Goal: Task Accomplishment & Management: Manage account settings

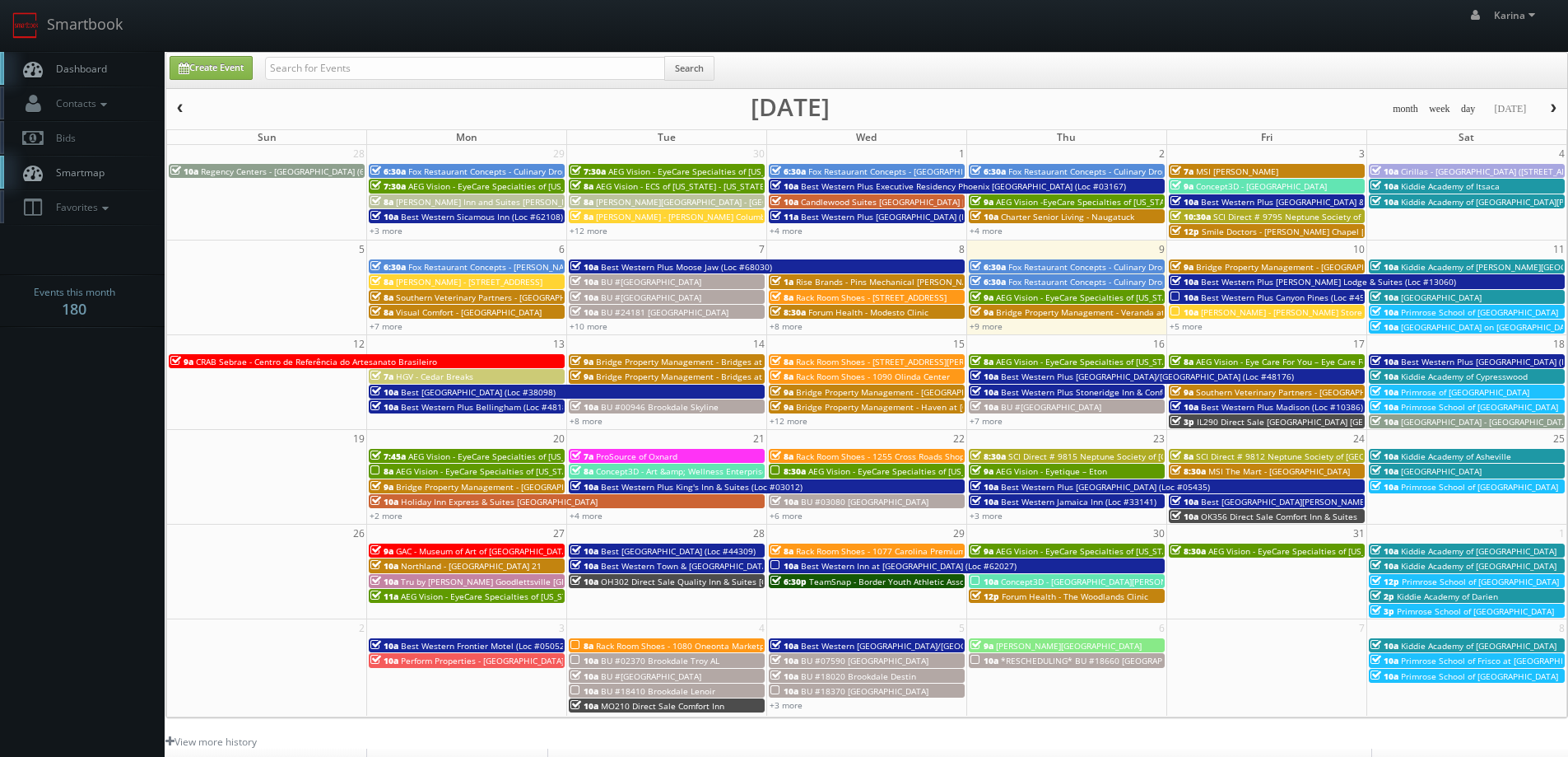
click at [85, 68] on span "Dashboard" at bounding box center [77, 69] width 59 height 14
click at [981, 325] on link "+9 more" at bounding box center [985, 325] width 33 height 12
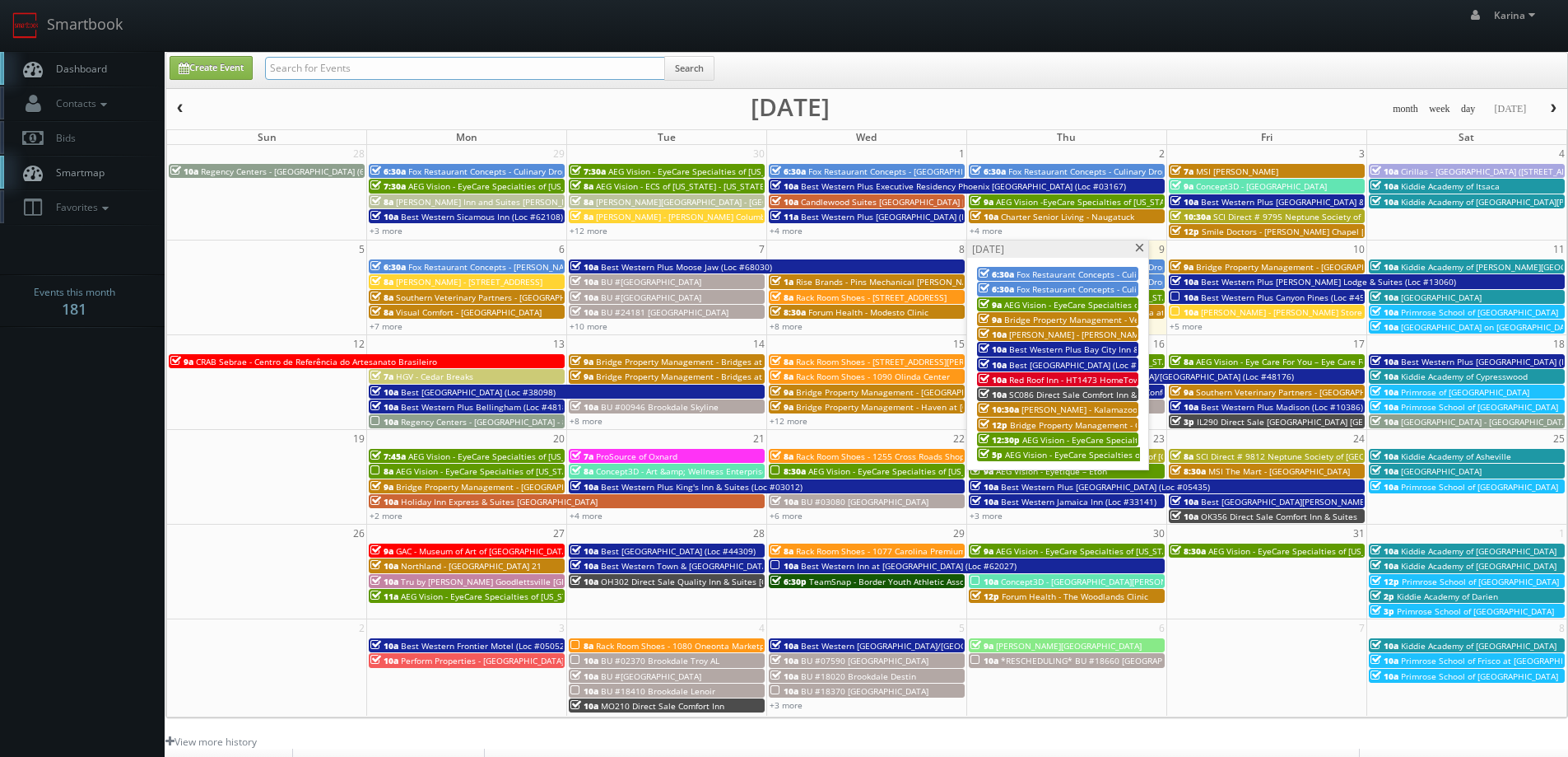
click at [298, 64] on input "text" at bounding box center [465, 69] width 400 height 23
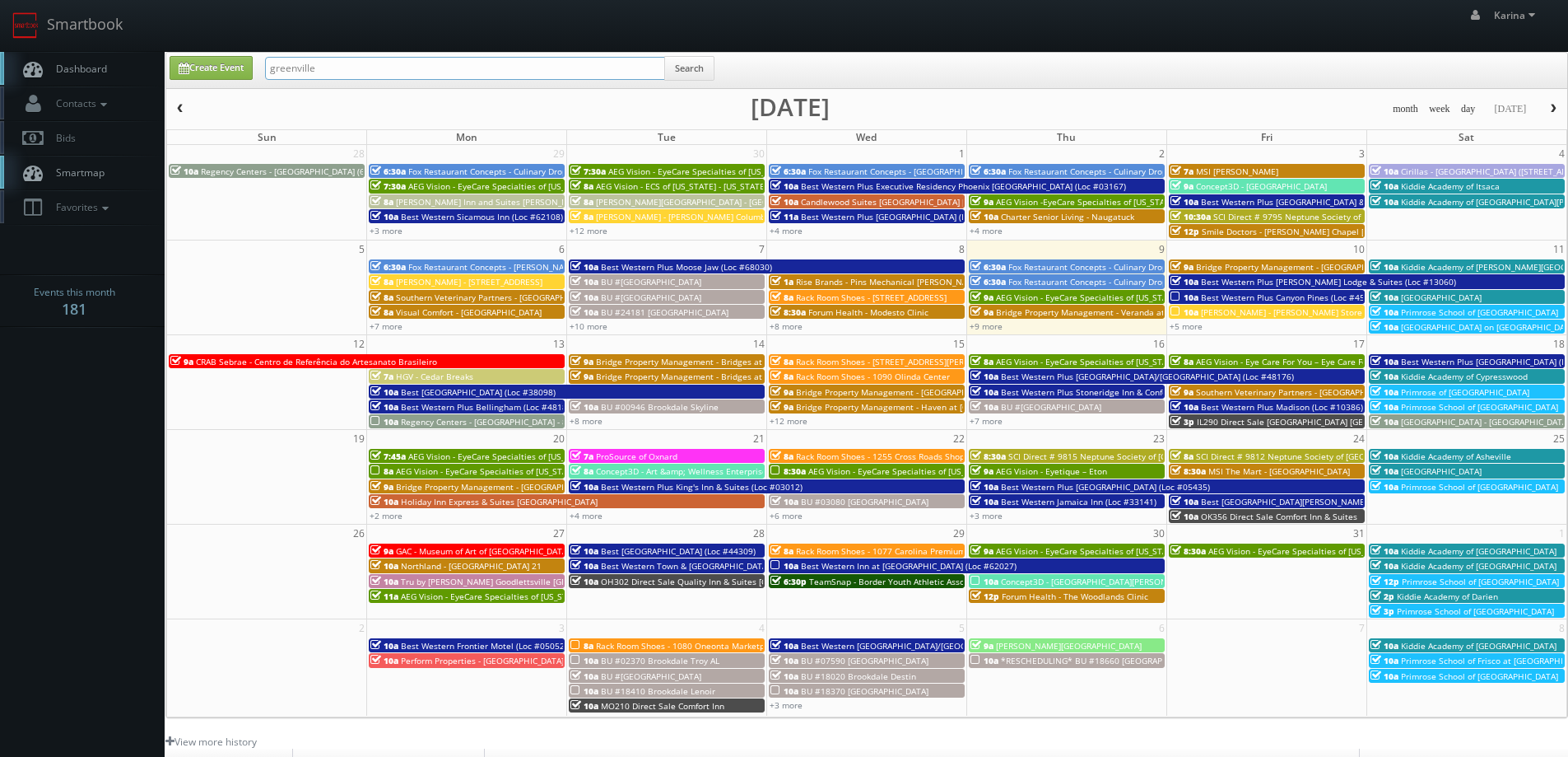
type input "greenville"
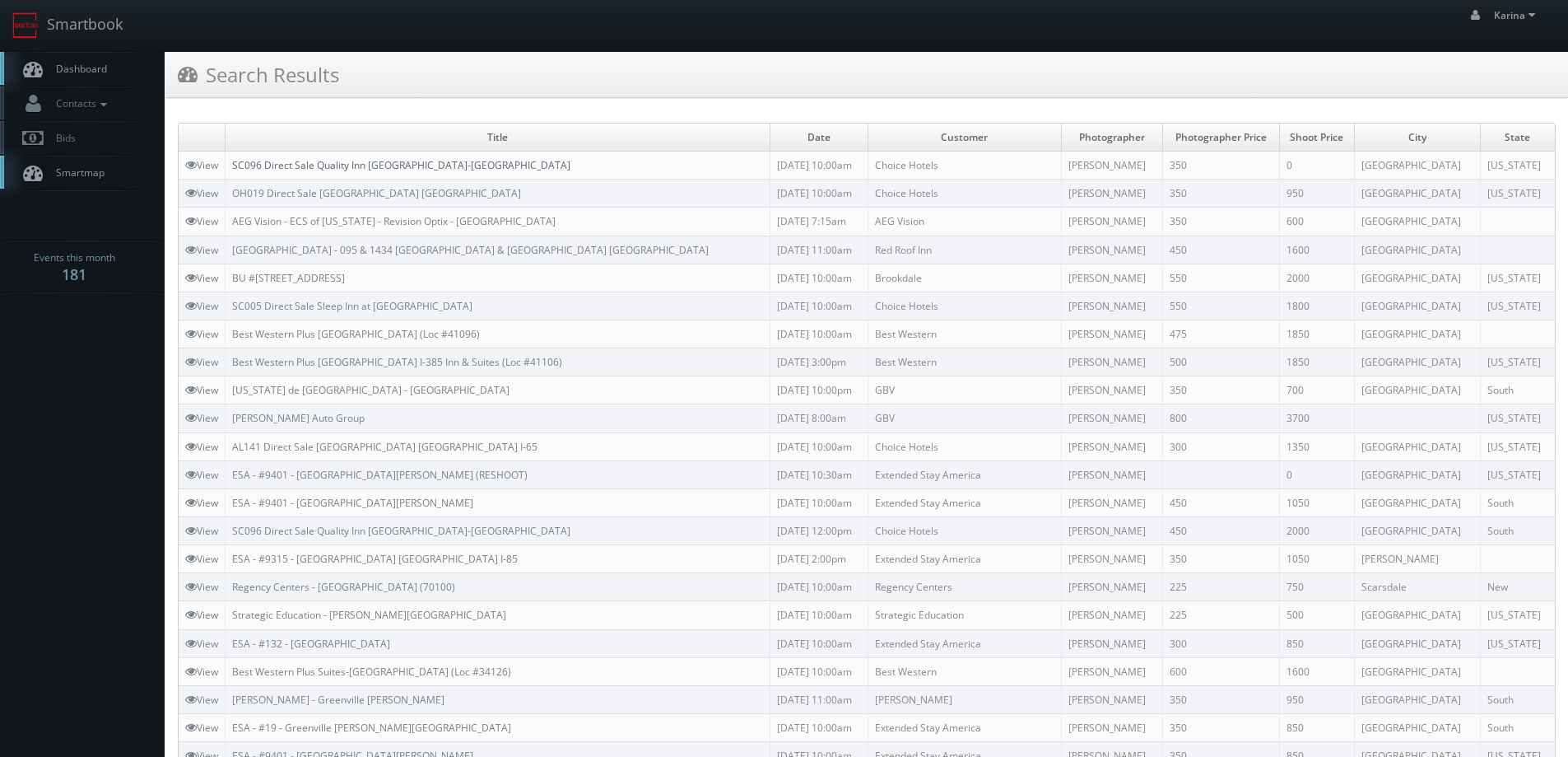
click at [426, 168] on link "SC096 Direct Sale Quality Inn Simpsonville-Greenville" at bounding box center [401, 165] width 339 height 14
click at [68, 87] on link "Contacts" at bounding box center [82, 104] width 164 height 34
click at [75, 68] on span "Dashboard" at bounding box center [77, 69] width 59 height 14
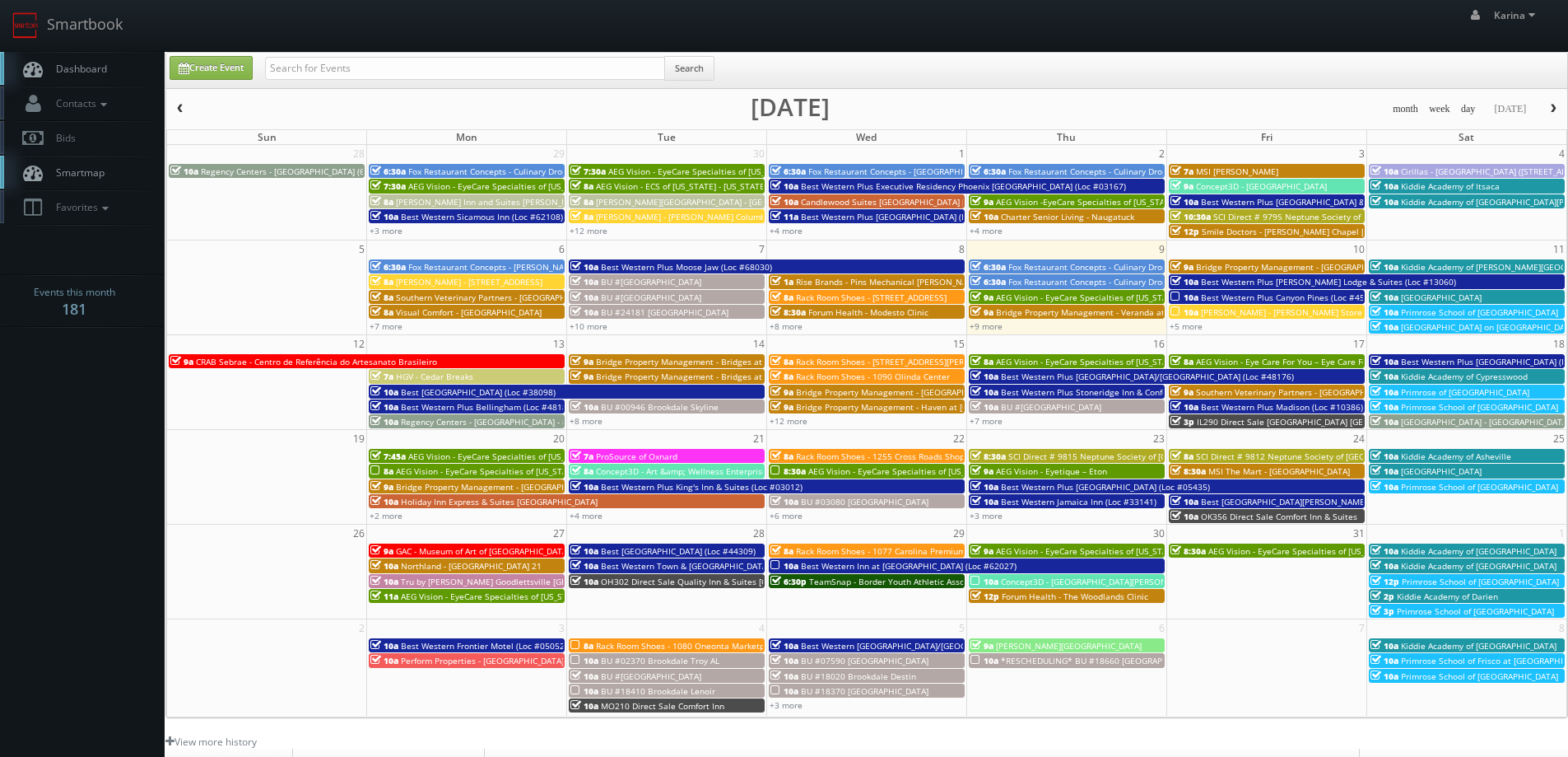
click at [113, 66] on link "Dashboard" at bounding box center [82, 69] width 164 height 34
click at [105, 68] on span "Dashboard" at bounding box center [77, 69] width 59 height 14
click at [1182, 329] on link "+5 more" at bounding box center [1186, 325] width 33 height 12
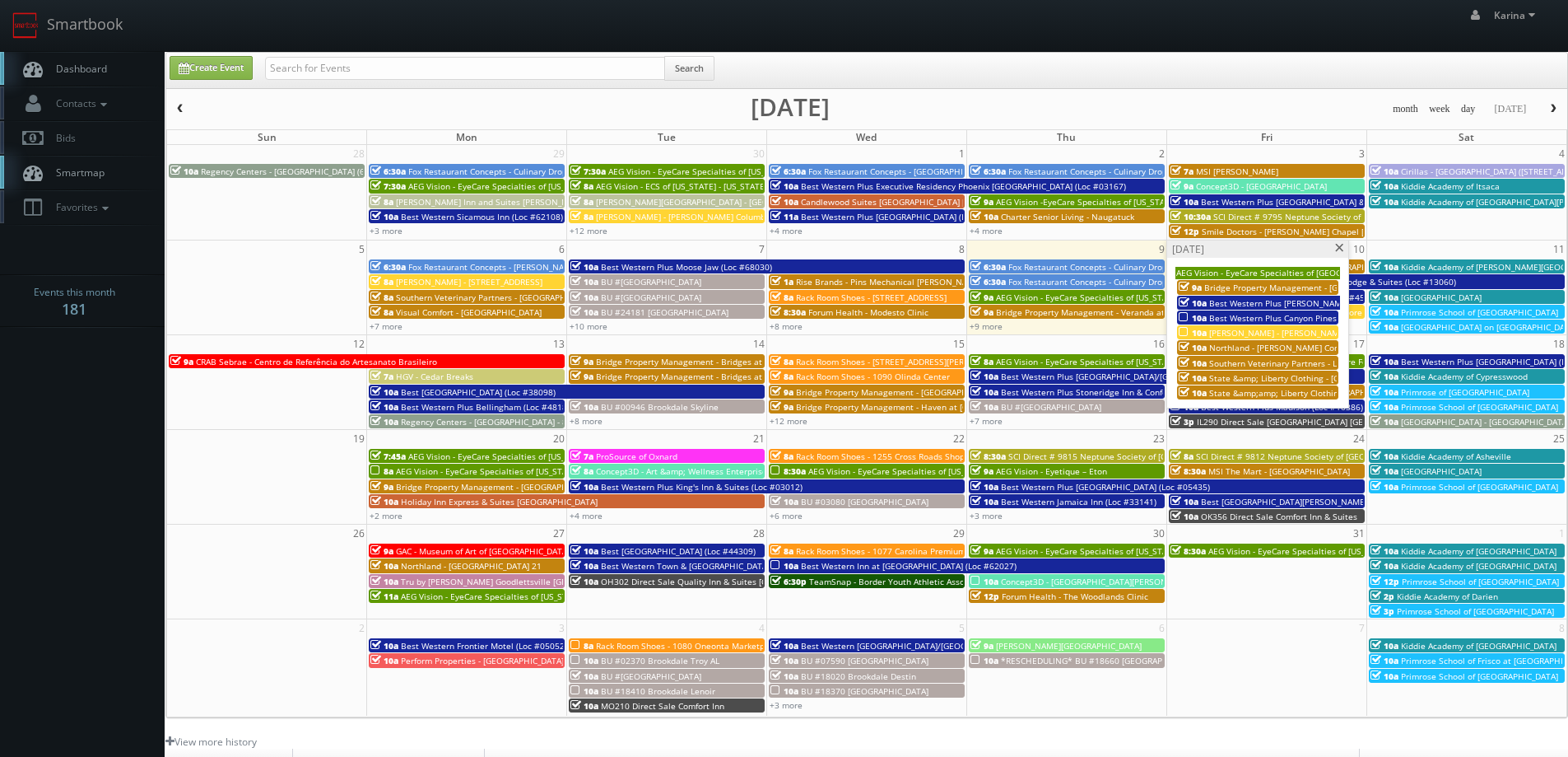
click at [1200, 79] on div "Create Event Search" at bounding box center [868, 72] width 1422 height 32
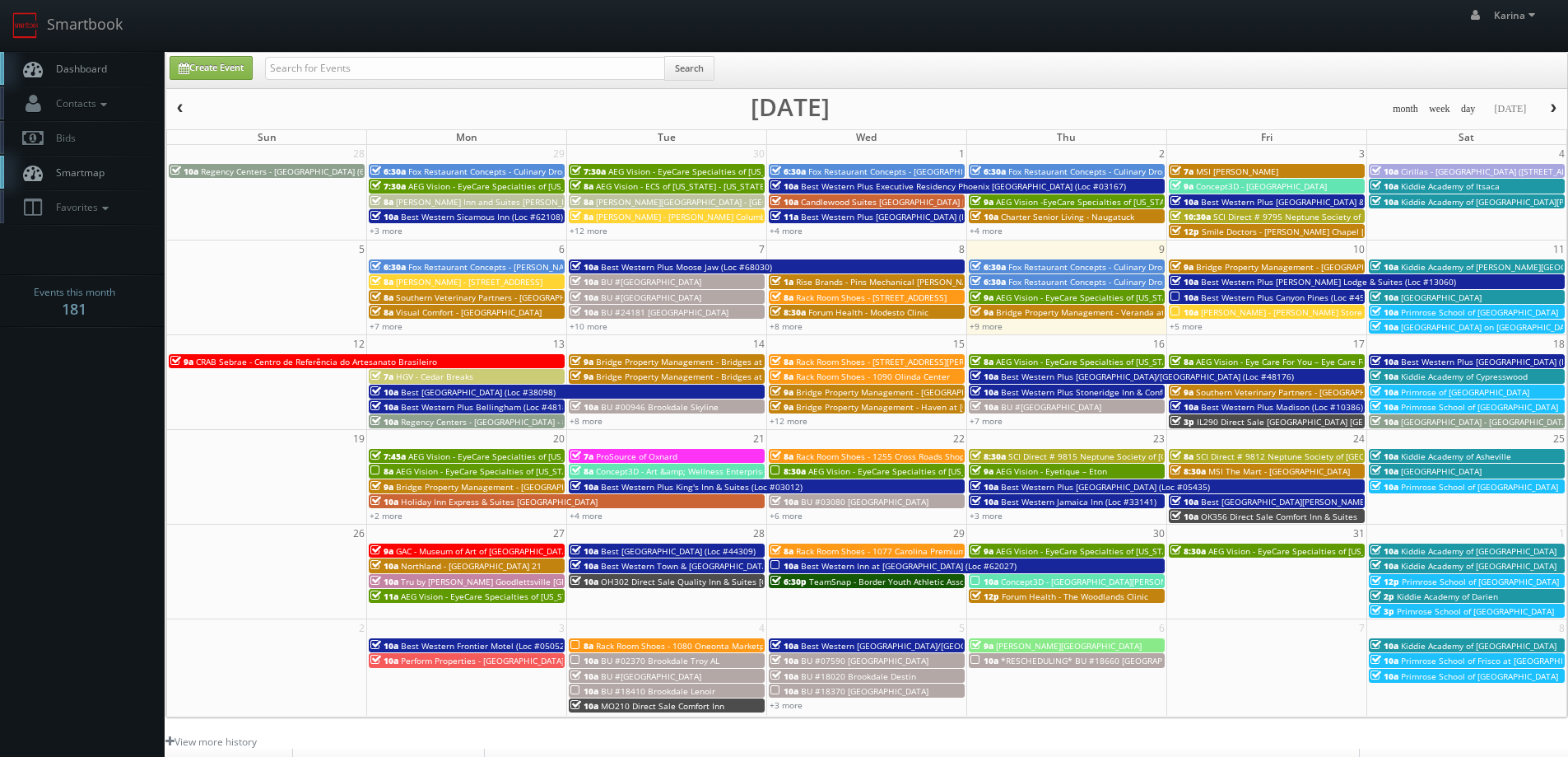
click at [99, 73] on span "Dashboard" at bounding box center [77, 69] width 59 height 14
click at [1550, 110] on span "button" at bounding box center [1553, 108] width 12 height 10
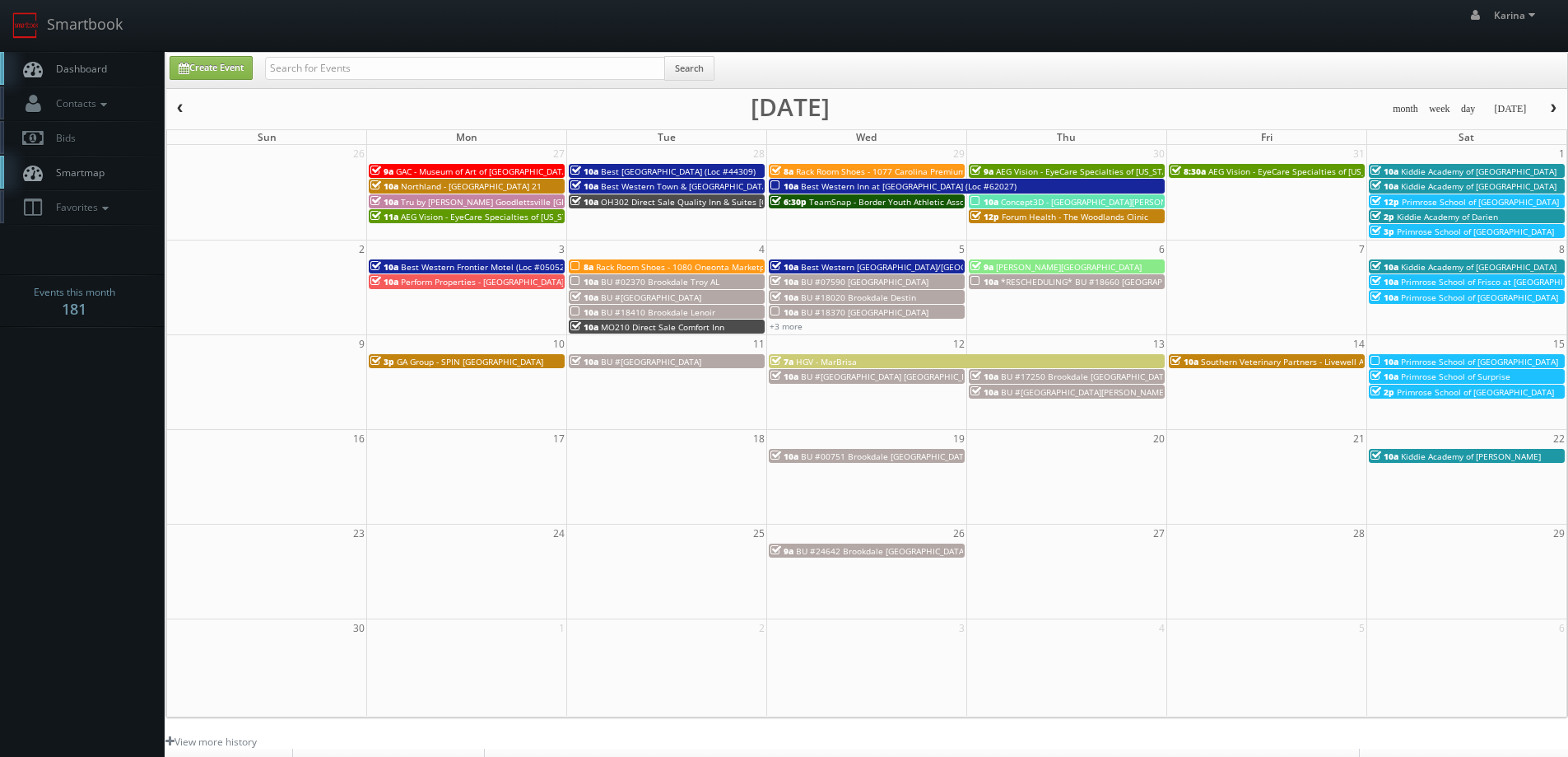
click at [176, 107] on span "button" at bounding box center [180, 108] width 12 height 10
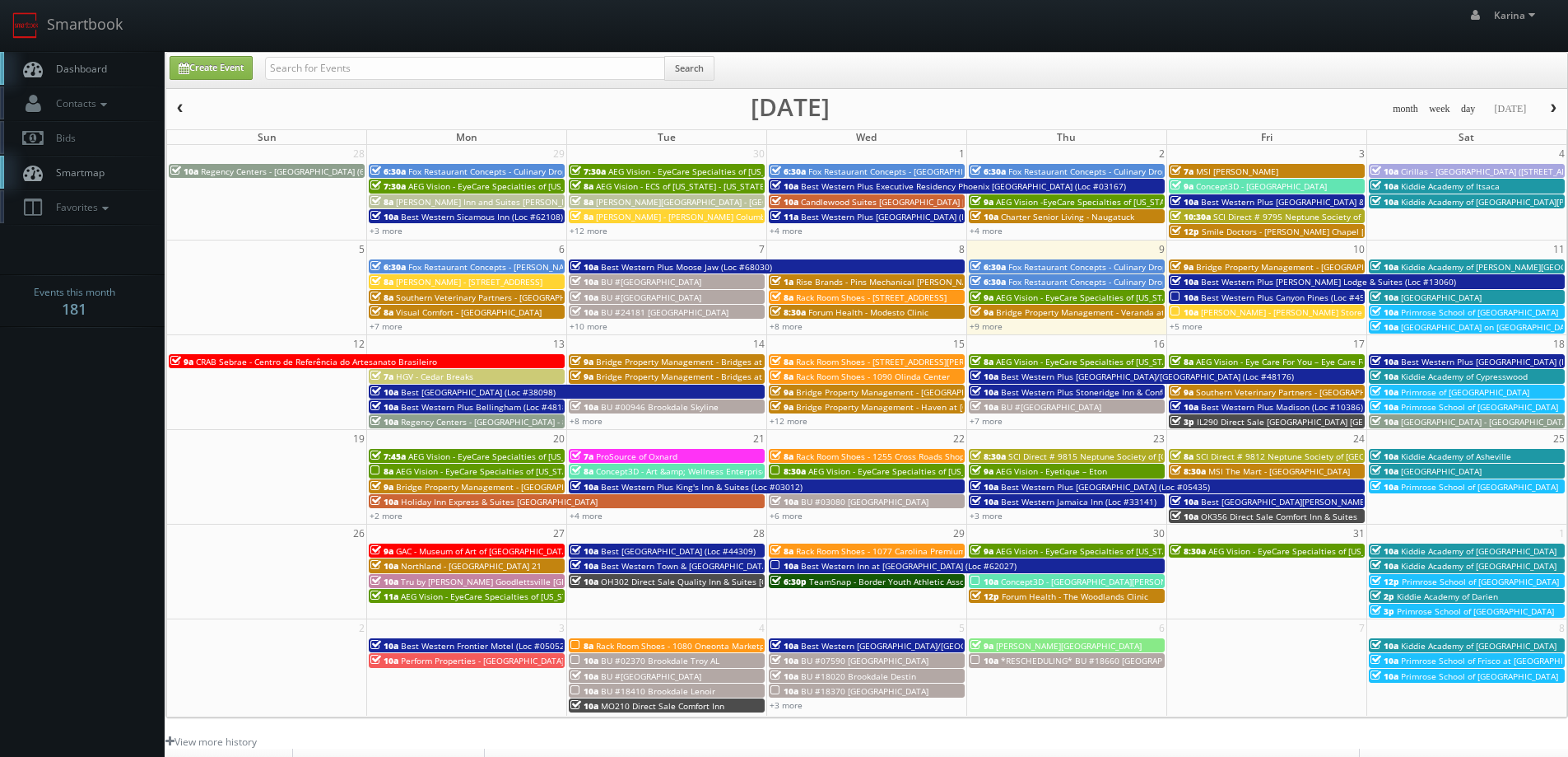
click at [106, 64] on span "Dashboard" at bounding box center [77, 69] width 59 height 14
click at [106, 58] on link "Dashboard" at bounding box center [82, 69] width 164 height 34
click at [57, 412] on body "Smartbook Toggle Side Navigation Toggle Top Navigation [PERSON_NAME] [PERSON_NA…" at bounding box center [784, 528] width 1568 height 1056
click at [63, 68] on span "Dashboard" at bounding box center [77, 69] width 59 height 14
click at [101, 68] on span "Dashboard" at bounding box center [77, 69] width 59 height 14
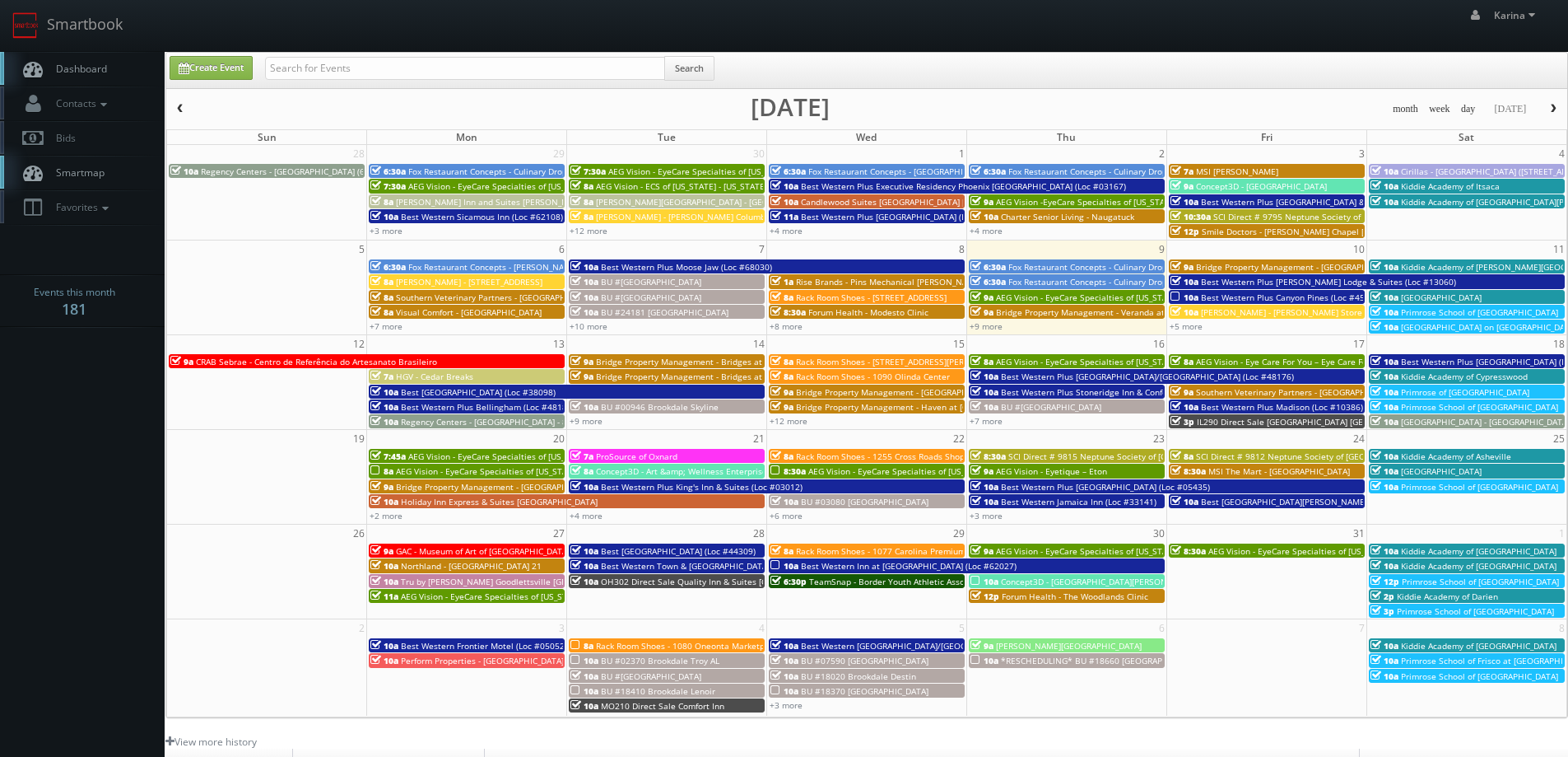
click at [96, 68] on span "Dashboard" at bounding box center [77, 69] width 59 height 14
click at [977, 328] on link "+9 more" at bounding box center [985, 325] width 33 height 12
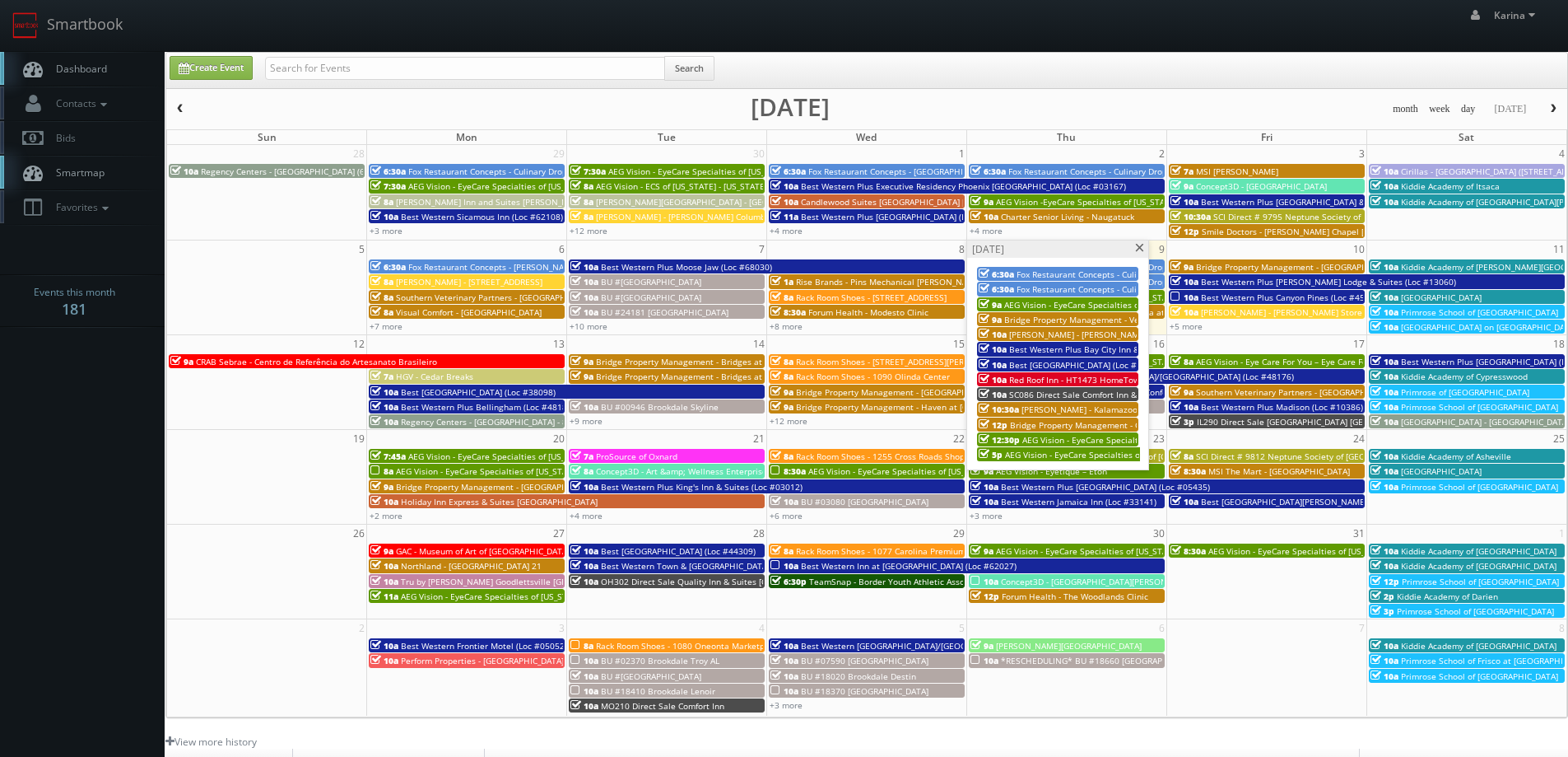
click at [1135, 247] on span at bounding box center [1139, 248] width 11 height 9
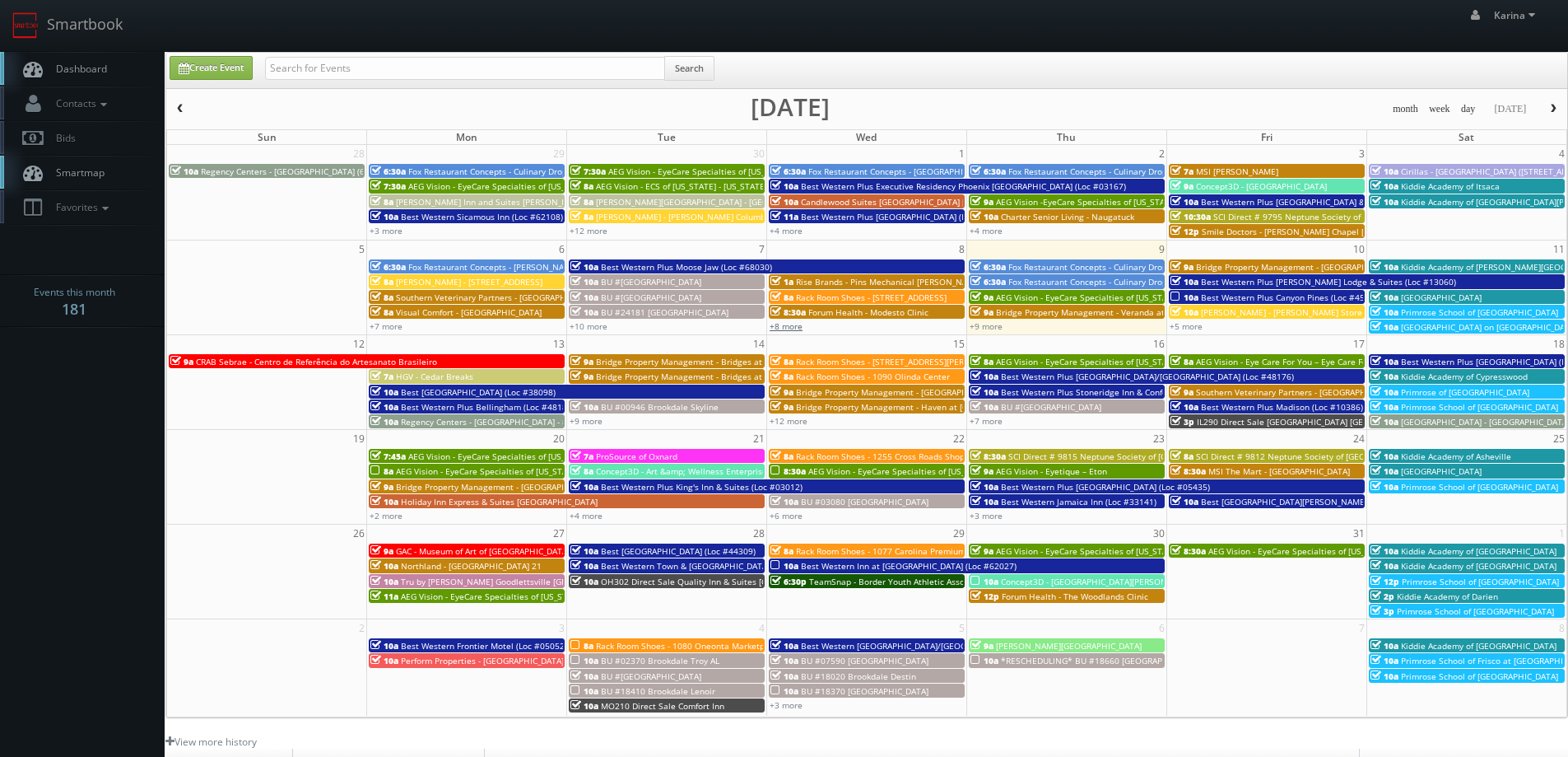
click at [798, 328] on link "+8 more" at bounding box center [785, 325] width 33 height 12
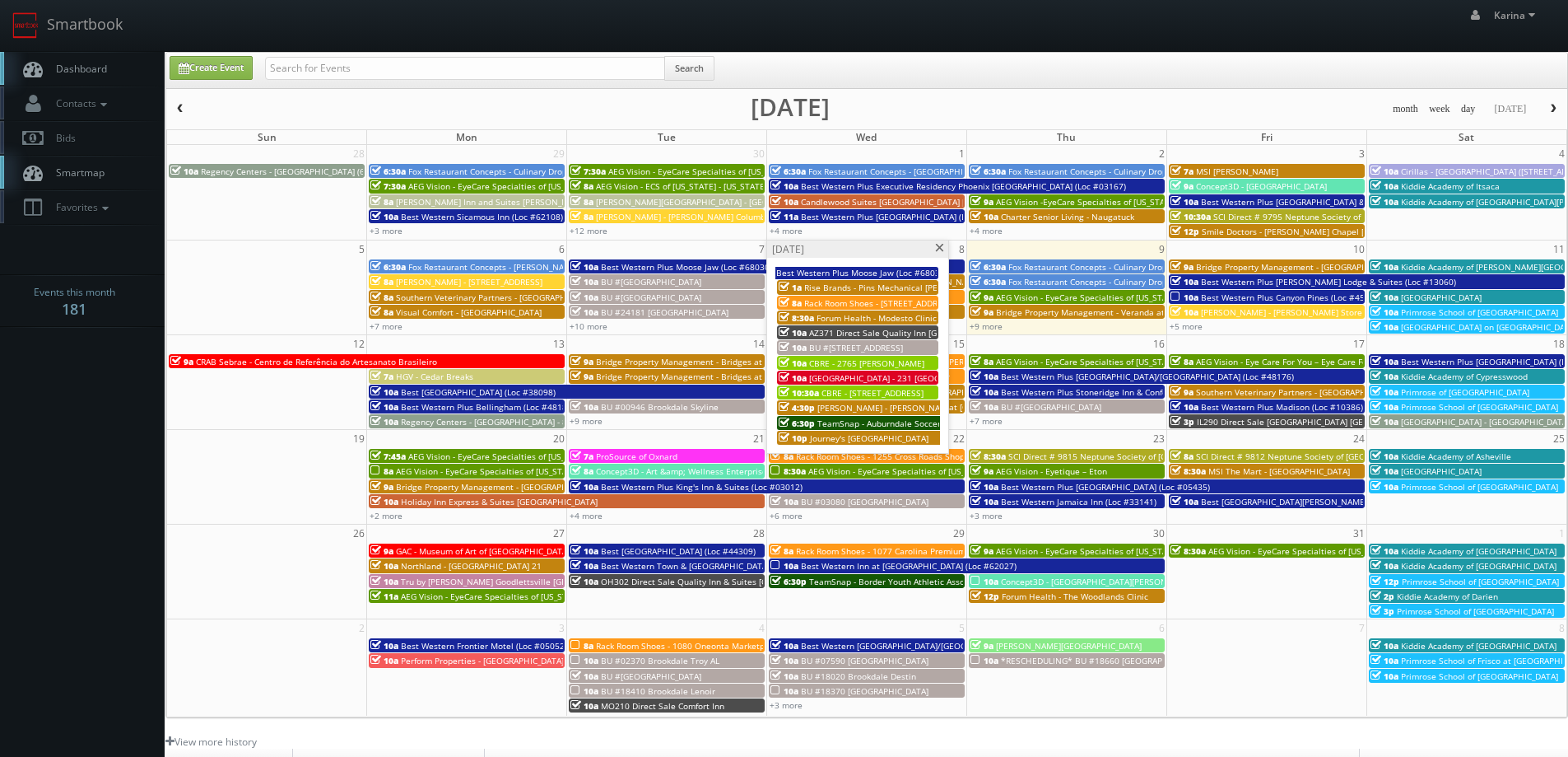
click at [868, 423] on span "TeamSnap - Auburndale Soccer Club" at bounding box center [889, 423] width 143 height 12
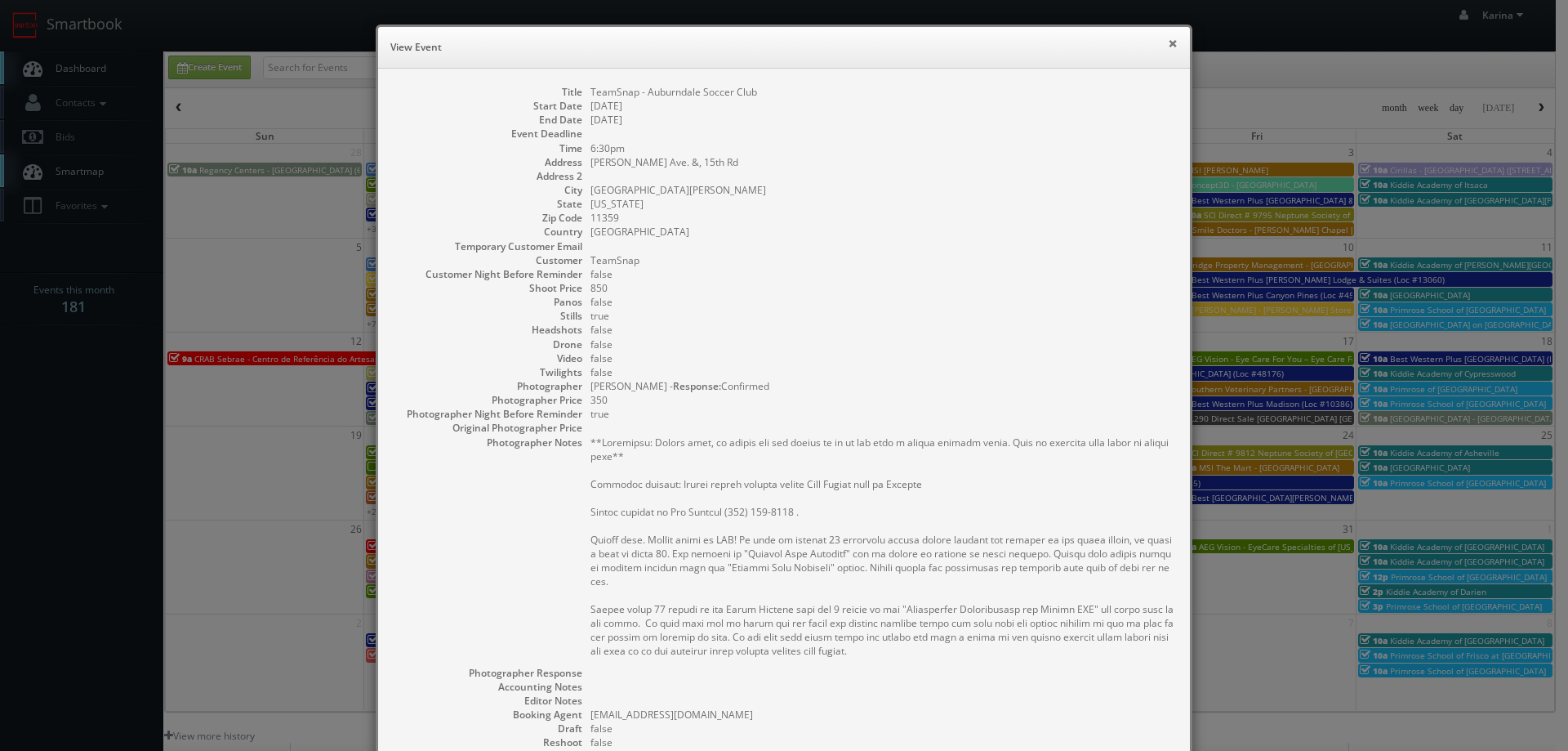
click at [1167, 43] on button "×" at bounding box center [1172, 43] width 10 height 12
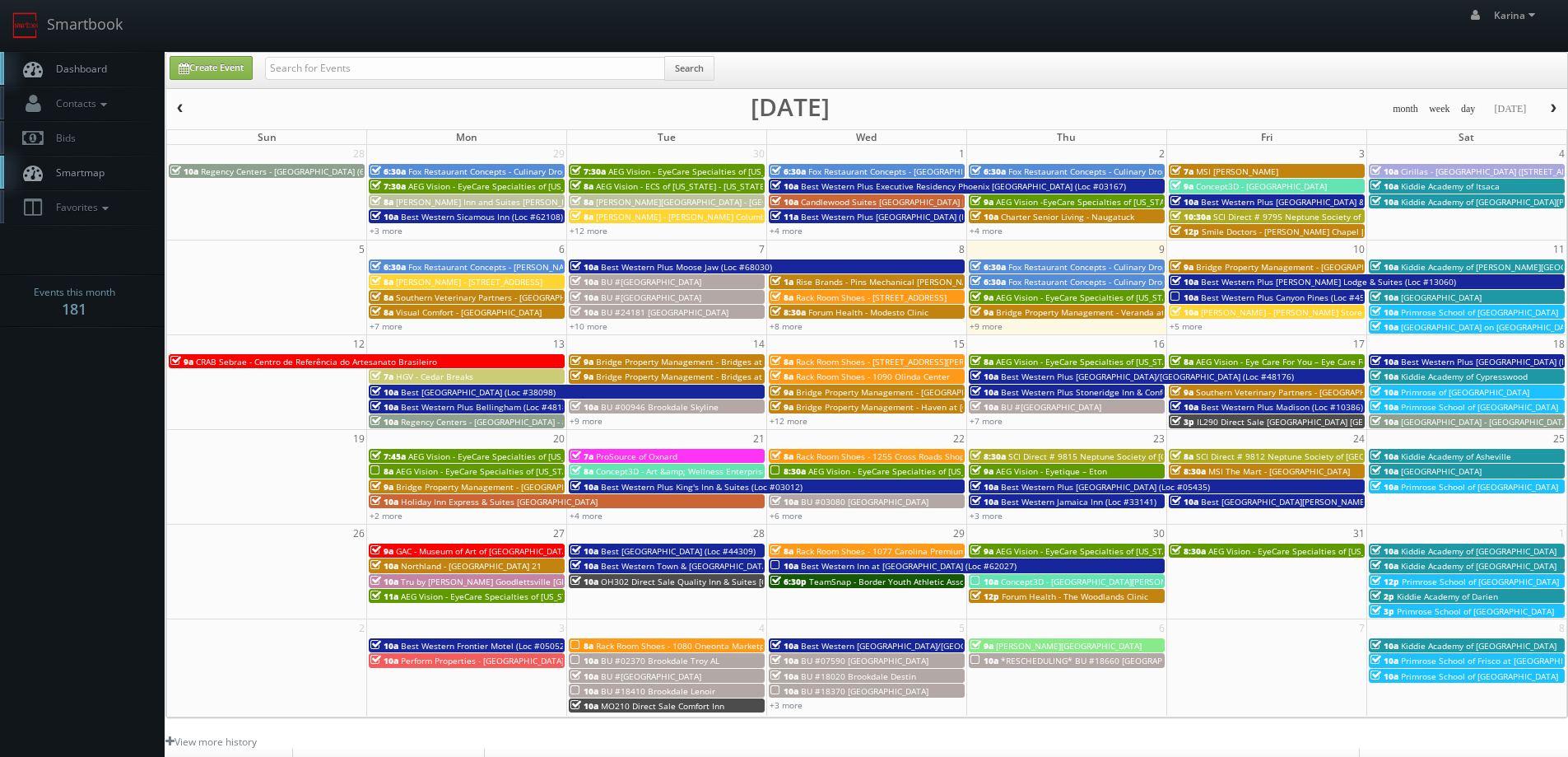
click at [82, 71] on span "Dashboard" at bounding box center [77, 69] width 59 height 14
click at [108, 63] on link "Dashboard" at bounding box center [82, 69] width 164 height 34
click at [1189, 329] on link "+5 more" at bounding box center [1186, 325] width 33 height 12
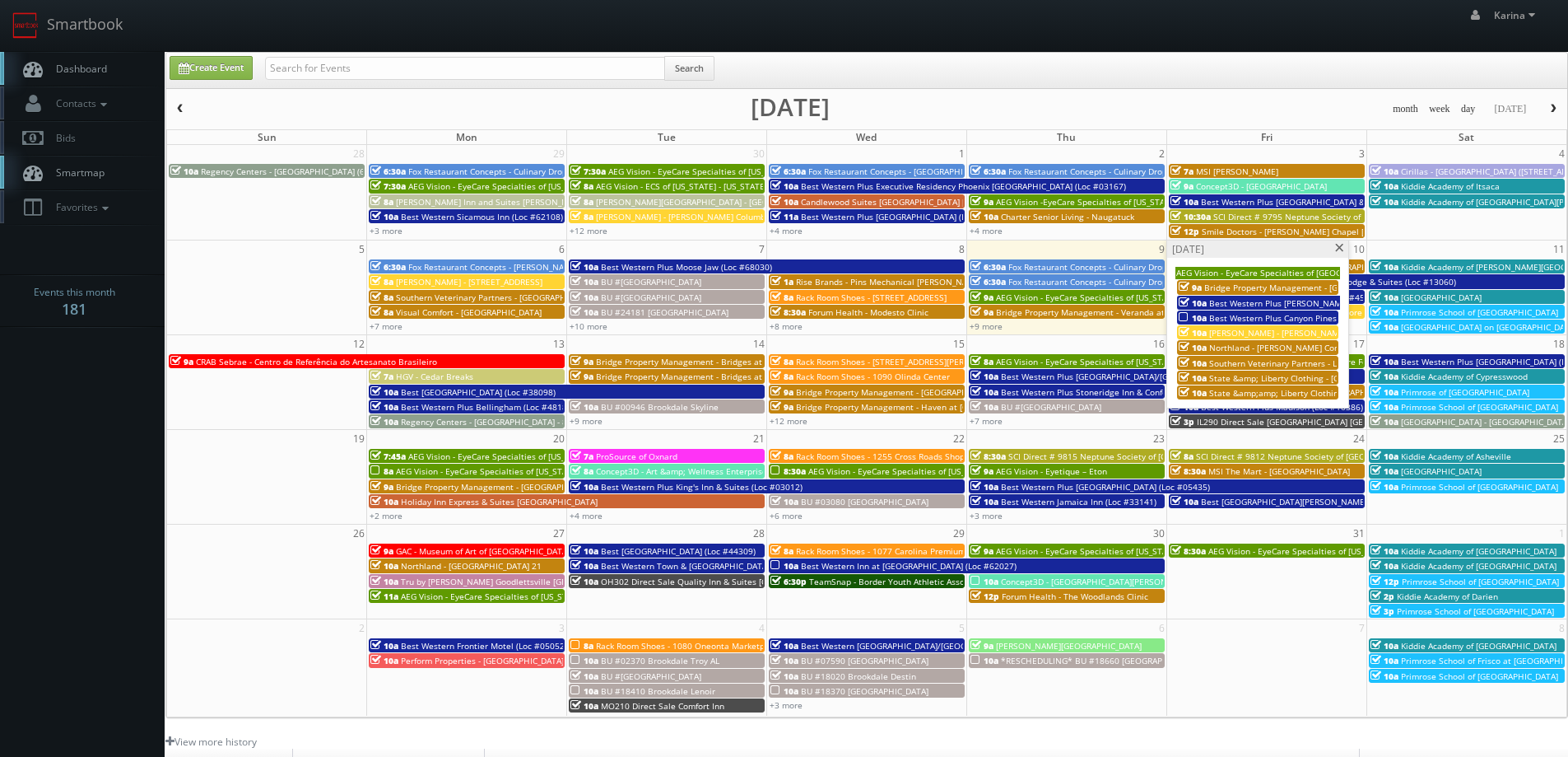
click at [1228, 272] on span "AEG Vision - EyeCare Specialties of [GEOGRAPHIC_DATA] – [PERSON_NAME] Eyecare A…" at bounding box center [1398, 272] width 445 height 12
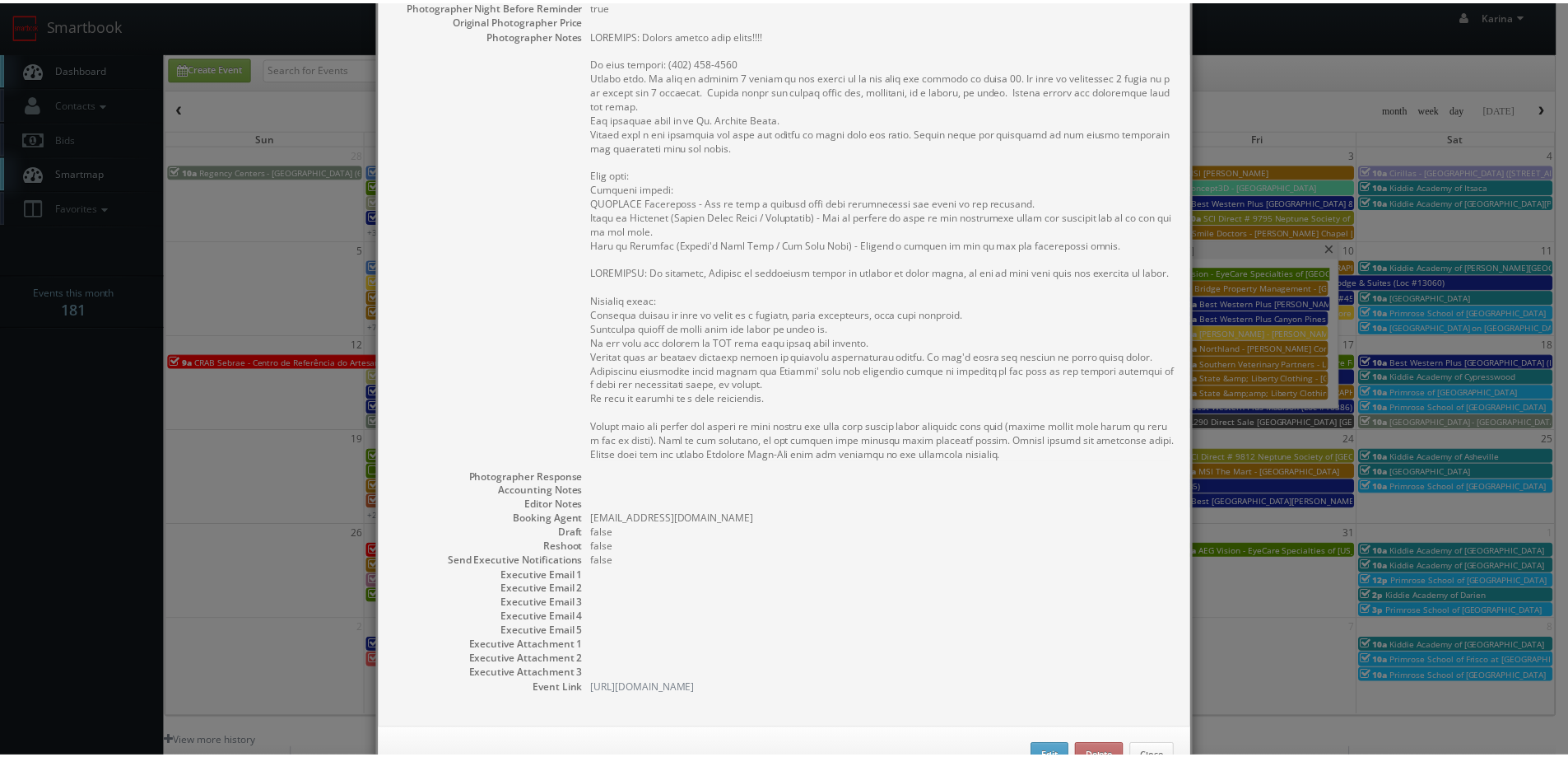
scroll to position [481, 0]
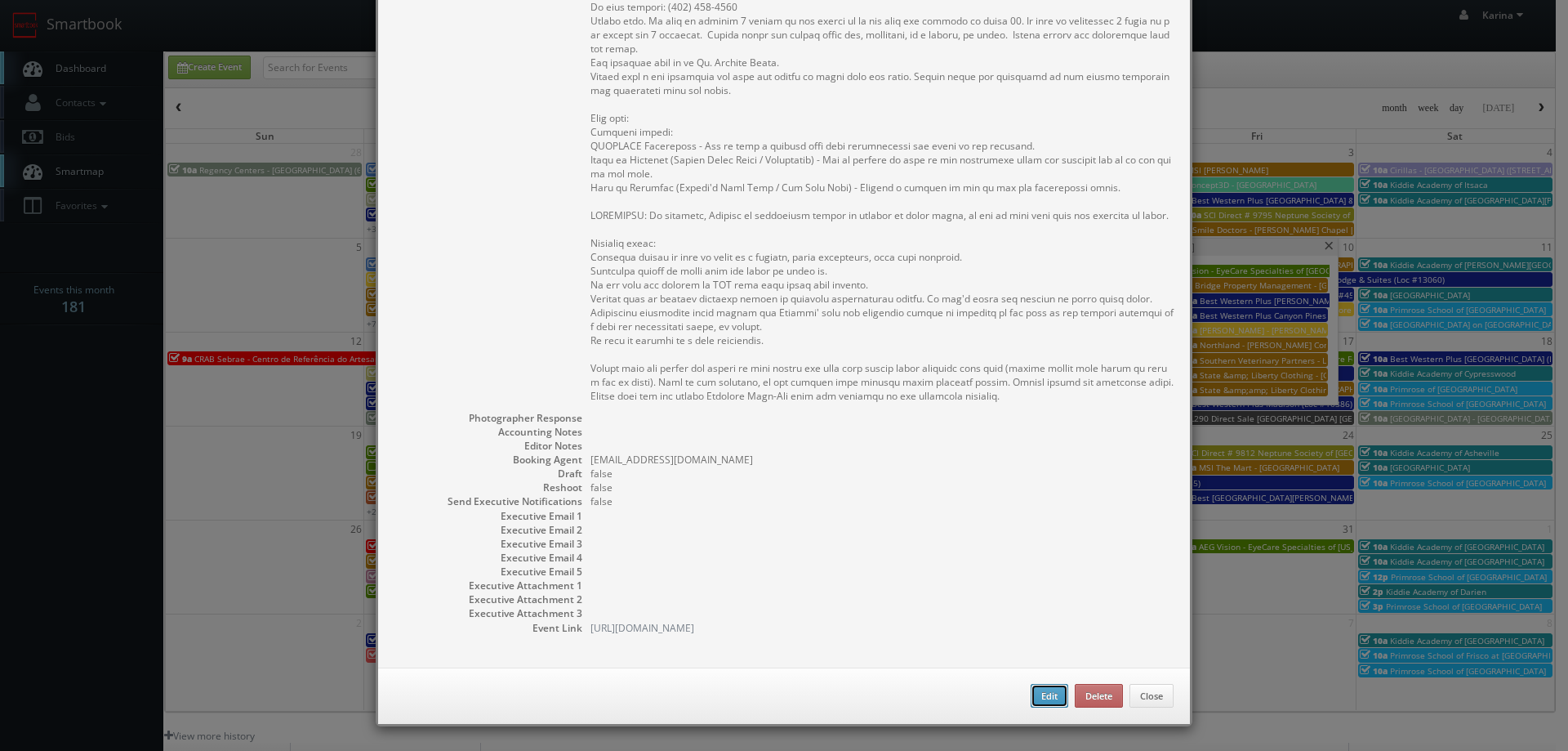
click at [1041, 700] on button "Edit" at bounding box center [1049, 696] width 37 height 25
type input "AEG Vision - EyeCare Specialties of [GEOGRAPHIC_DATA] – [PERSON_NAME] Eyecare A…"
type input "860 Route 134 Unit 8"
type input "South Dennis"
type input "02660"
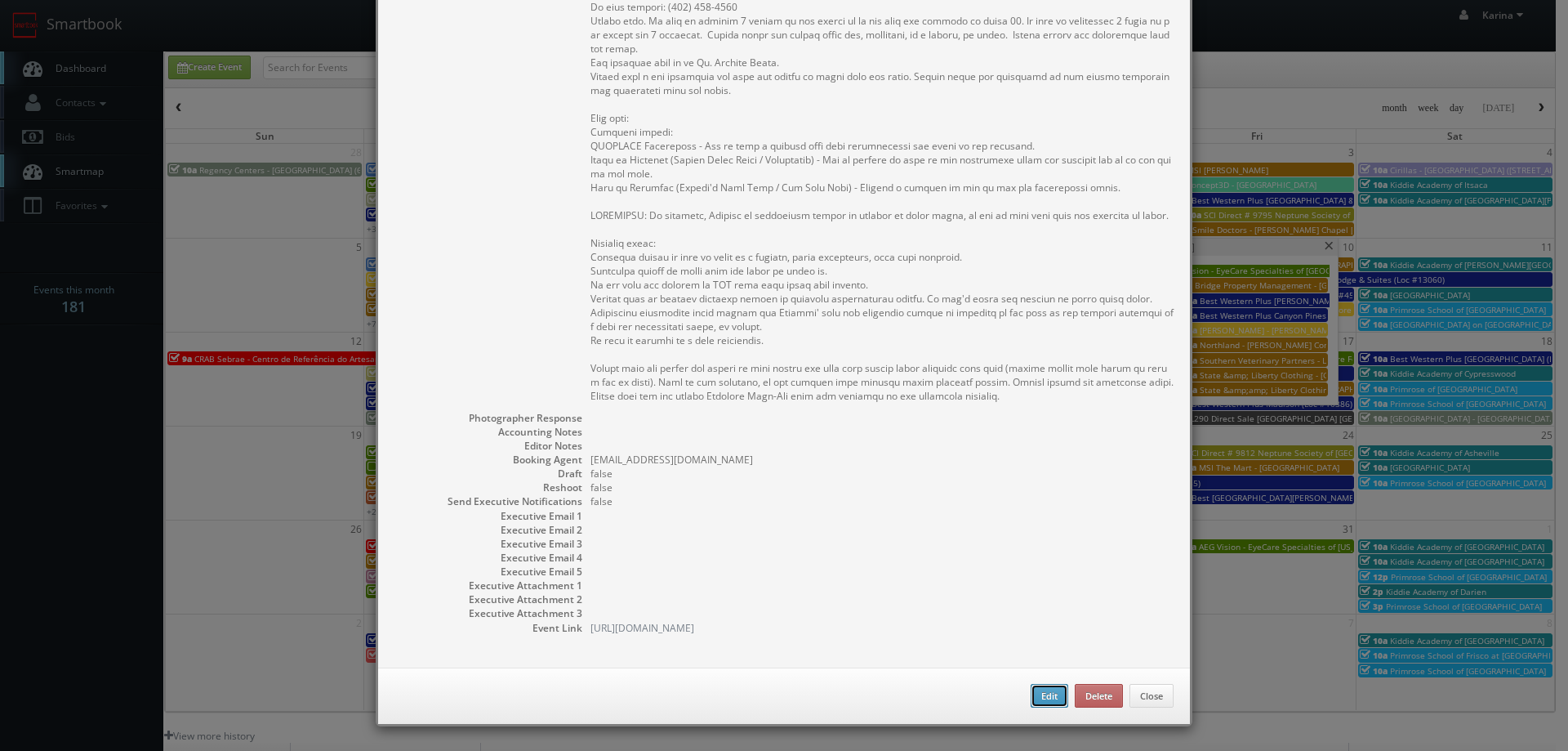
type input "650"
checkbox input "true"
type input "10/09/2025"
type input "10/11/2025"
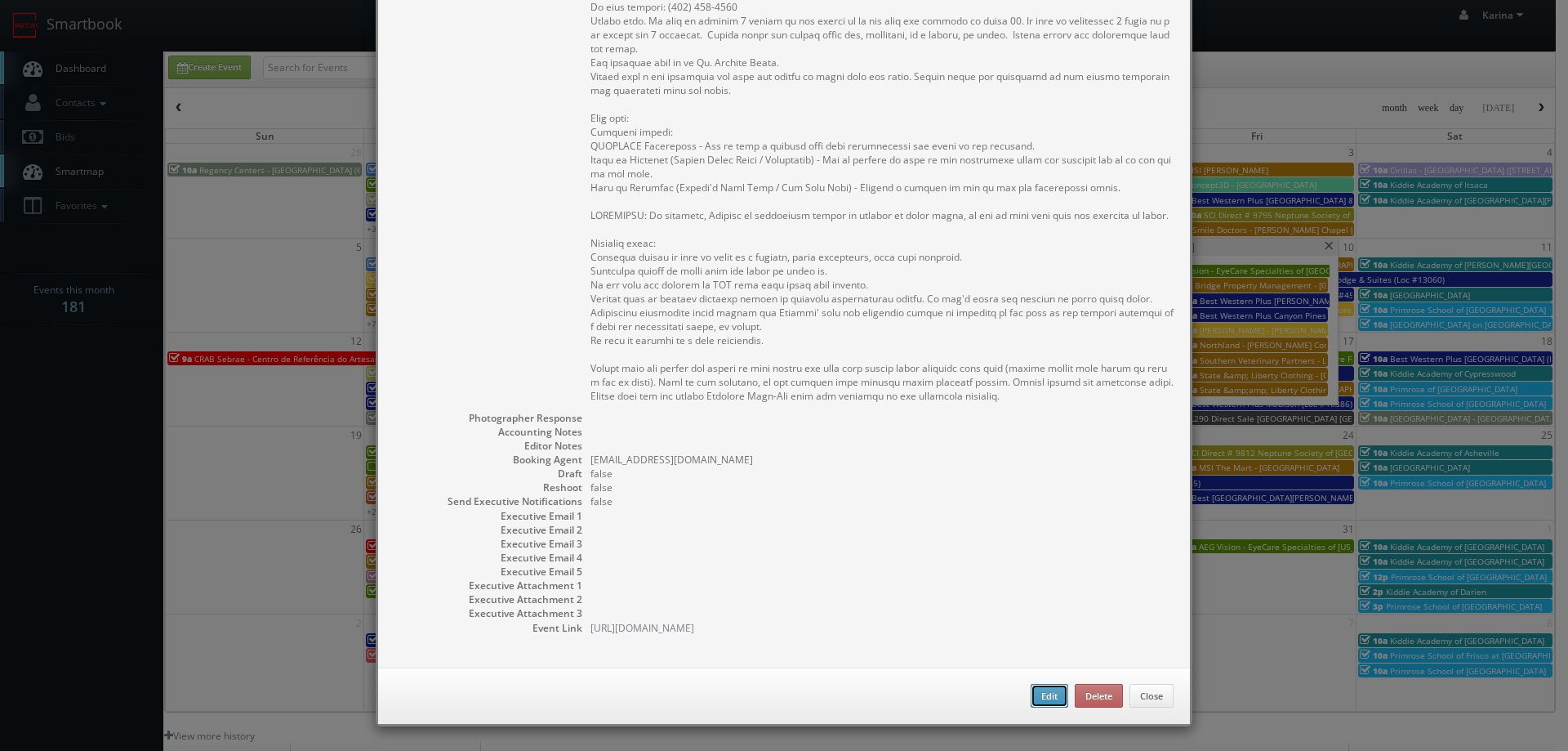
type input "5:00pm"
checkbox input "true"
type textarea "REMINDER: Please accept this shoot!!!! On site contact: (508) 394-2211 Stills o…"
select select "[US_STATE]"
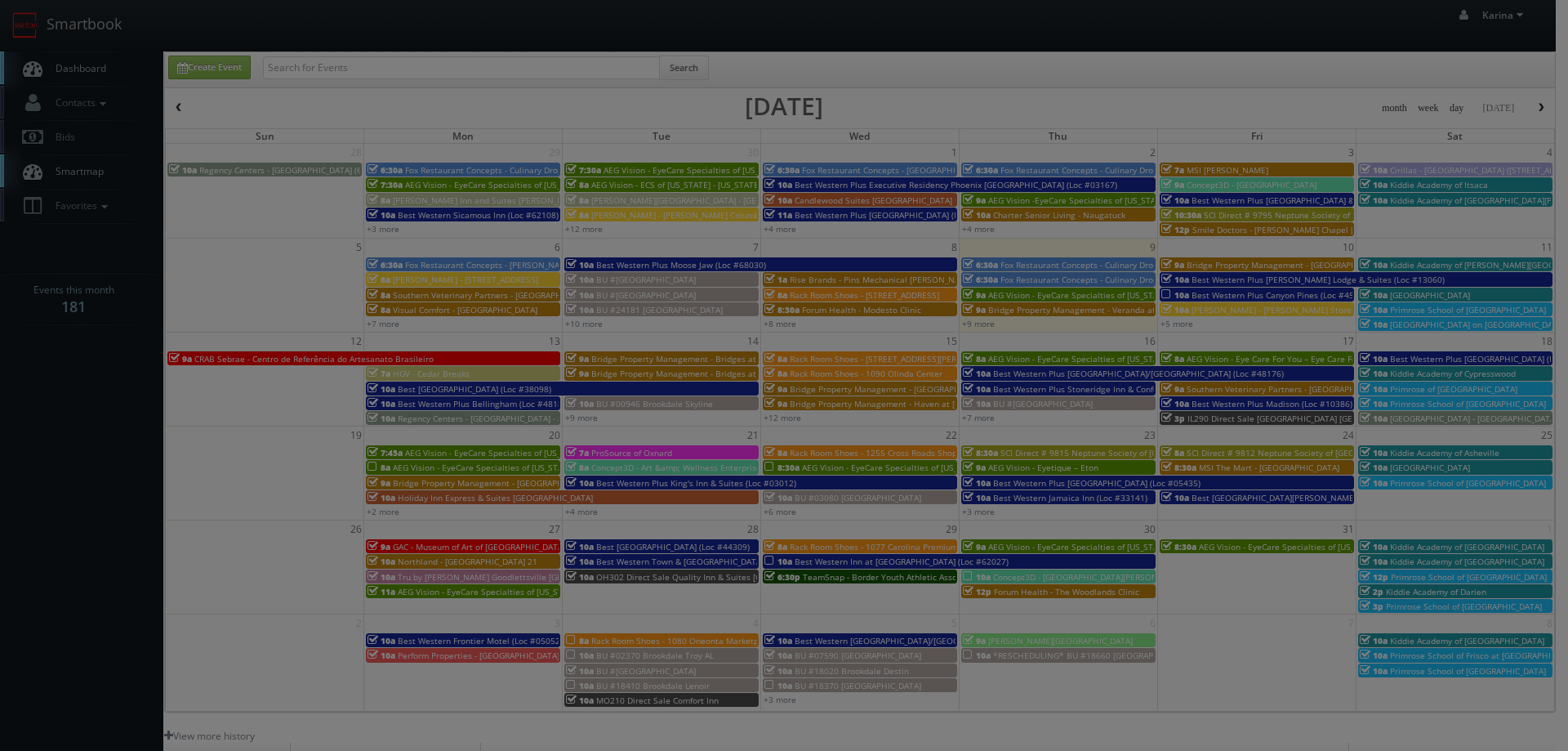
type input "650"
type input "250"
select select "fake4299@mg.cs3calendar.com"
select select "bill@airvisionary.com"
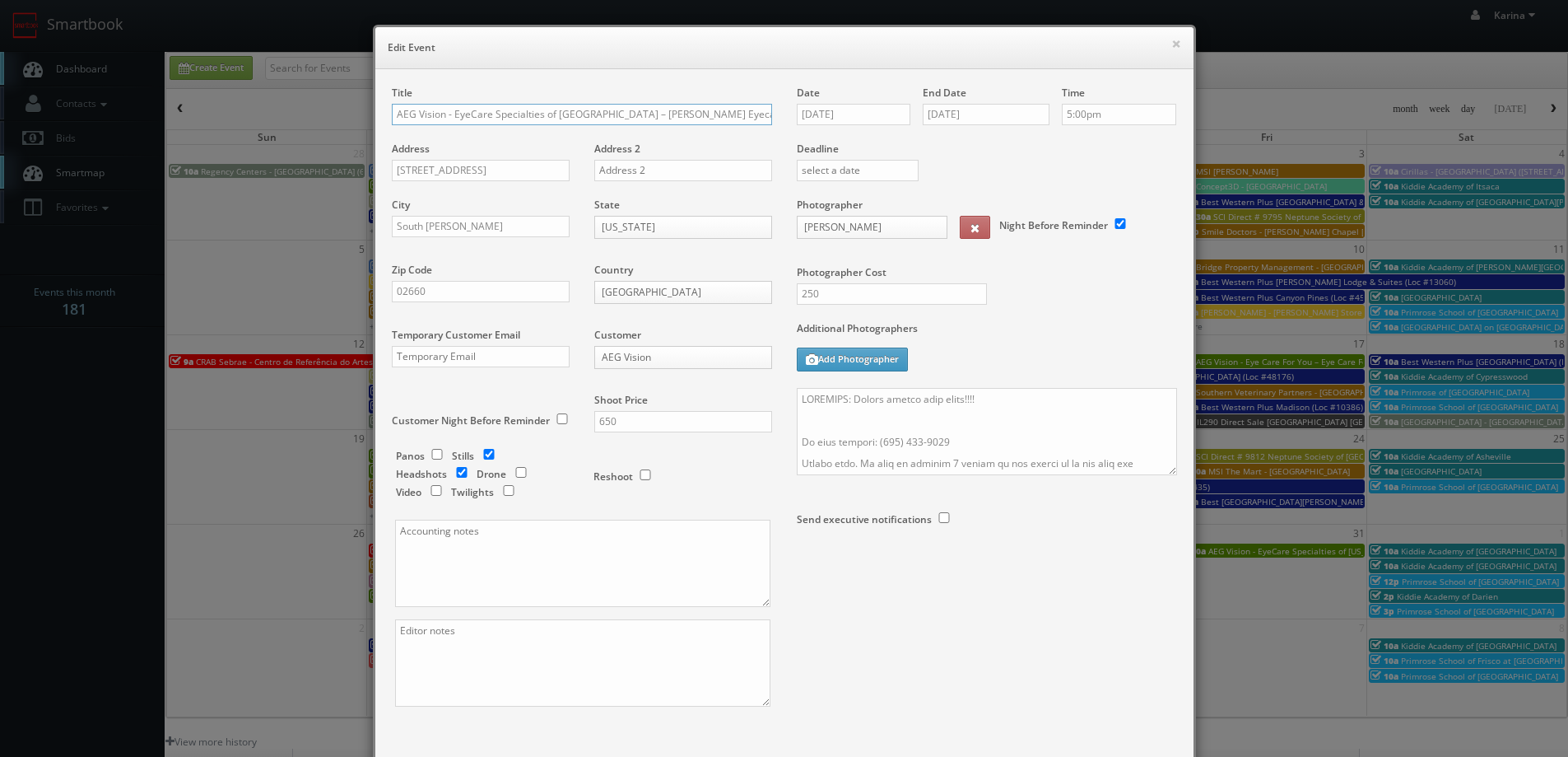
scroll to position [0, 13]
click at [961, 114] on input "10/11/2025" at bounding box center [986, 114] width 127 height 21
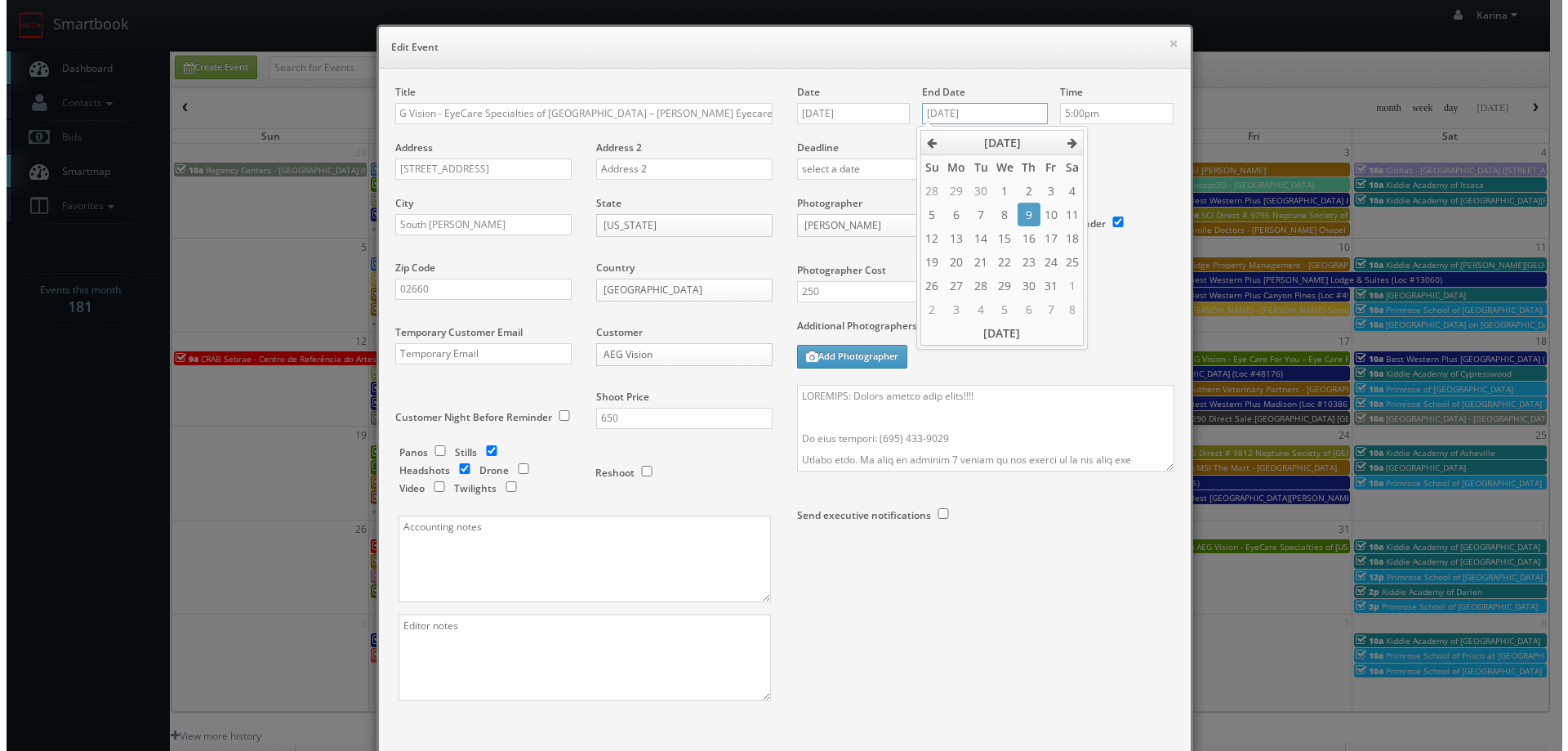
scroll to position [0, 0]
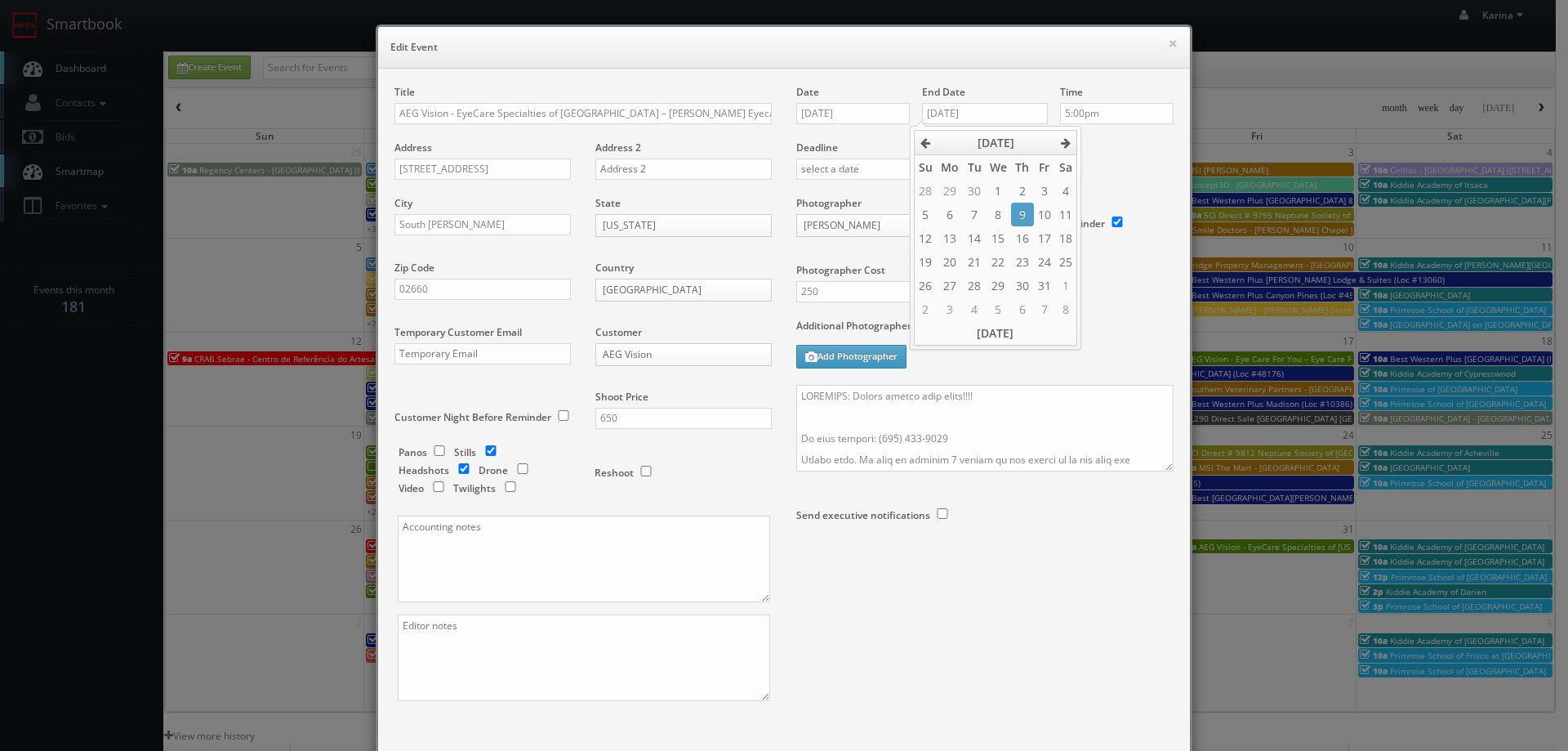
click at [1018, 210] on td "9" at bounding box center [1021, 214] width 22 height 24
type input "[DATE]"
click at [1110, 305] on div "Photographer Cost 250" at bounding box center [984, 257] width 402 height 122
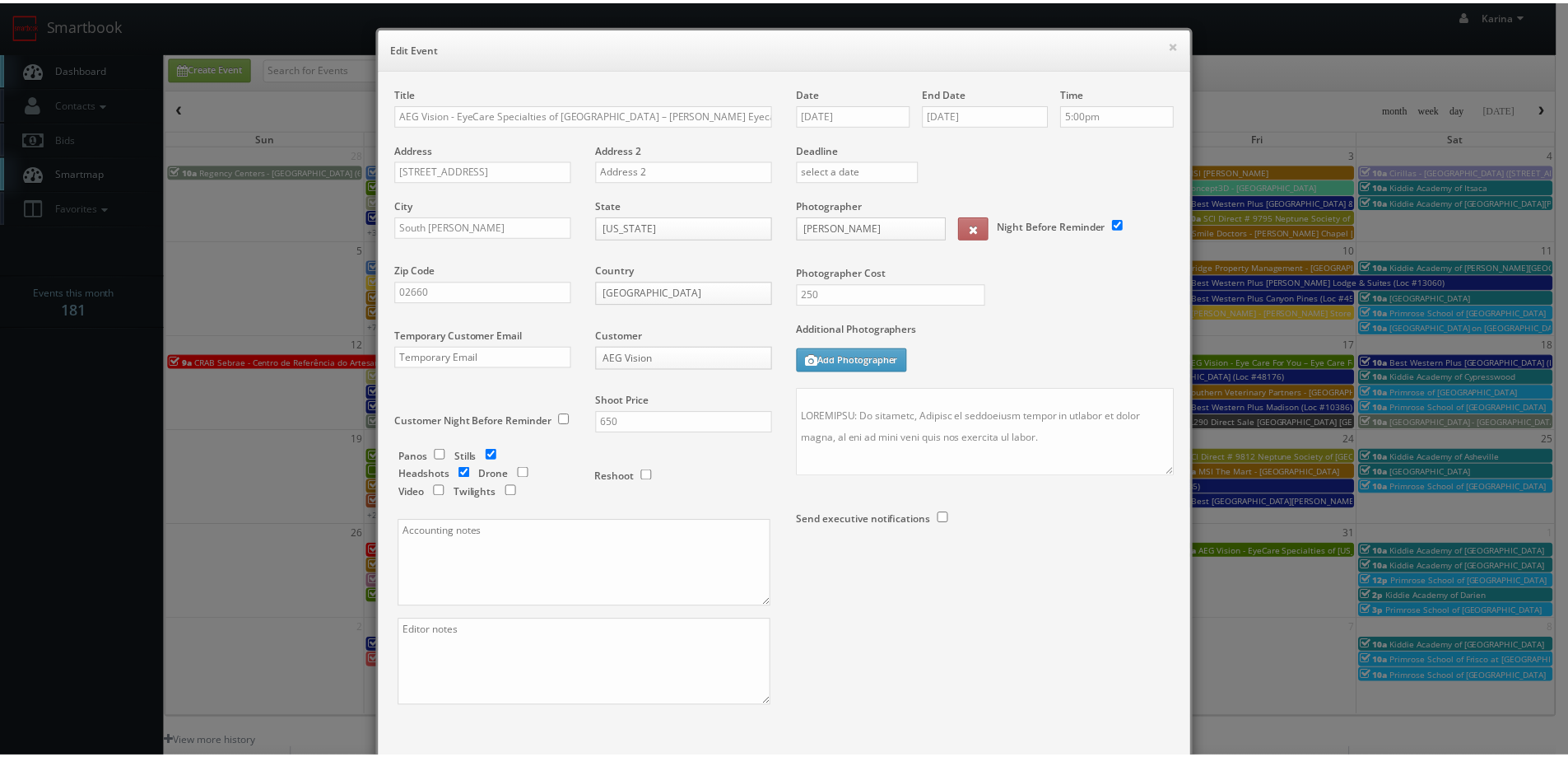
scroll to position [97, 0]
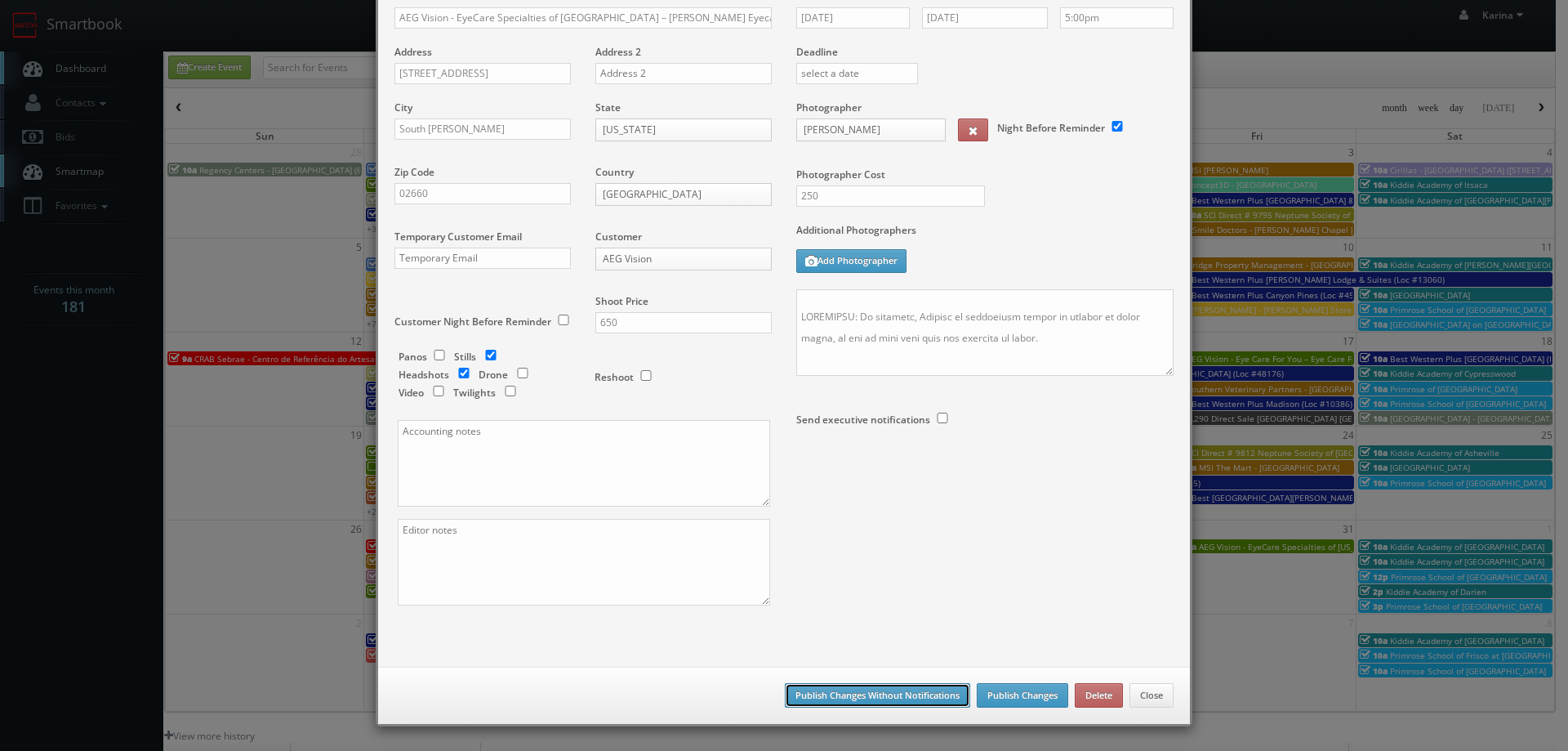
click at [858, 697] on button "Publish Changes Without Notifications" at bounding box center [877, 695] width 185 height 25
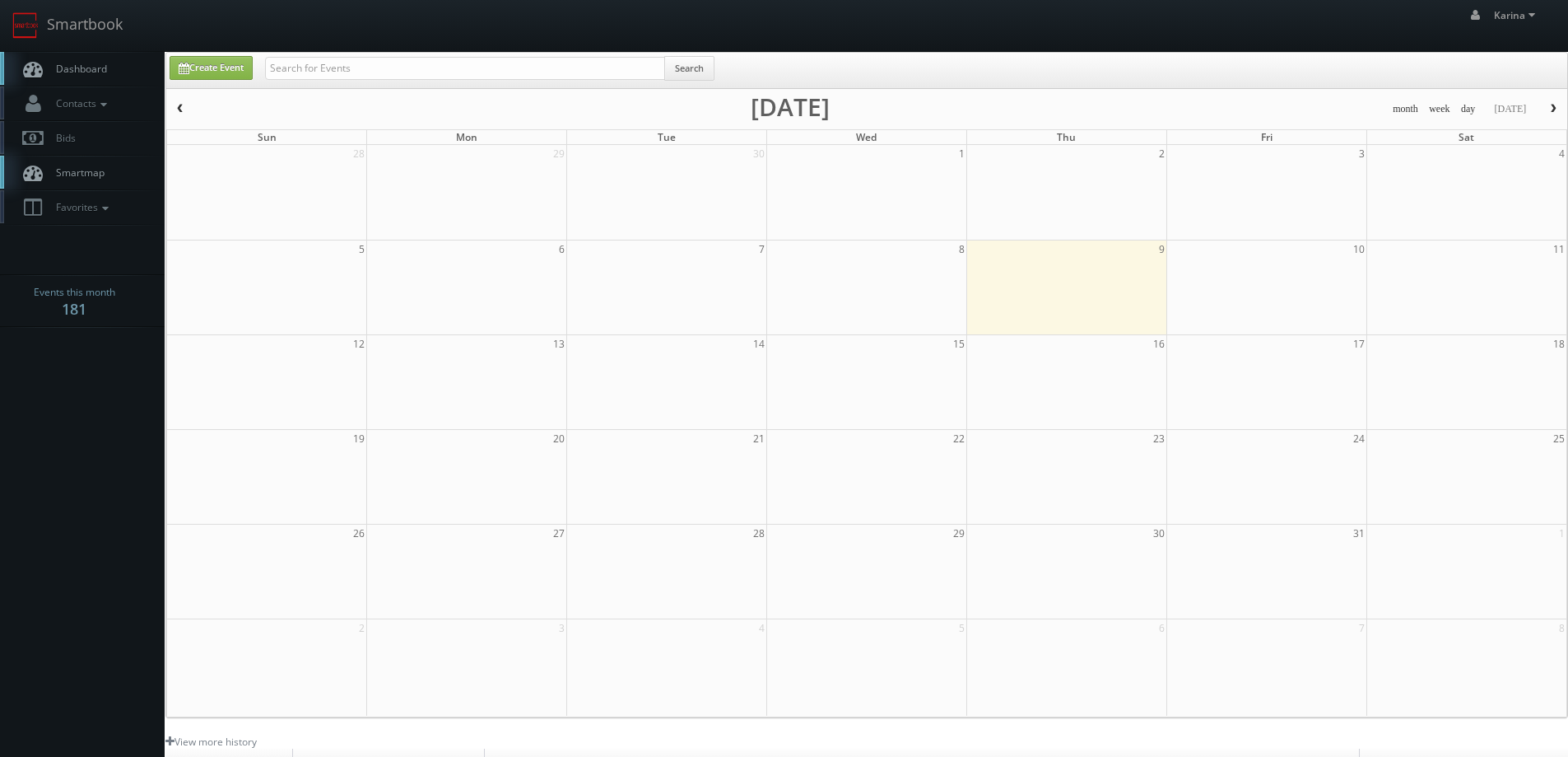
click at [64, 76] on link "Dashboard" at bounding box center [82, 69] width 164 height 34
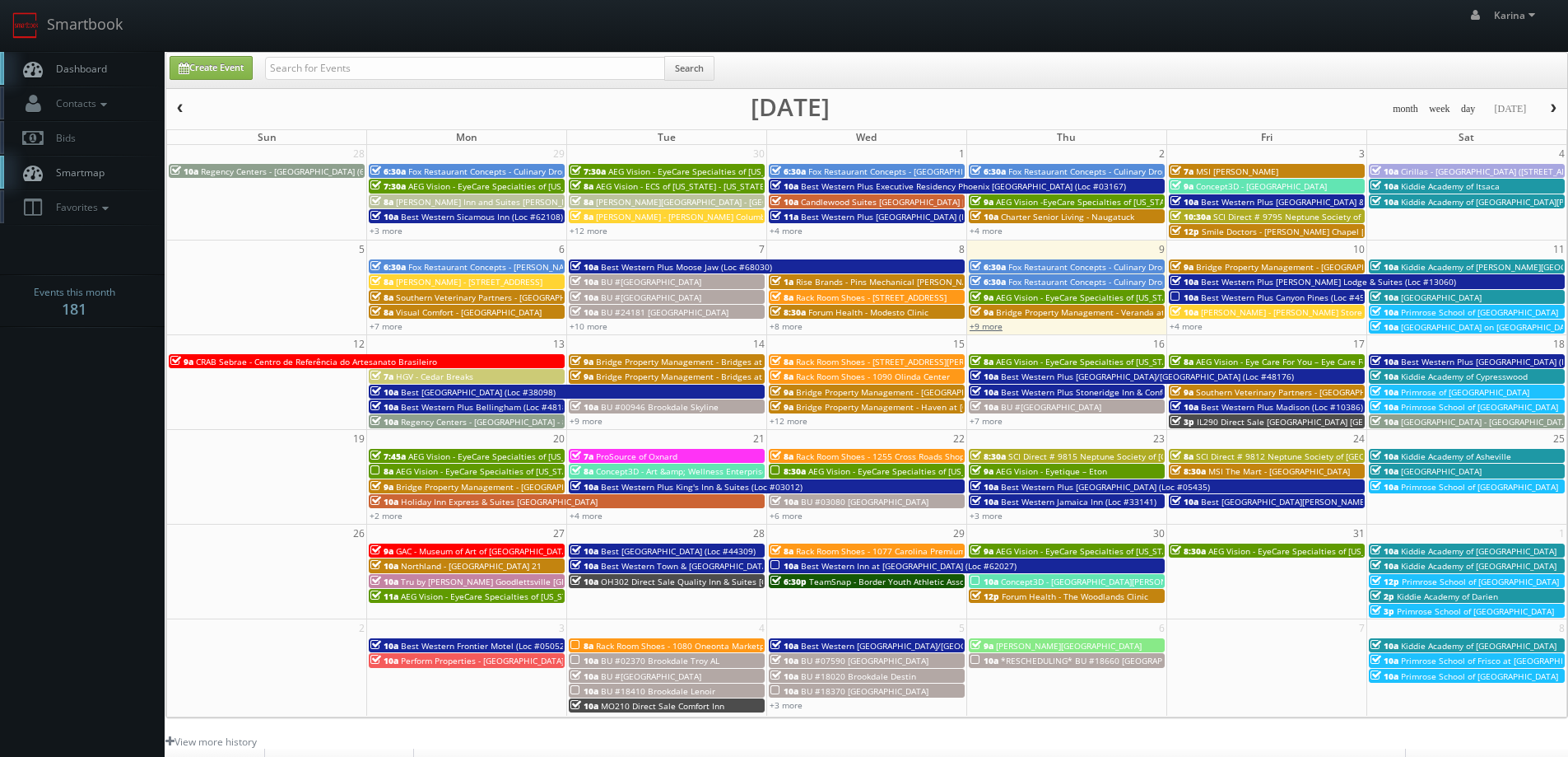
click at [991, 325] on link "+9 more" at bounding box center [985, 325] width 33 height 12
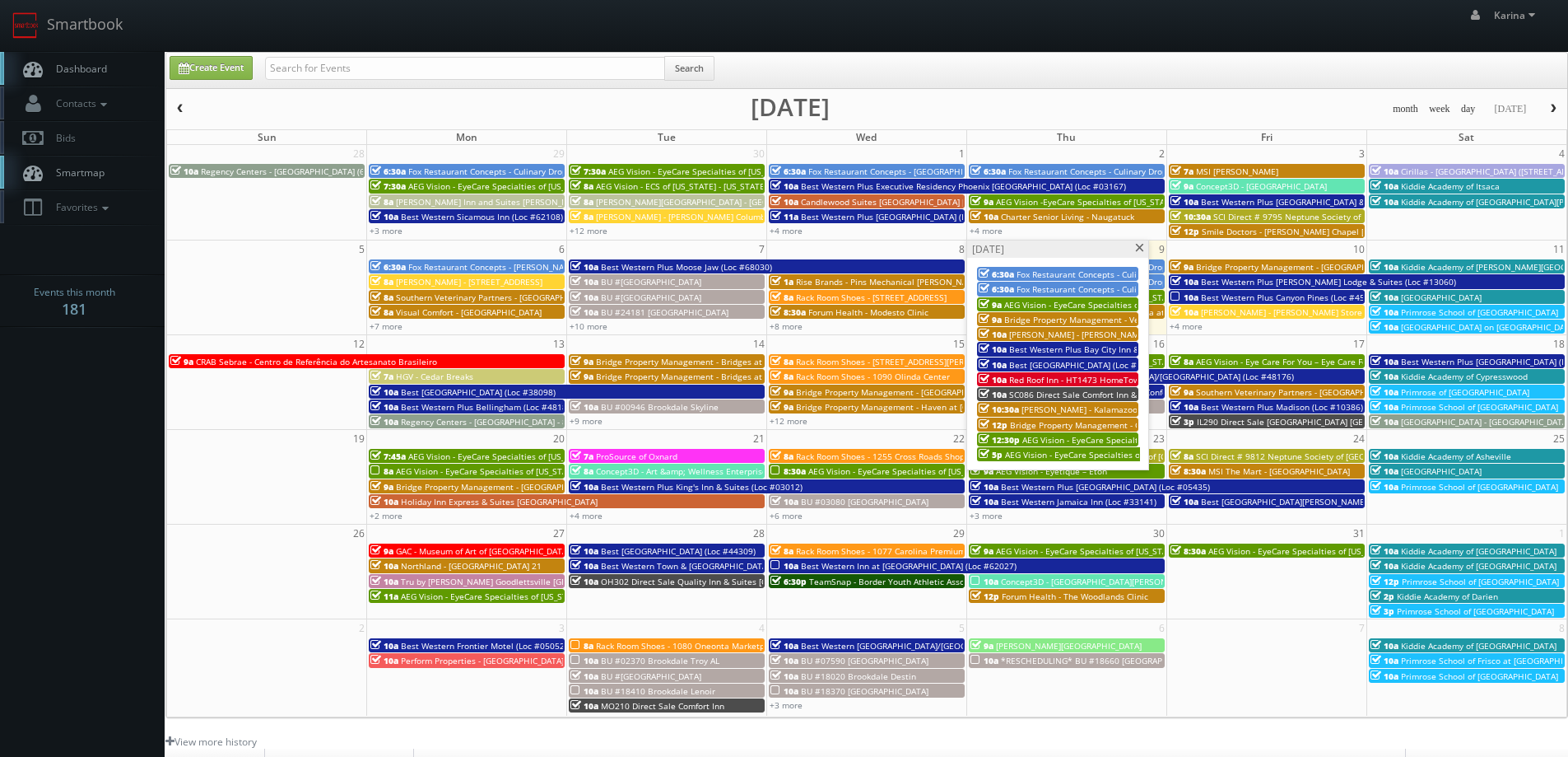
click at [1052, 440] on span "AEG Vision - EyeCare Specialties of [US_STATE] – Advanced Eye Care Center" at bounding box center [1170, 439] width 297 height 12
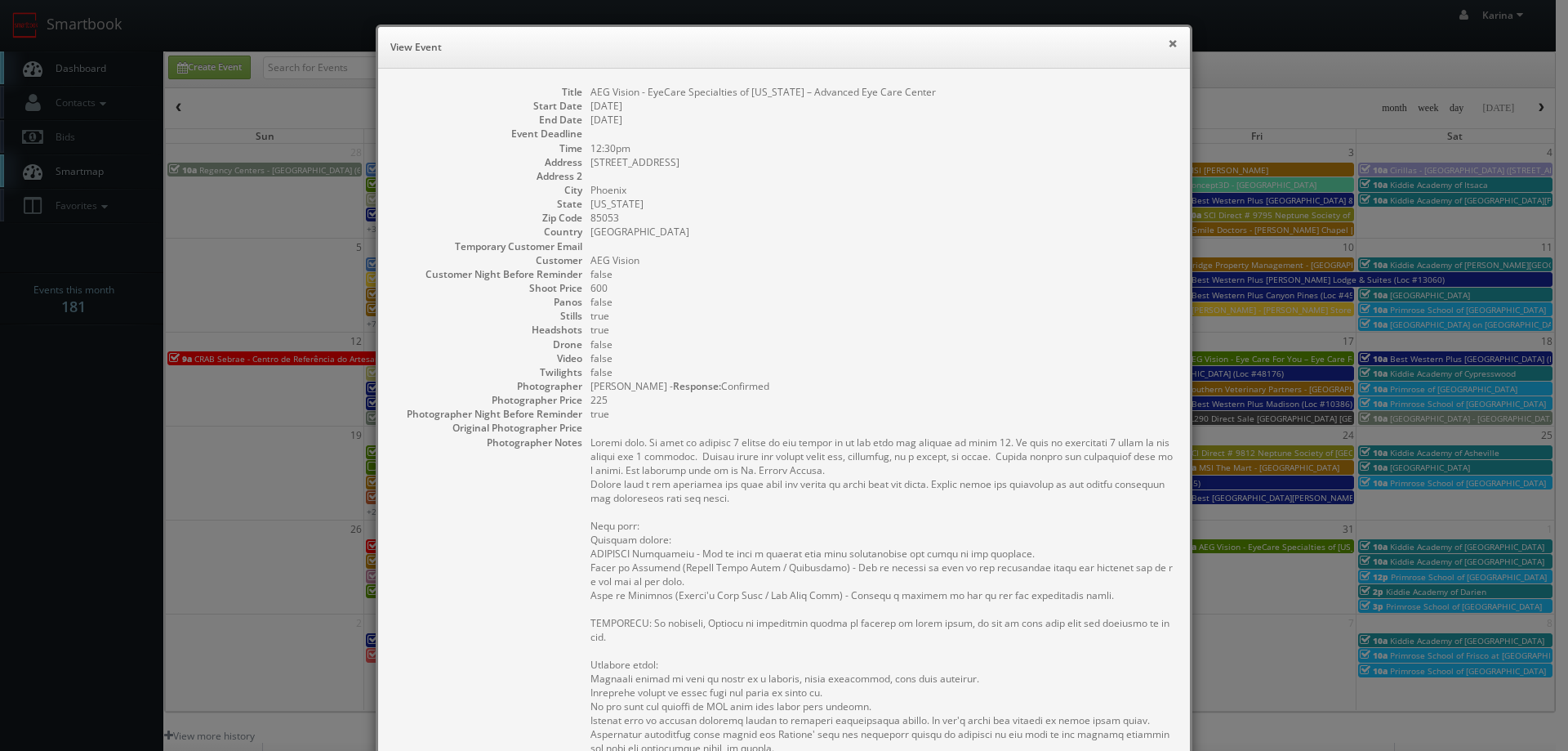
click at [1167, 42] on button "×" at bounding box center [1172, 43] width 10 height 12
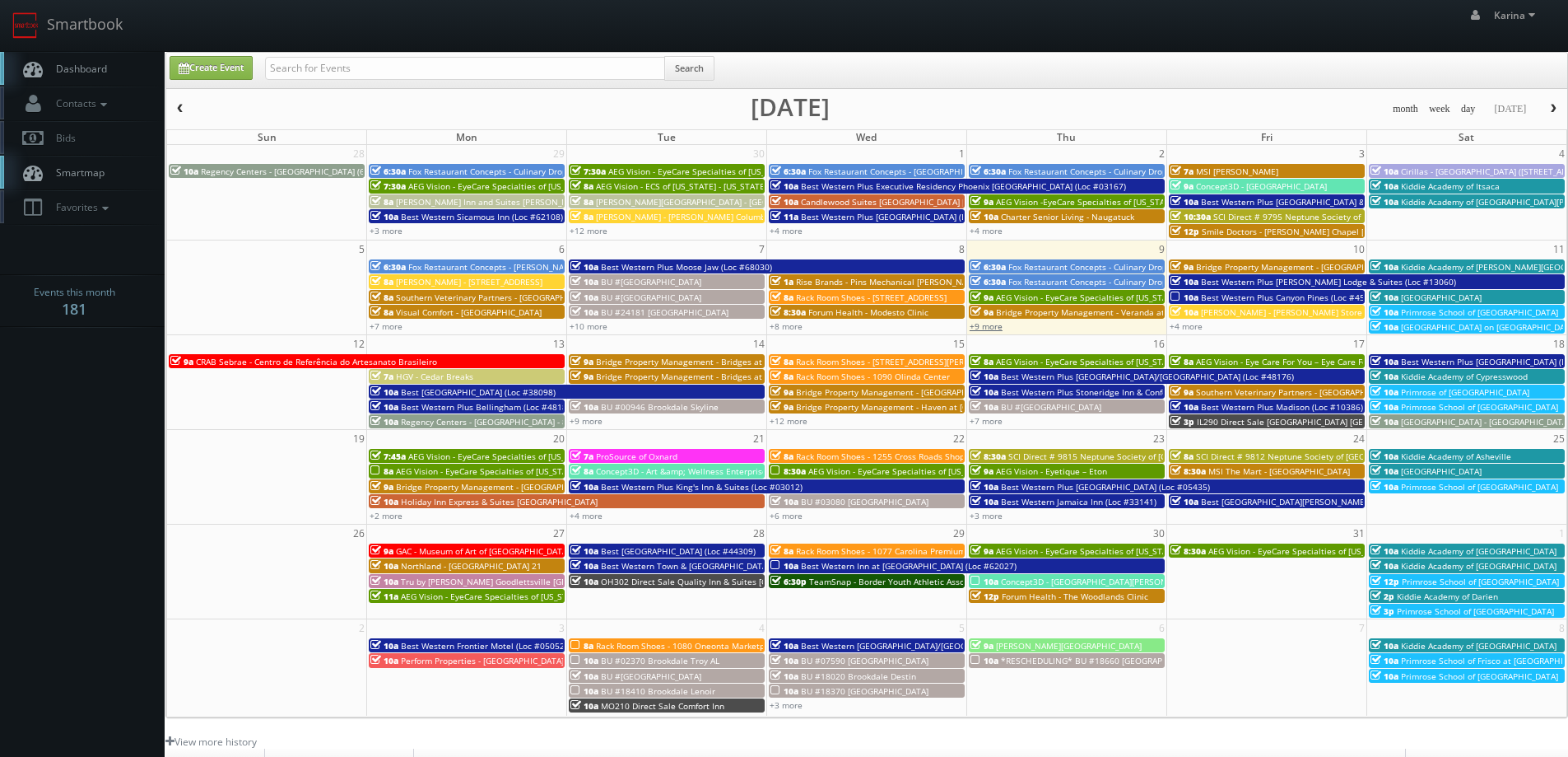
click at [988, 323] on link "+9 more" at bounding box center [985, 325] width 33 height 12
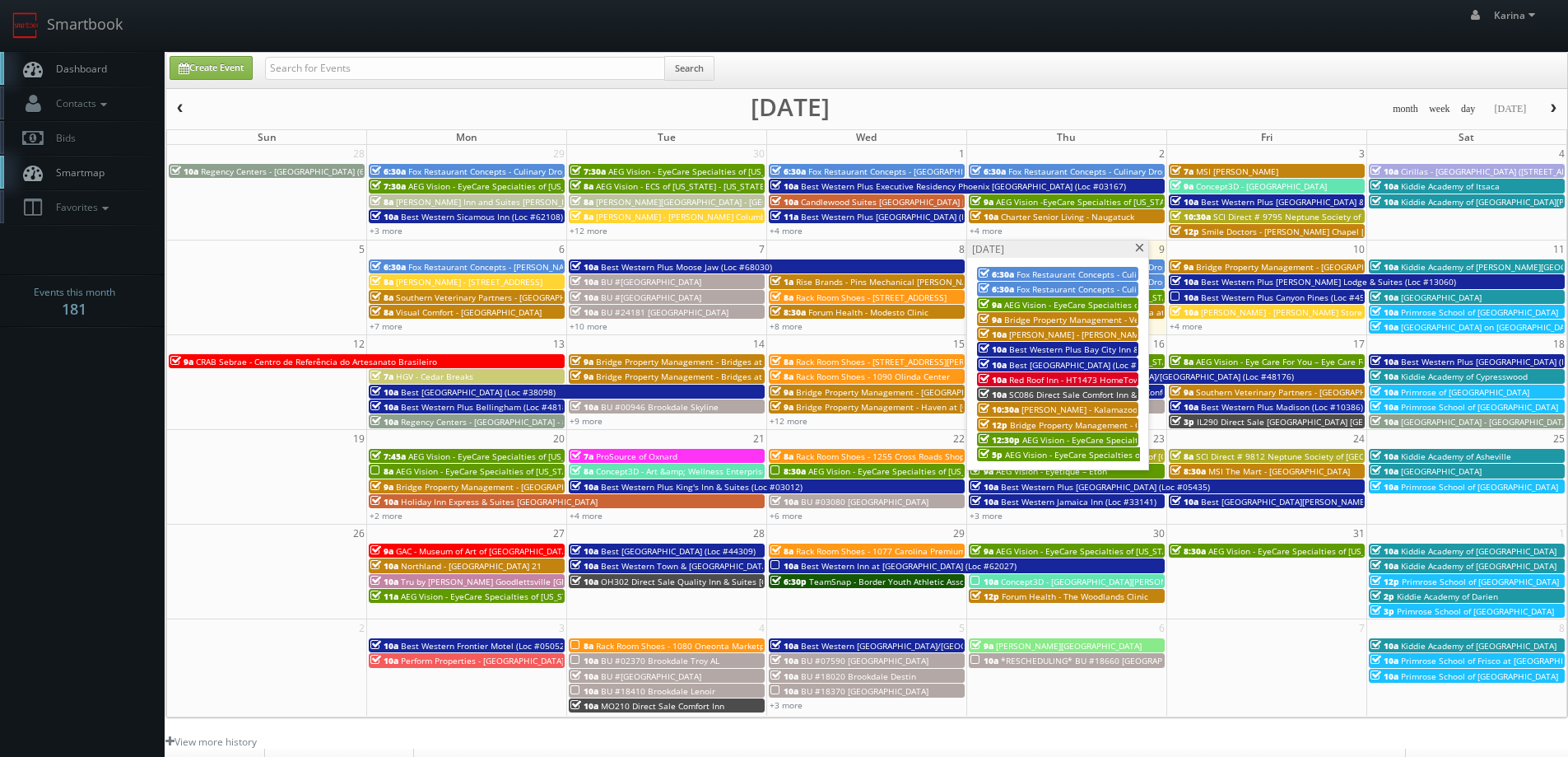
click at [1008, 452] on span "AEG Vision - EyeCare Specialties of New England – Puzio Eyecare Associates (Den…" at bounding box center [1228, 454] width 445 height 12
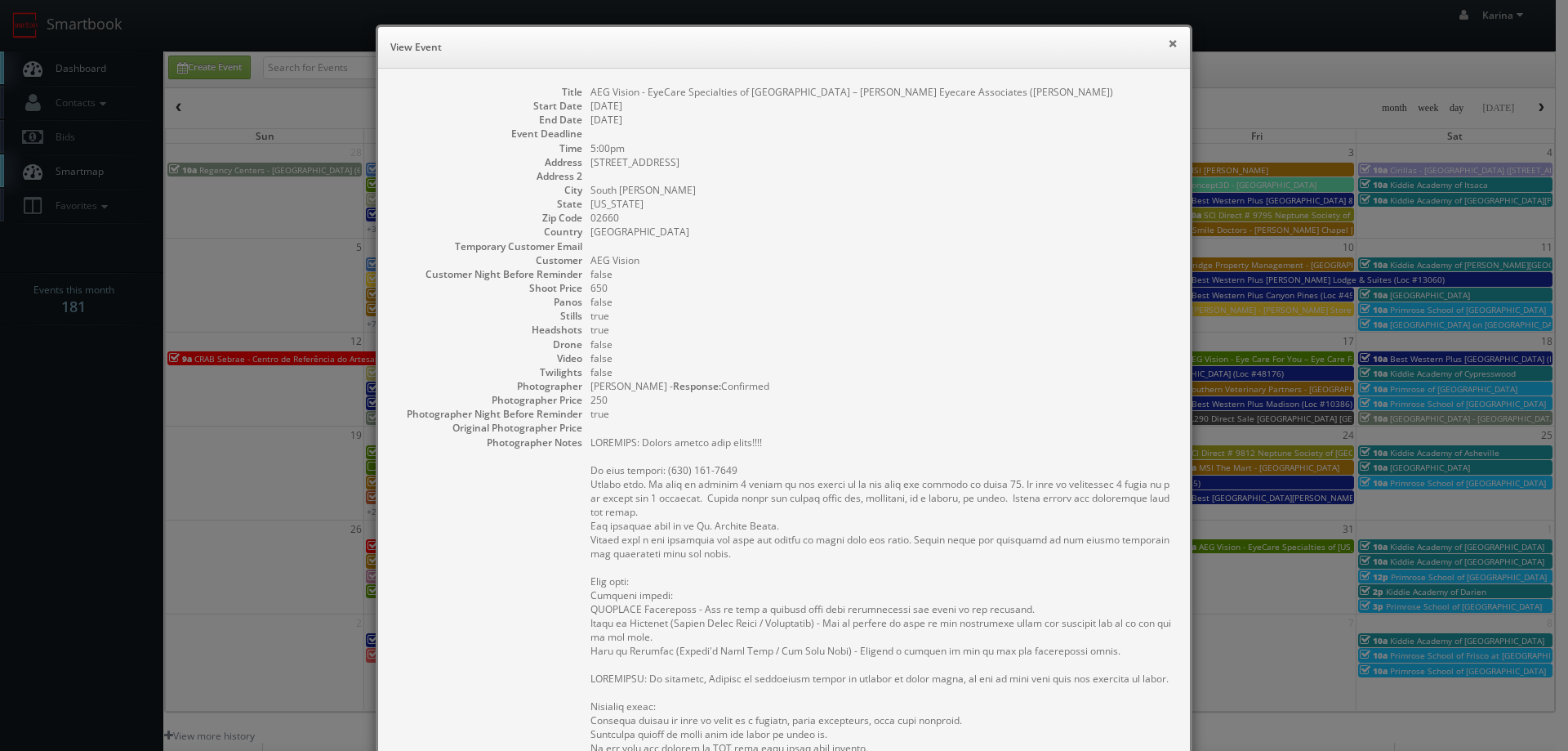
click at [1167, 47] on button "×" at bounding box center [1172, 43] width 10 height 12
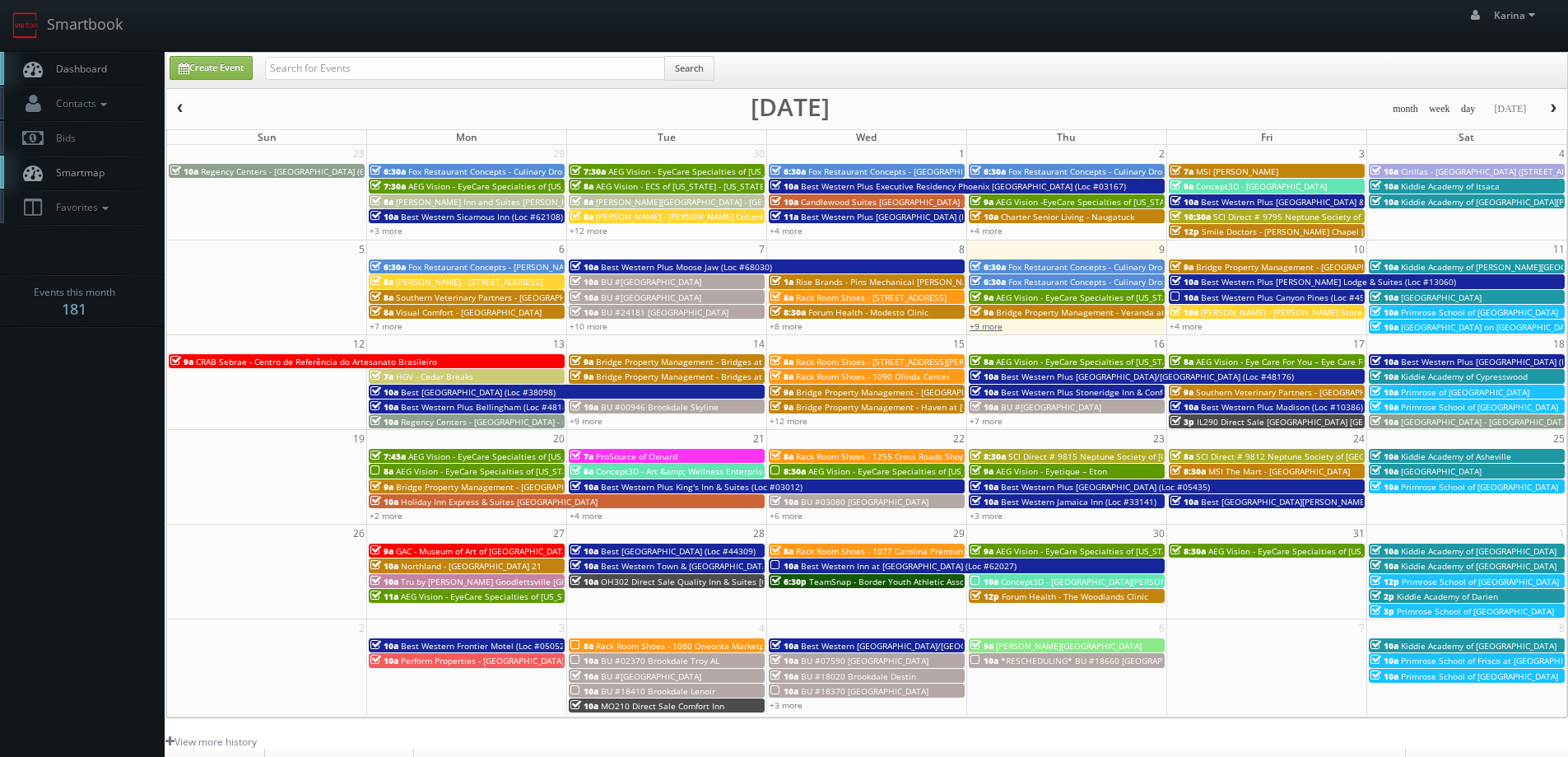
click at [994, 324] on link "+9 more" at bounding box center [985, 325] width 33 height 12
click at [1203, 311] on span "[PERSON_NAME] - [PERSON_NAME] Store" at bounding box center [1281, 312] width 162 height 12
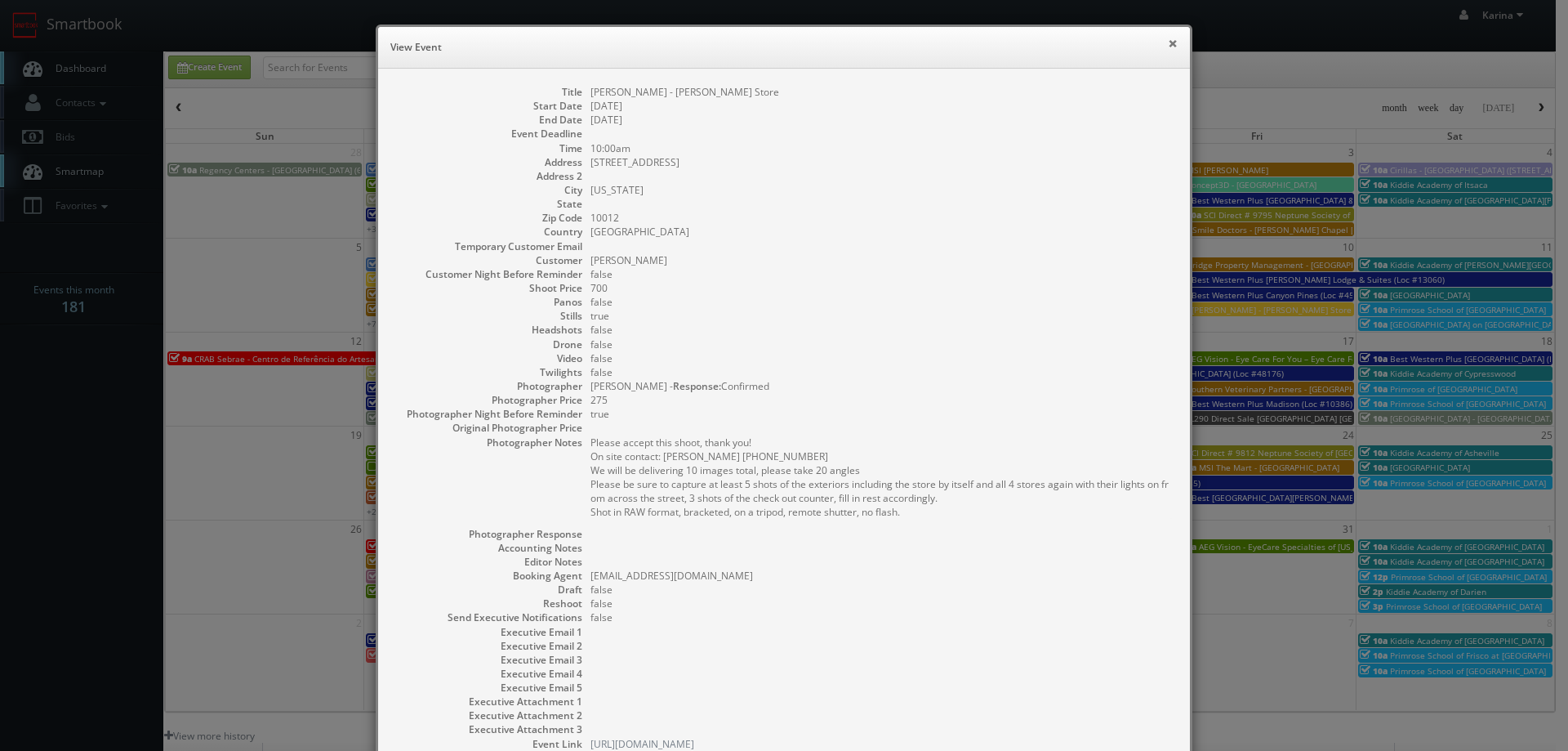
click at [1171, 47] on button "×" at bounding box center [1172, 43] width 10 height 12
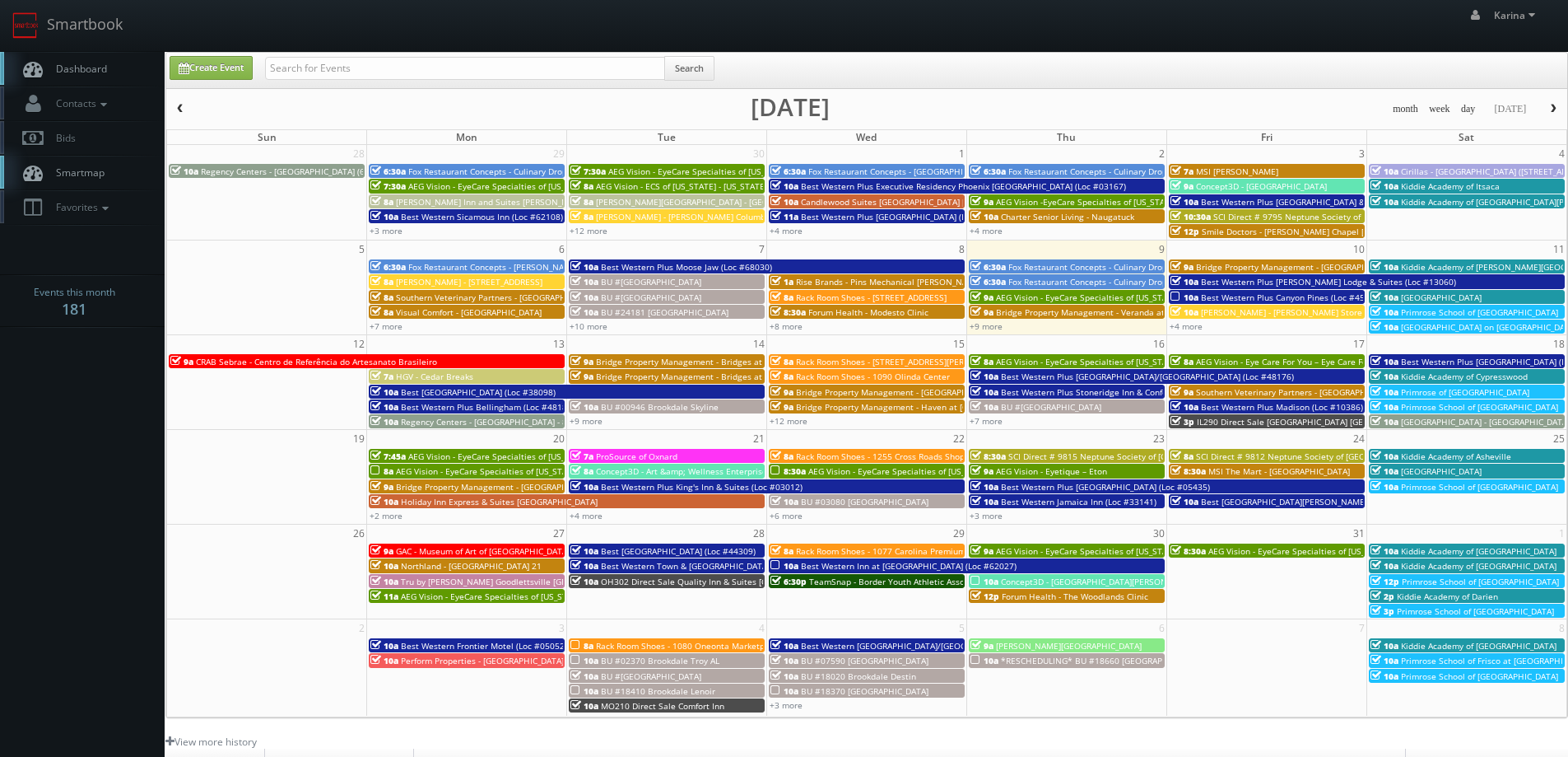
click at [1437, 265] on span "Kiddie Academy of [PERSON_NAME][GEOGRAPHIC_DATA]" at bounding box center [1511, 266] width 221 height 12
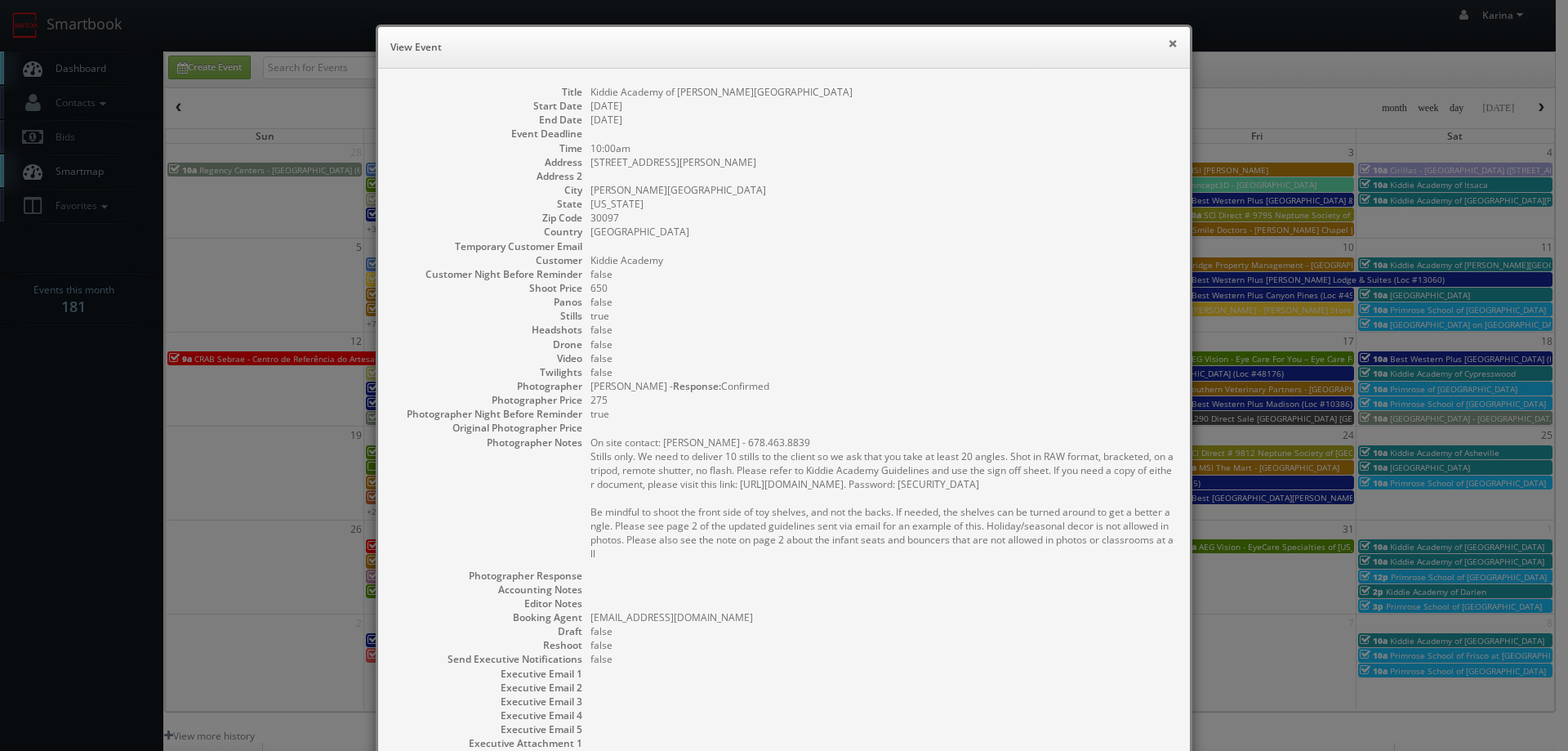
click at [1167, 49] on button "×" at bounding box center [1172, 43] width 10 height 12
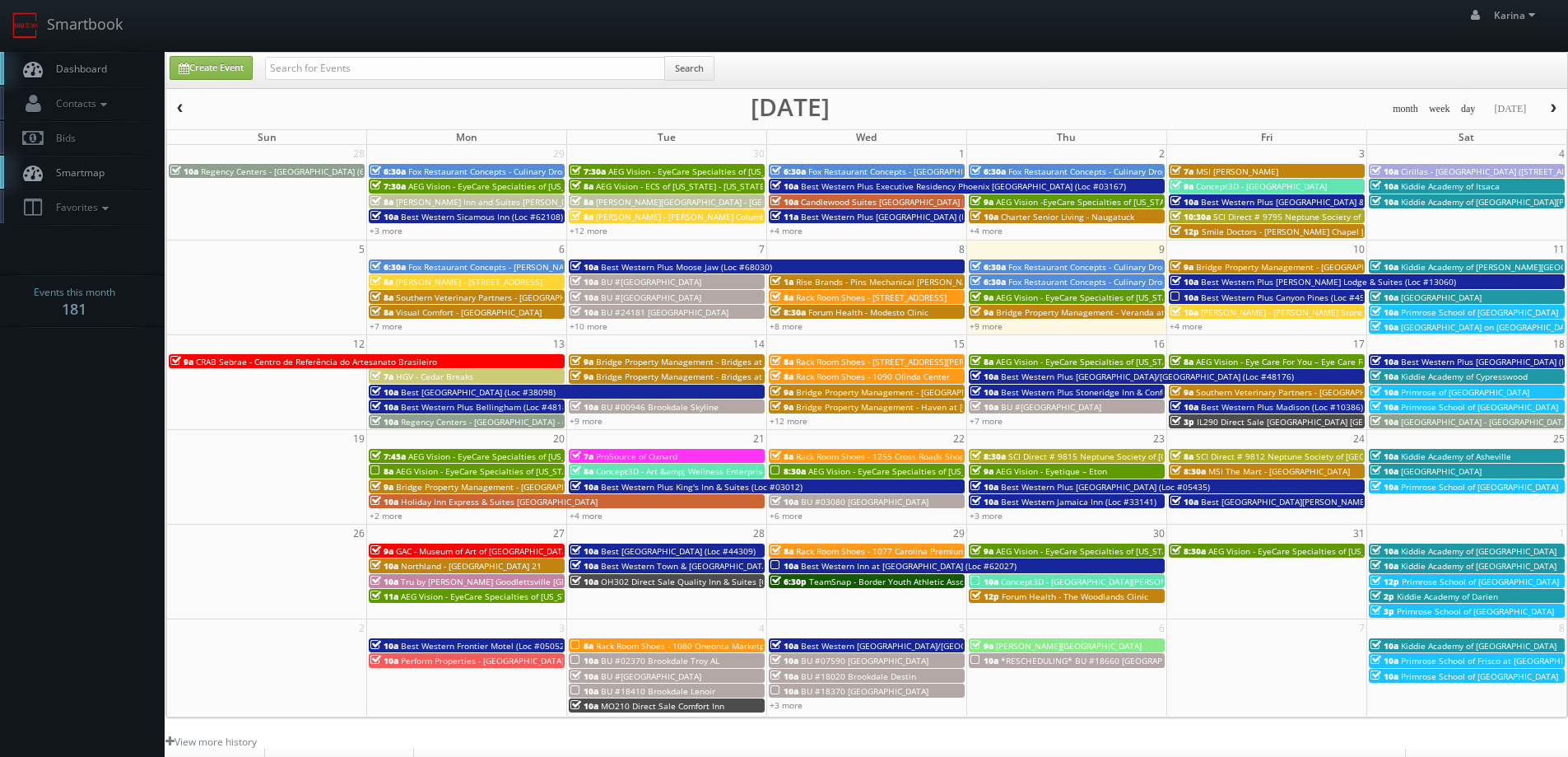
click at [1446, 296] on span "[GEOGRAPHIC_DATA]" at bounding box center [1441, 297] width 80 height 12
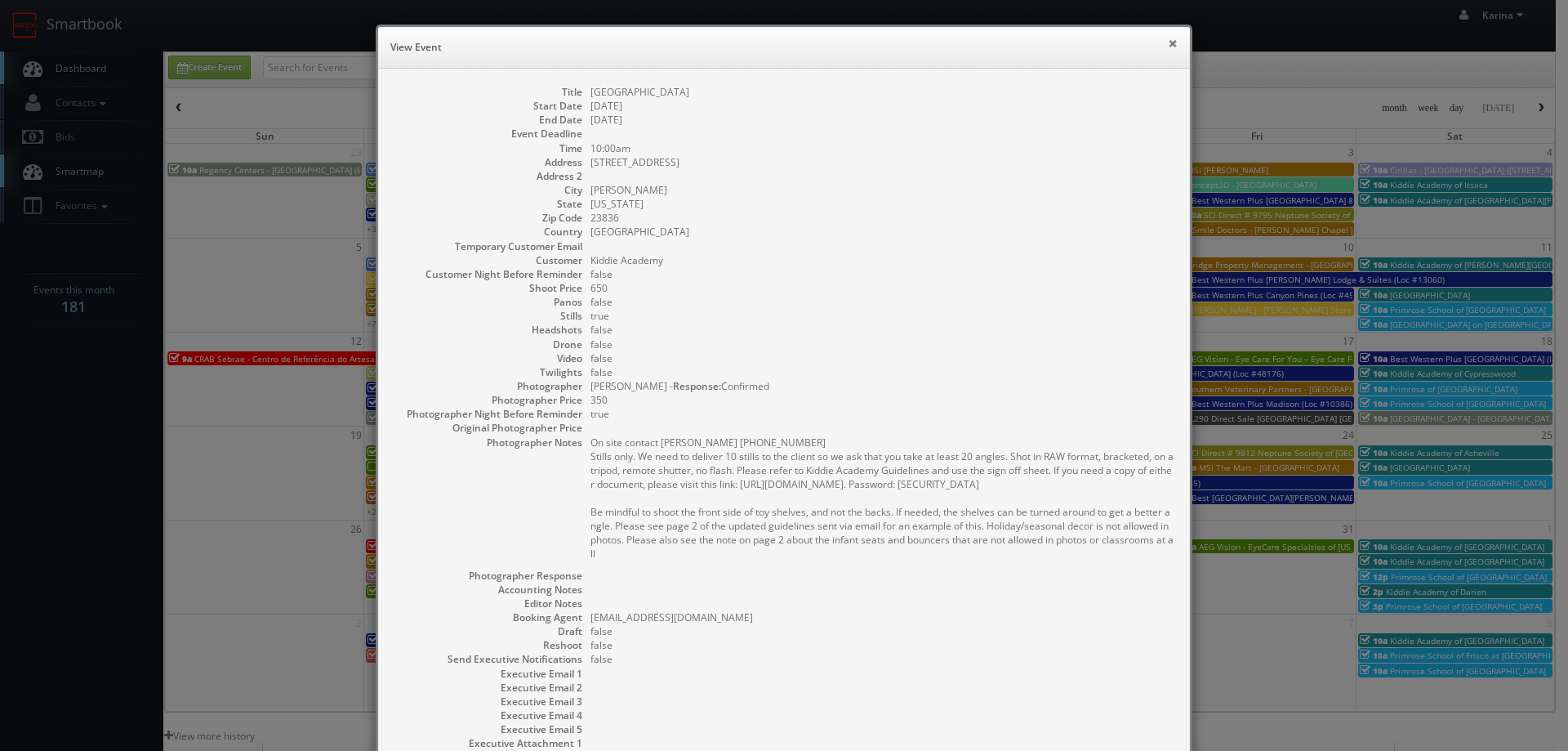
click at [1167, 38] on button "×" at bounding box center [1172, 43] width 10 height 12
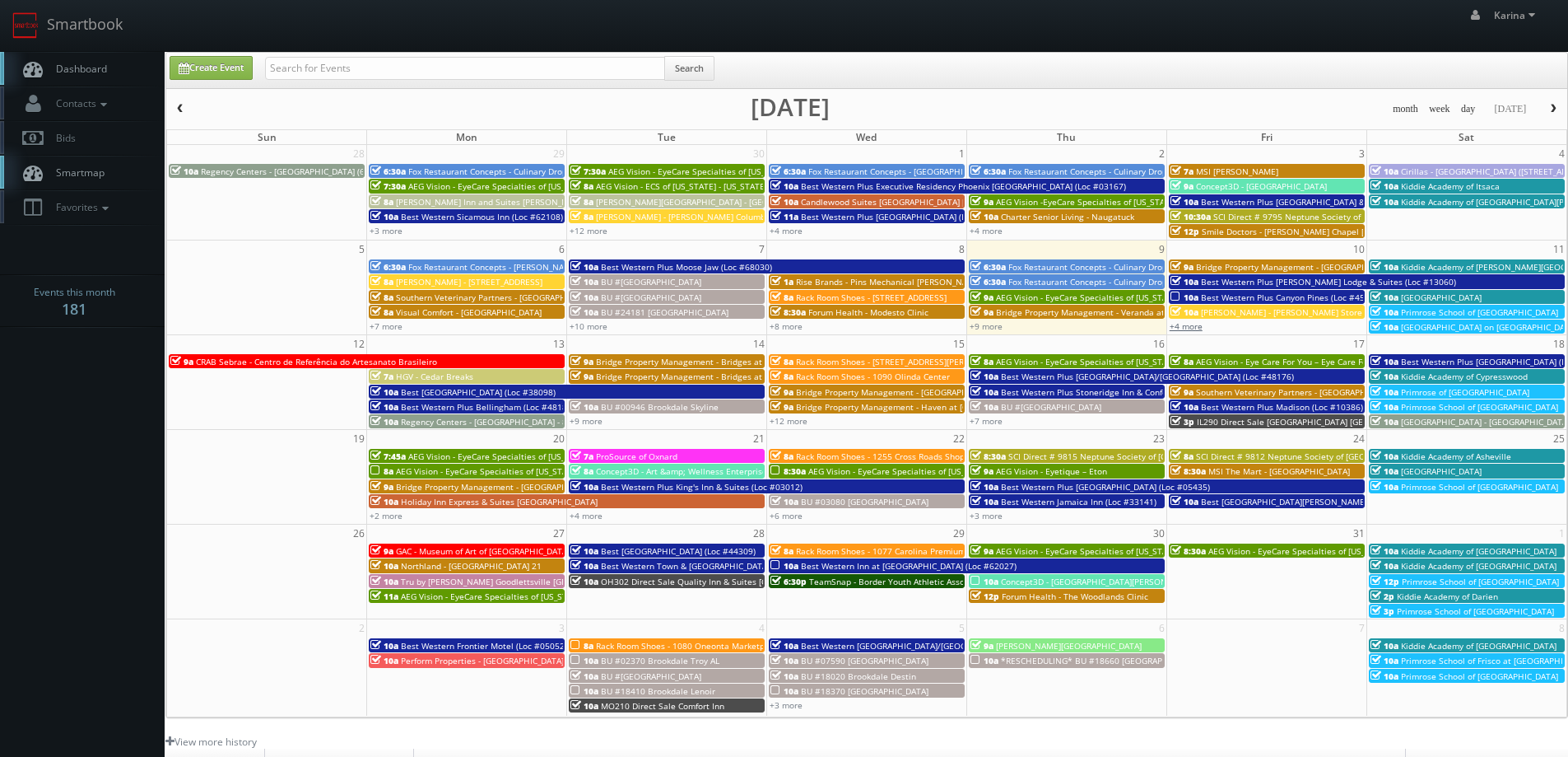
click at [1194, 329] on link "+4 more" at bounding box center [1186, 325] width 33 height 12
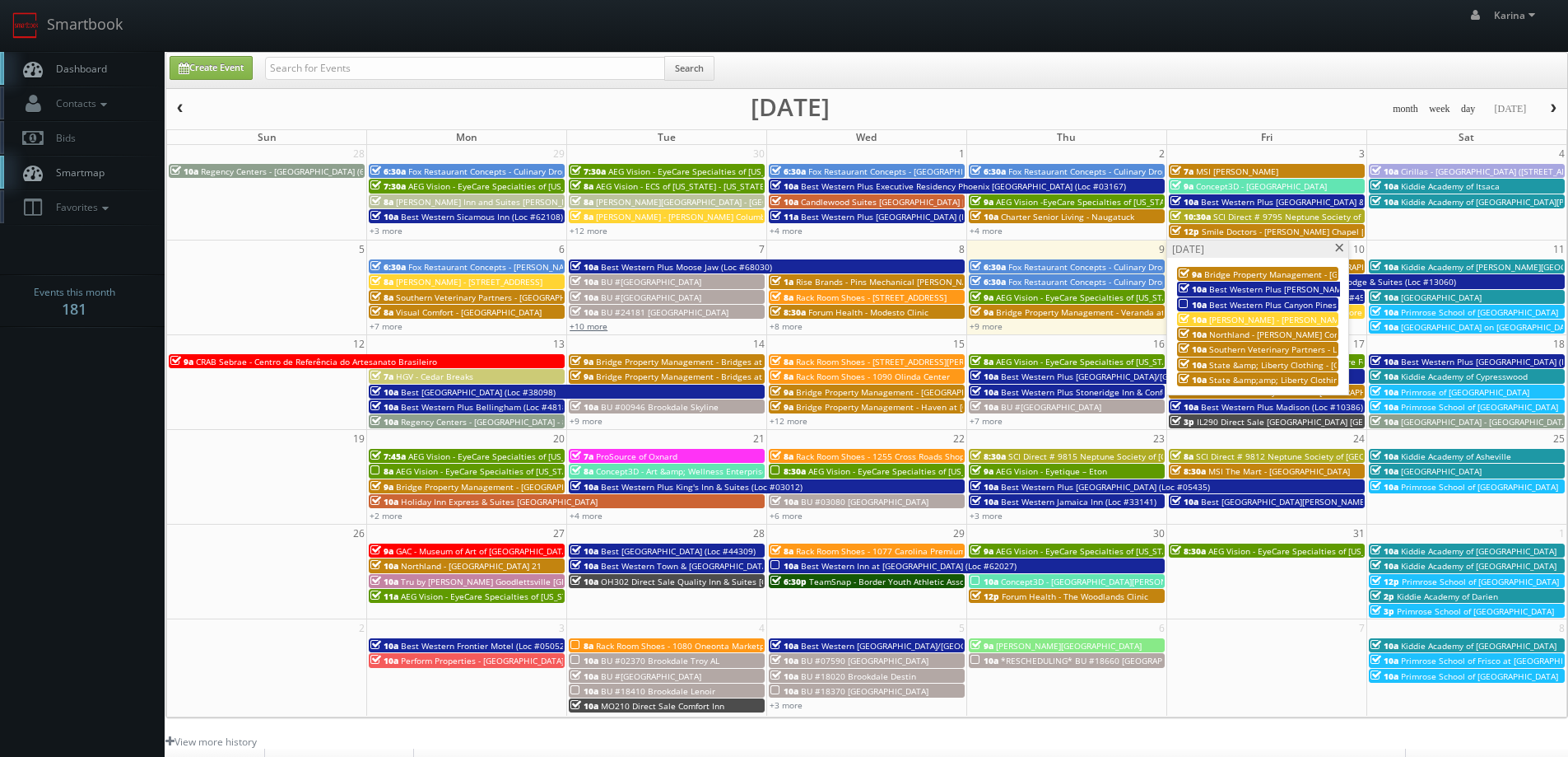
click at [586, 324] on link "+10 more" at bounding box center [588, 325] width 38 height 12
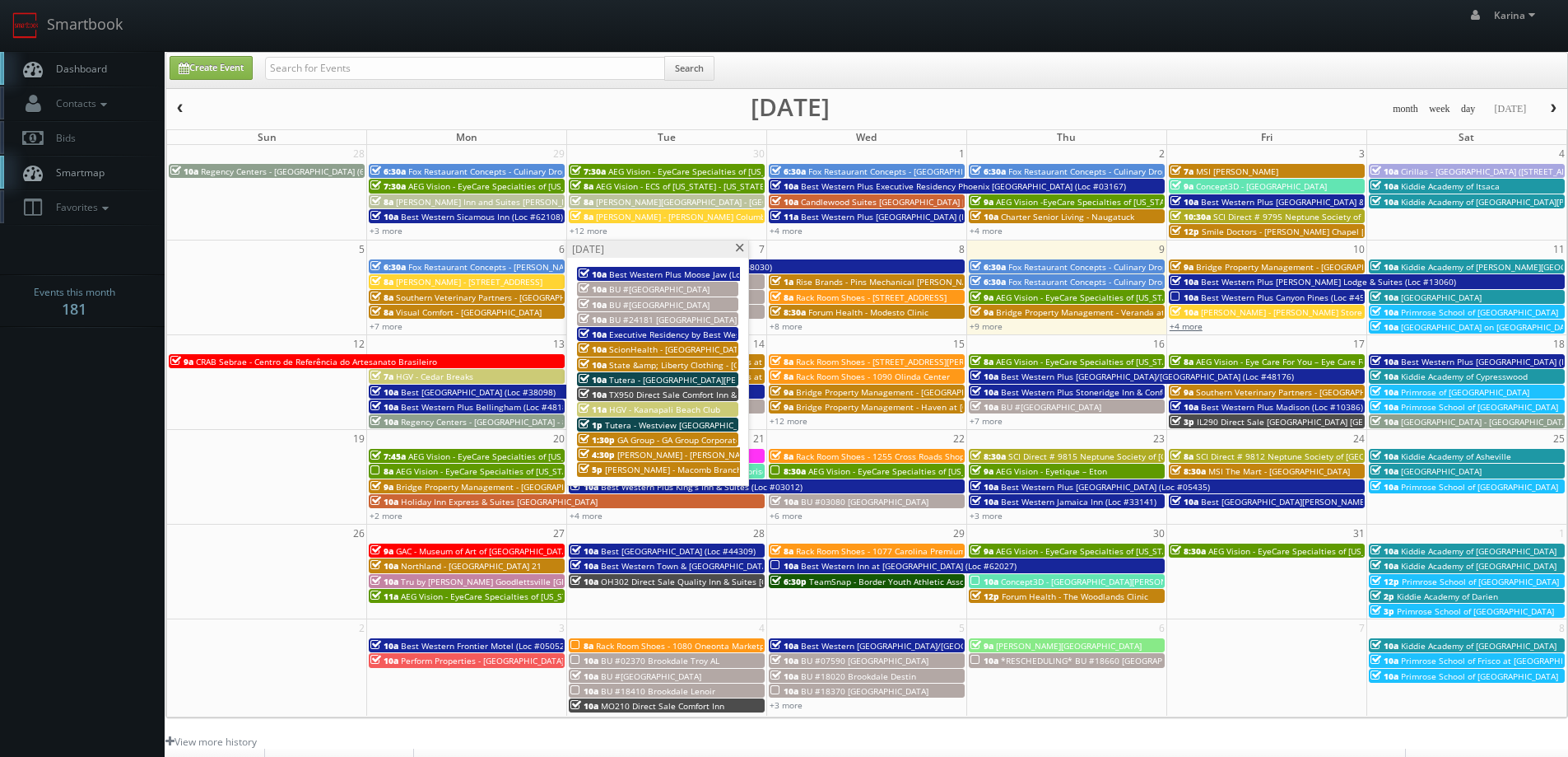
click at [1186, 324] on link "+4 more" at bounding box center [1186, 325] width 33 height 12
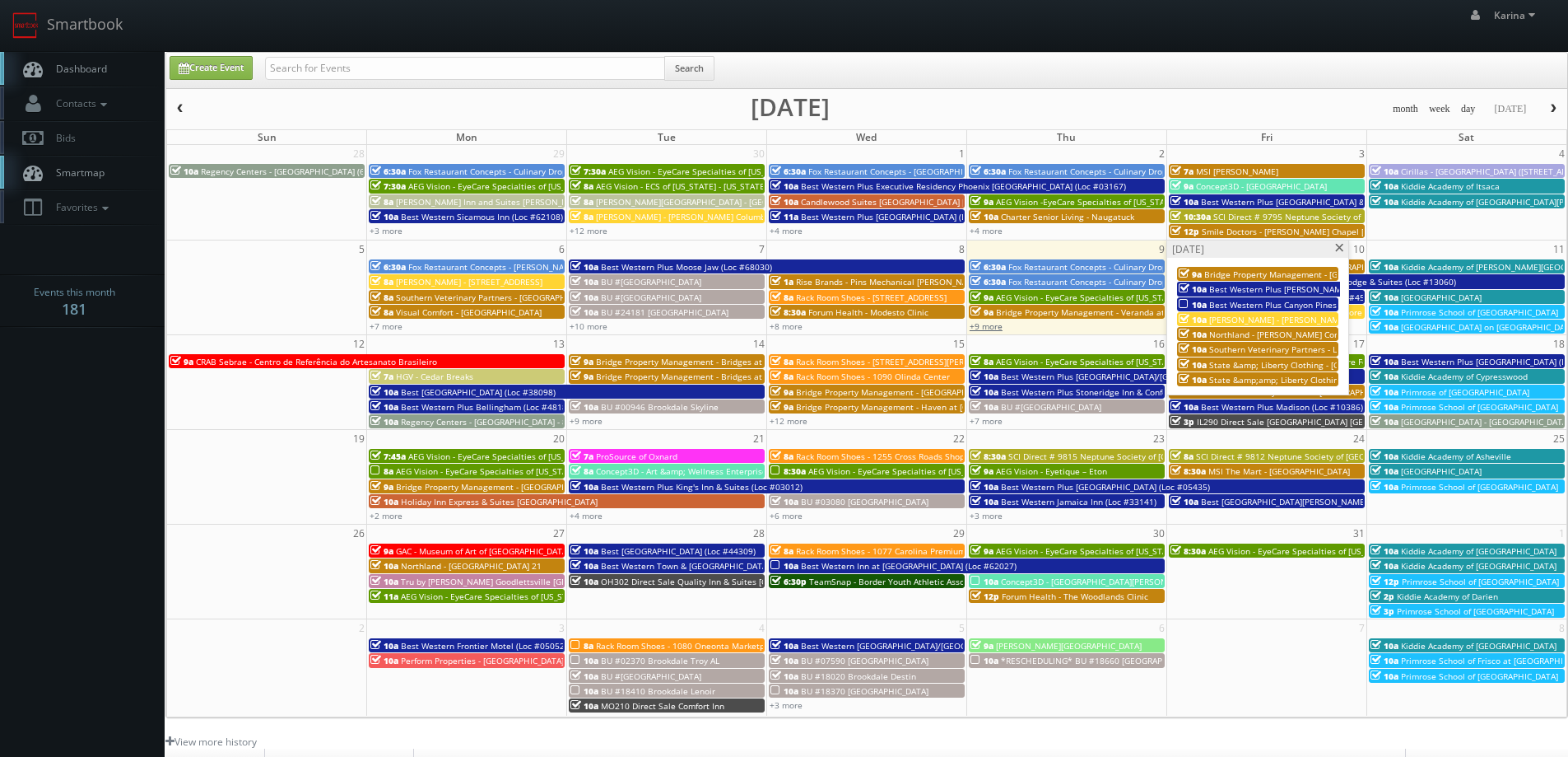
click at [978, 327] on link "+9 more" at bounding box center [985, 325] width 33 height 12
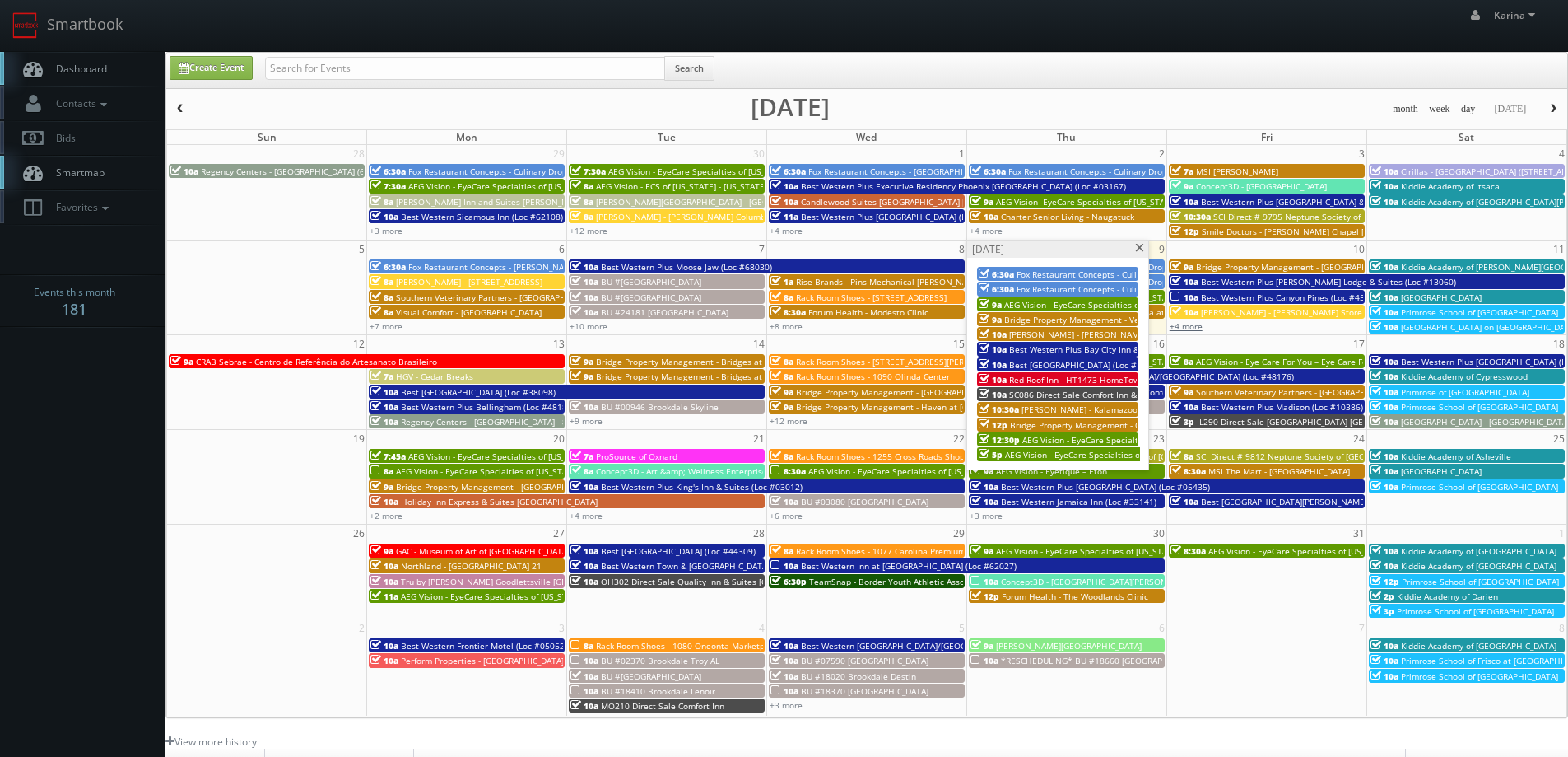
click at [1190, 328] on link "+4 more" at bounding box center [1186, 325] width 33 height 12
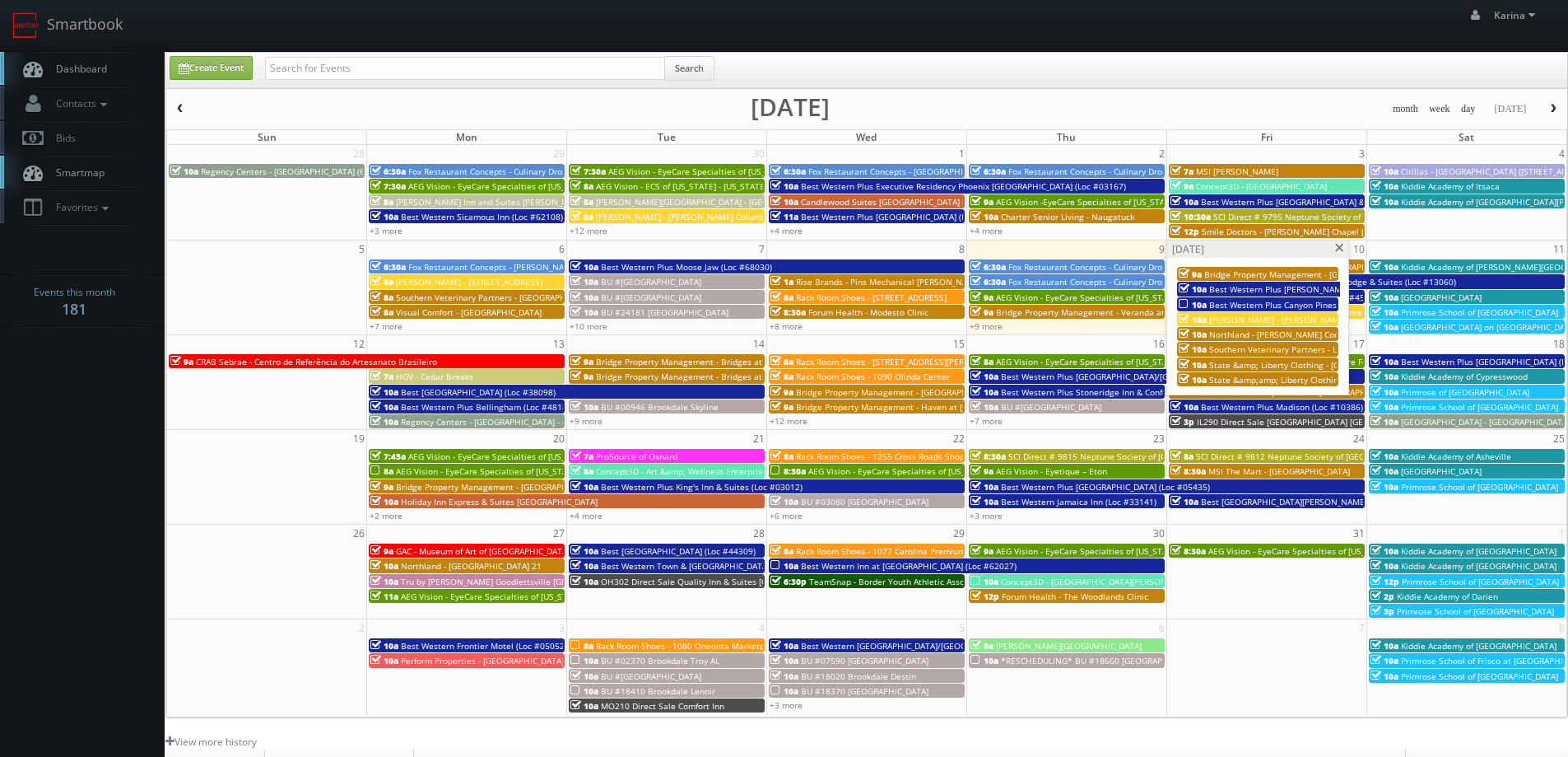
click at [1304, 344] on span "Southern Veterinary Partners - Livewell Animal Urgent Care of [GEOGRAPHIC_DATA]" at bounding box center [1373, 349] width 329 height 12
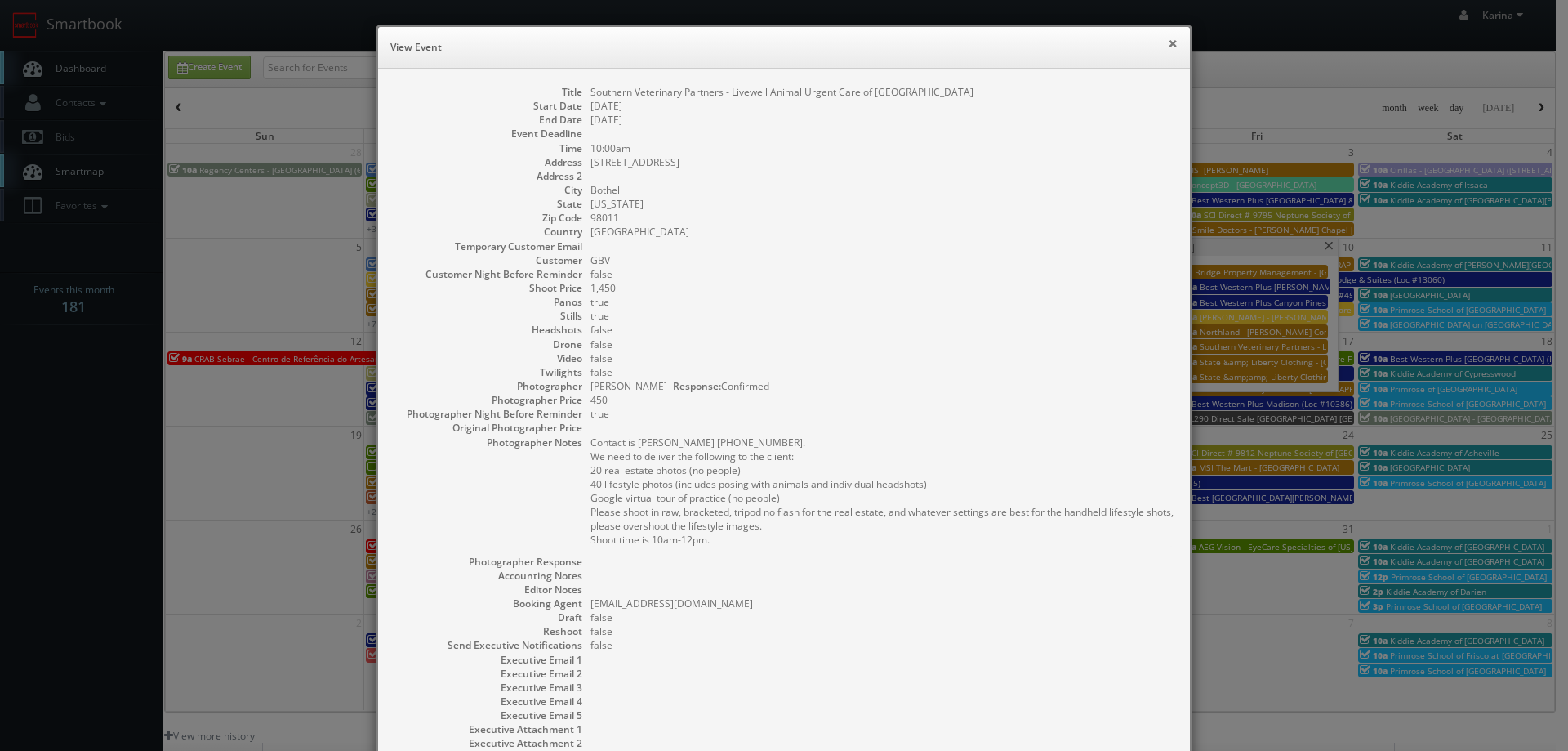
click at [1167, 39] on button "×" at bounding box center [1172, 43] width 10 height 12
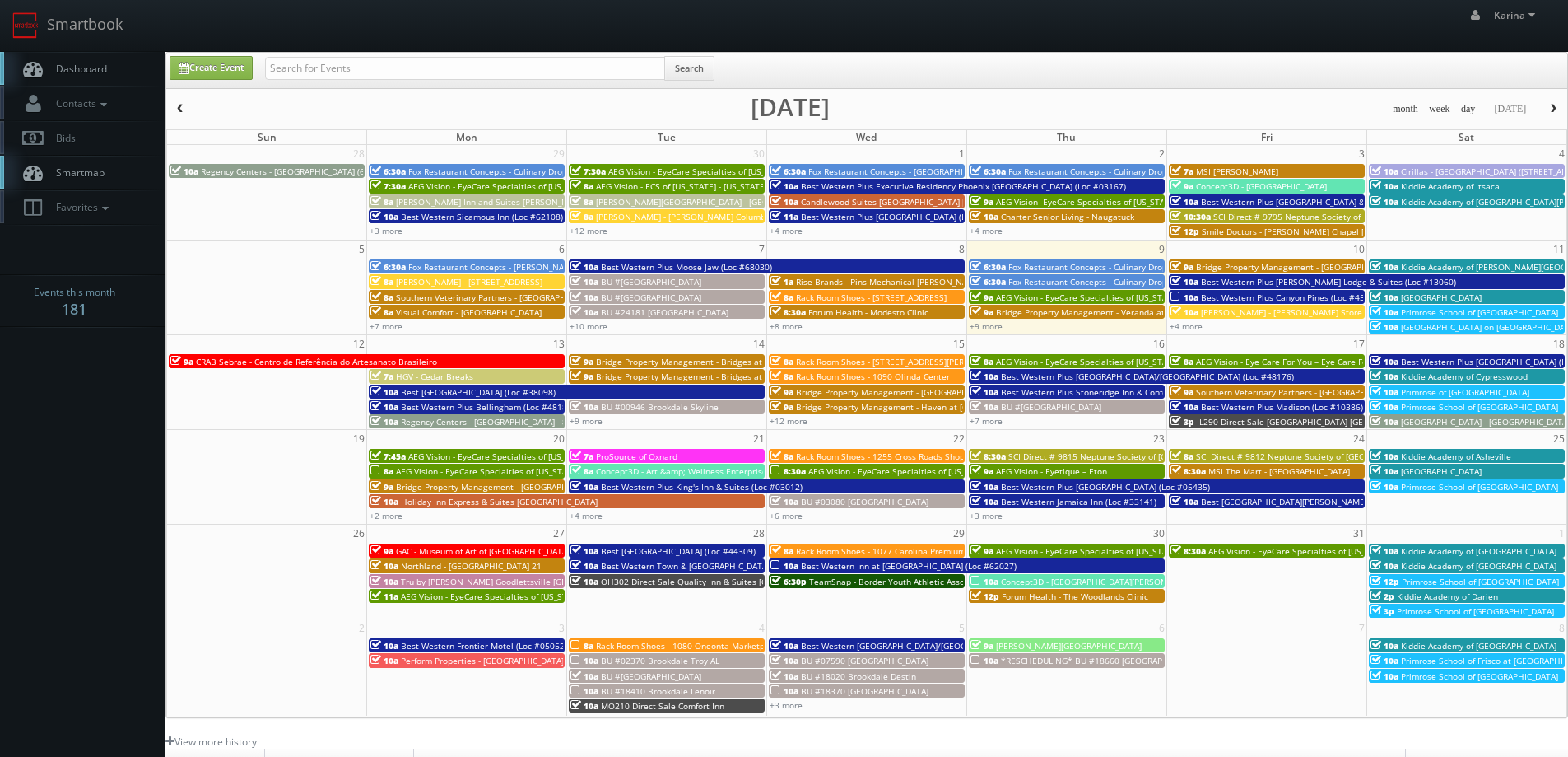
click at [431, 379] on span "HGV - Cedar Breaks" at bounding box center [434, 376] width 78 height 12
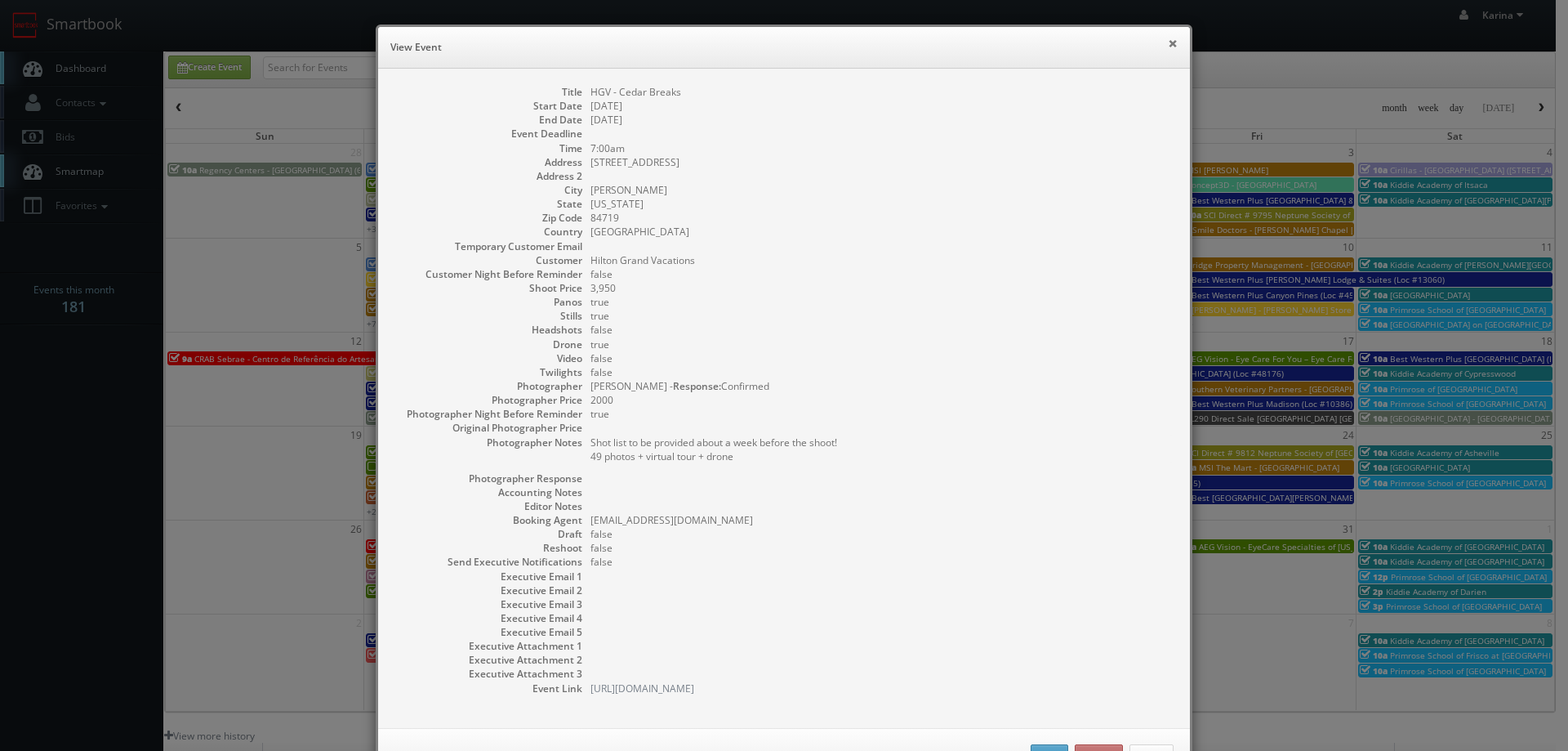
click at [1167, 42] on button "×" at bounding box center [1172, 43] width 10 height 12
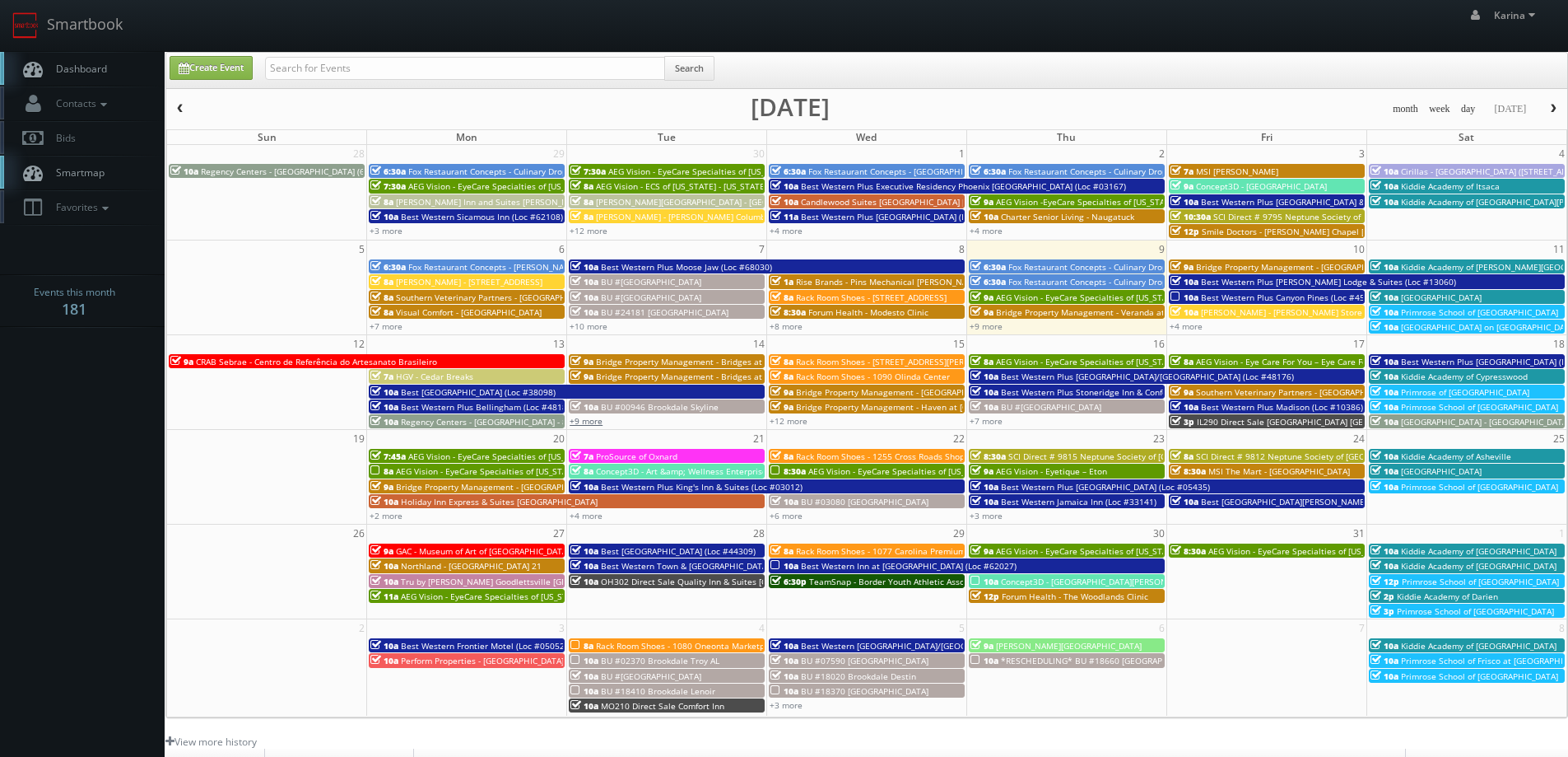
click at [588, 419] on link "+9 more" at bounding box center [585, 420] width 33 height 12
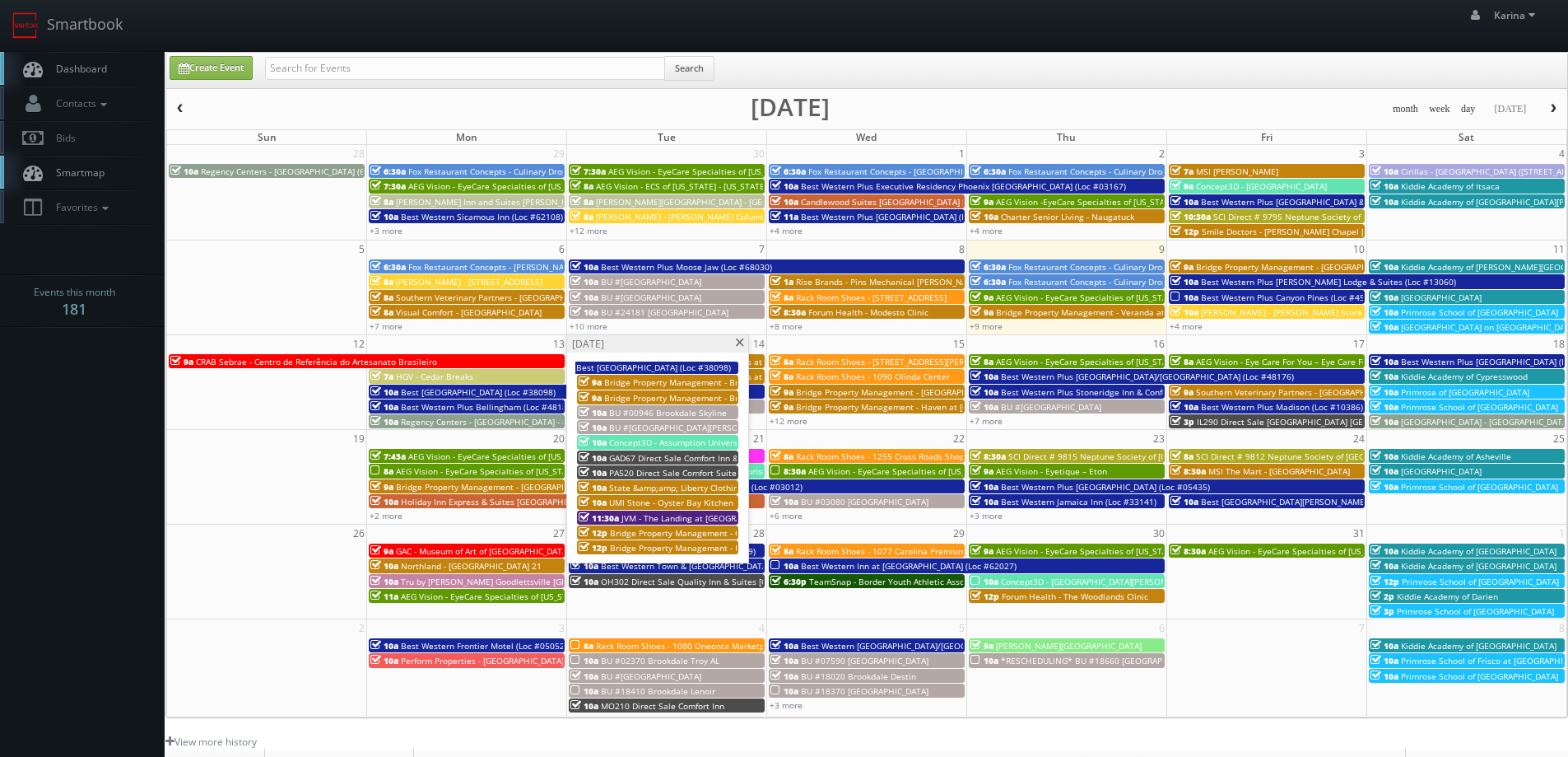
click at [717, 381] on span "Bridge Property Management - Bridges at [GEOGRAPHIC_DATA]" at bounding box center [728, 382] width 249 height 12
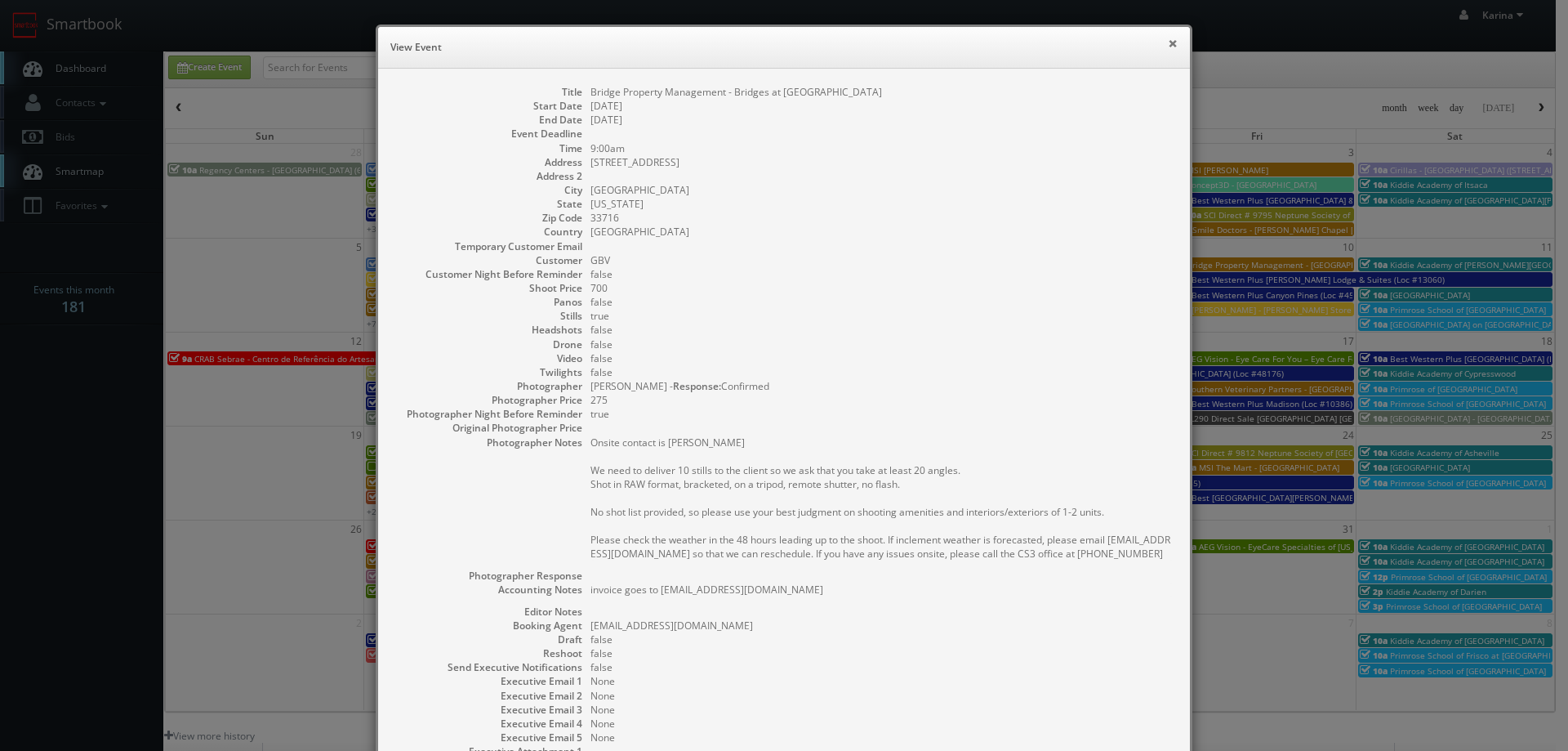
click at [1167, 45] on button "×" at bounding box center [1172, 43] width 10 height 12
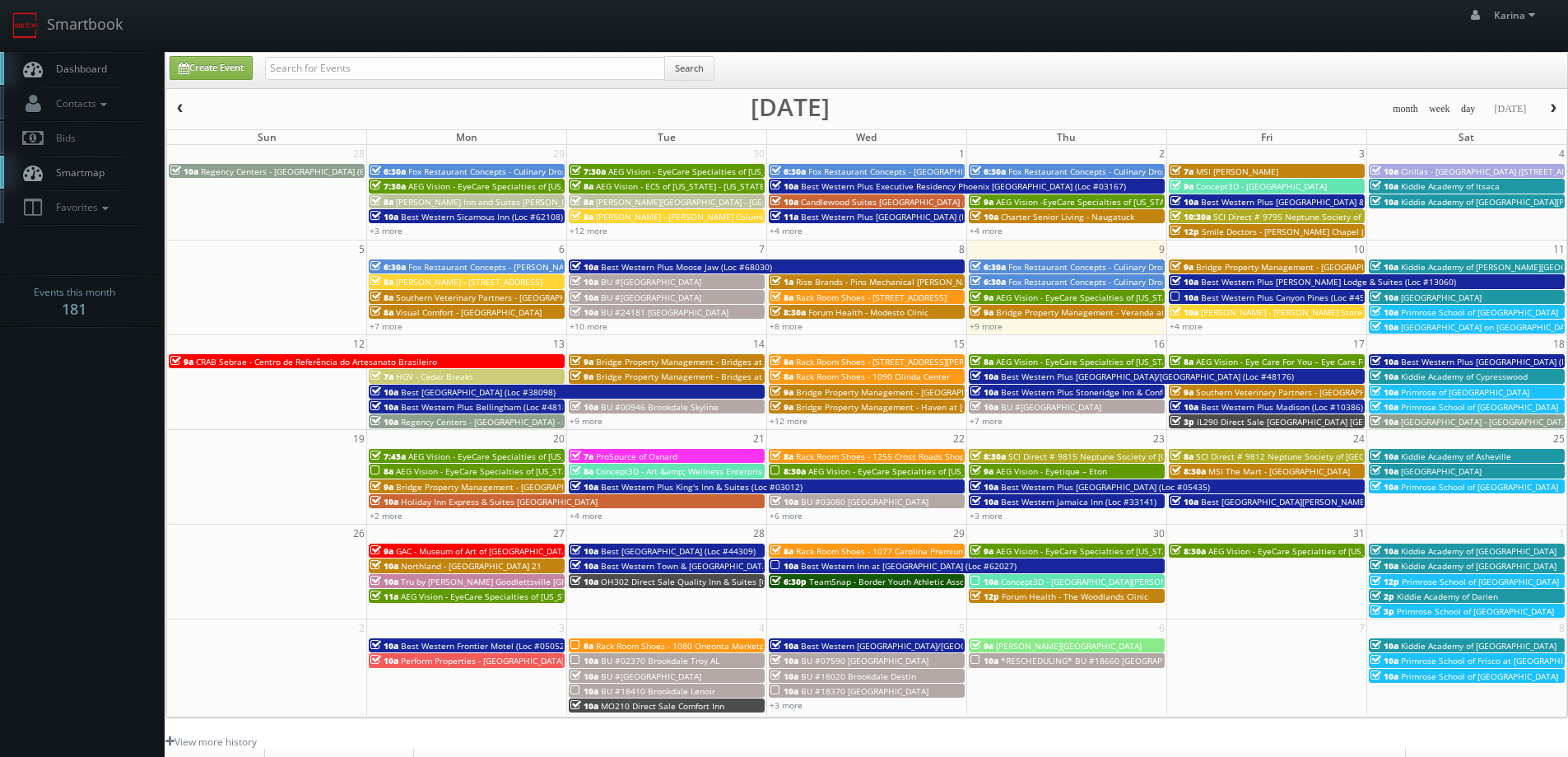
click at [863, 361] on span "Rack Room Shoes - [STREET_ADDRESS][PERSON_NAME]" at bounding box center [903, 361] width 215 height 12
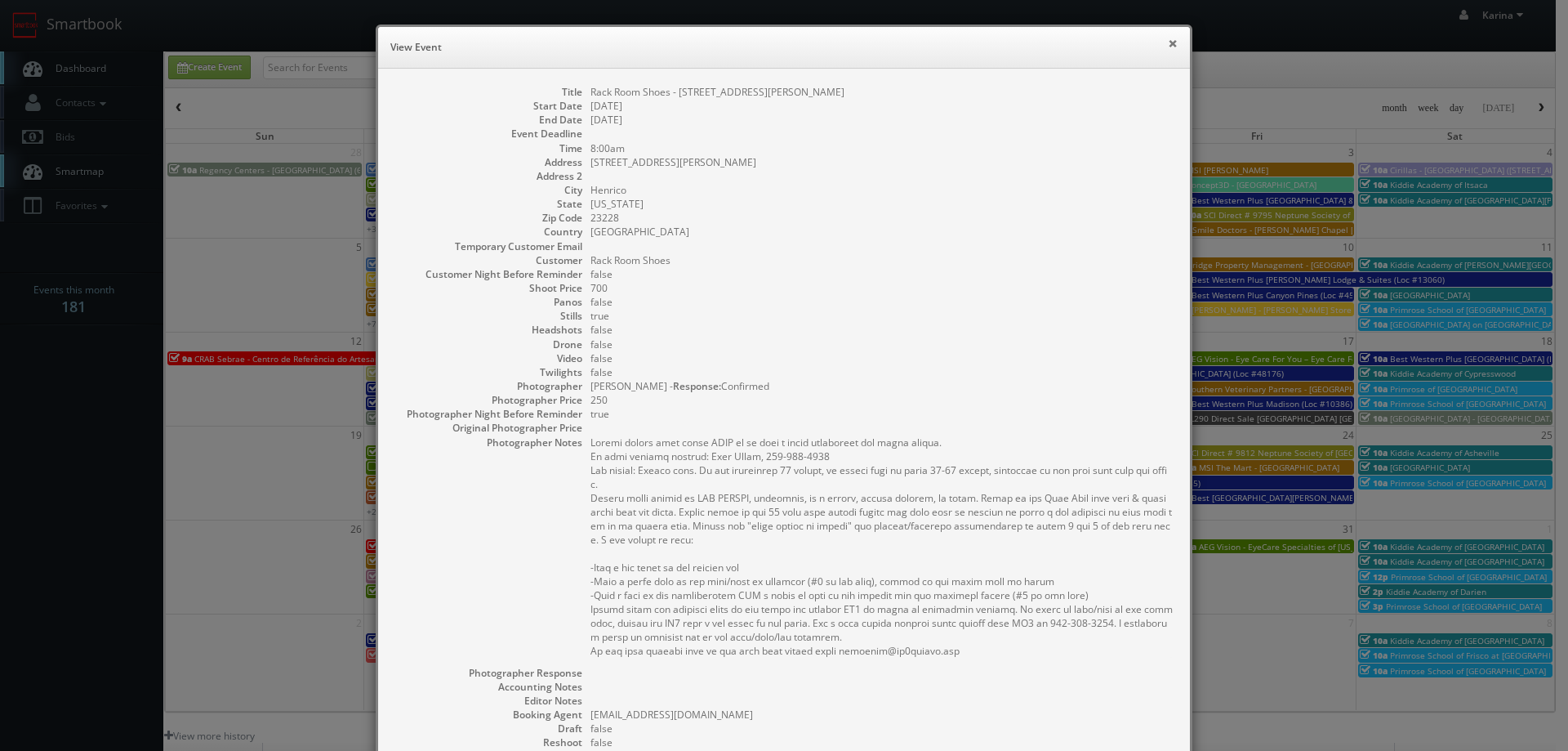
click at [1167, 44] on button "×" at bounding box center [1172, 43] width 10 height 12
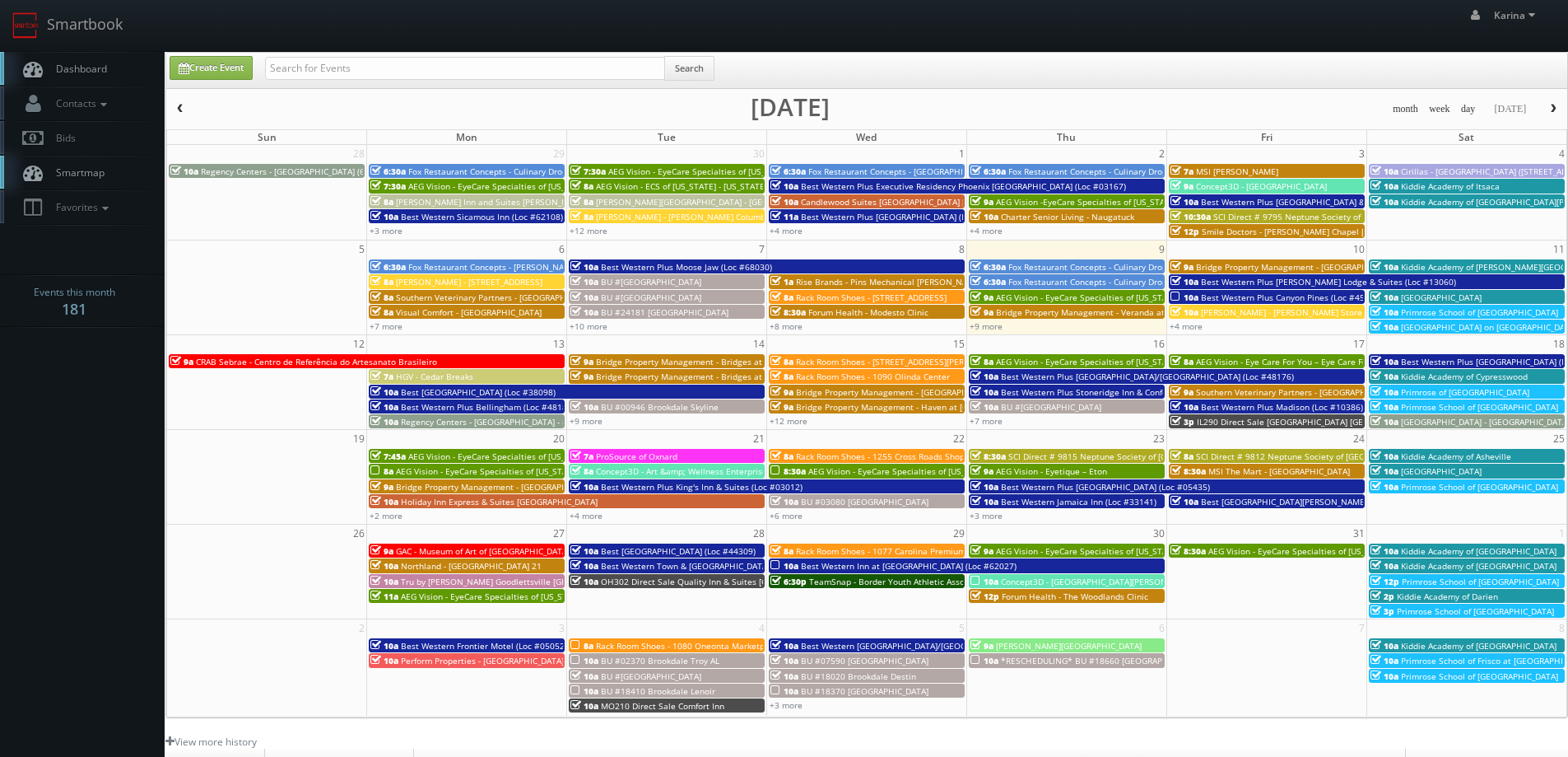
click at [819, 374] on span "Rack Room Shoes - 1090 Olinda Center" at bounding box center [873, 376] width 154 height 12
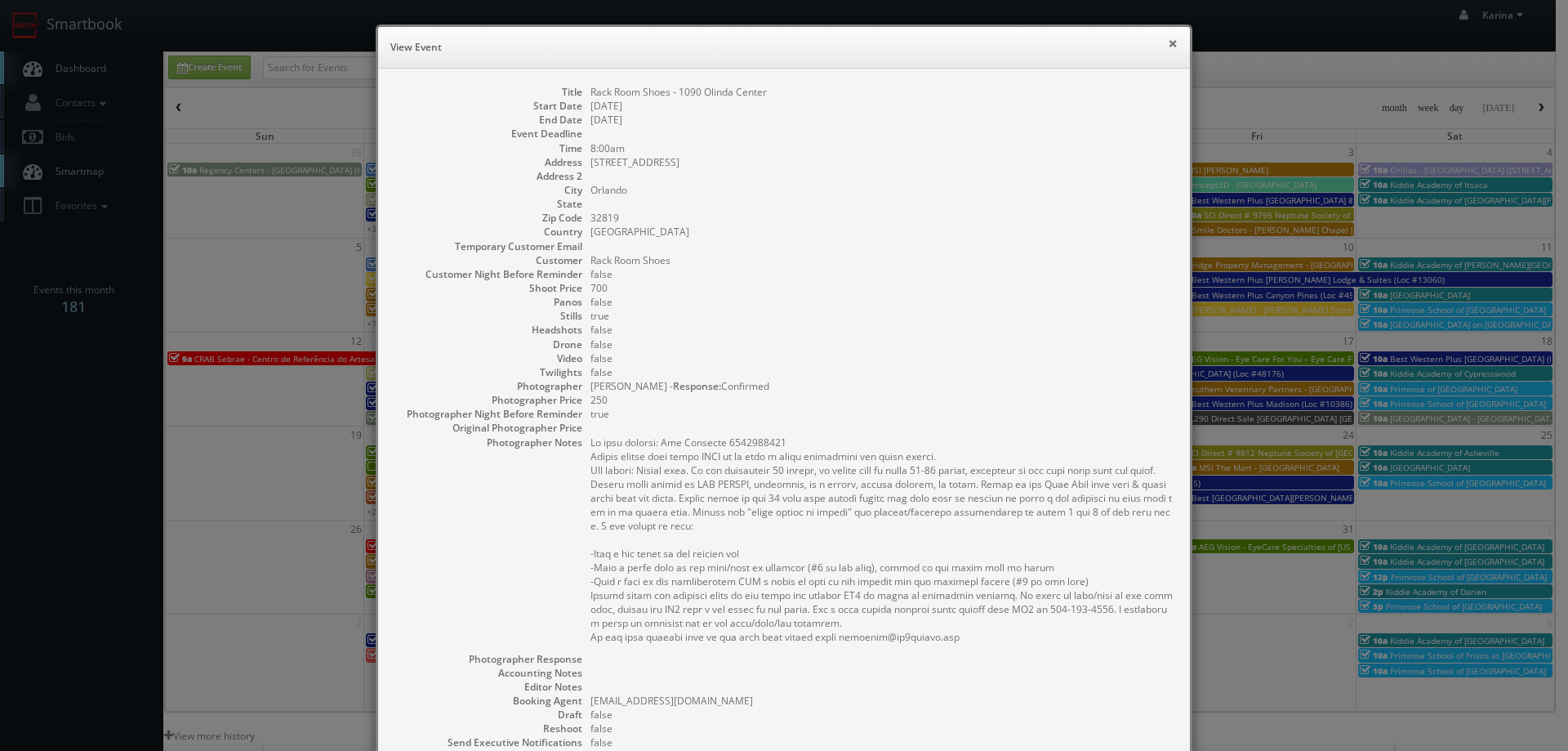
click at [1167, 42] on button "×" at bounding box center [1172, 43] width 10 height 12
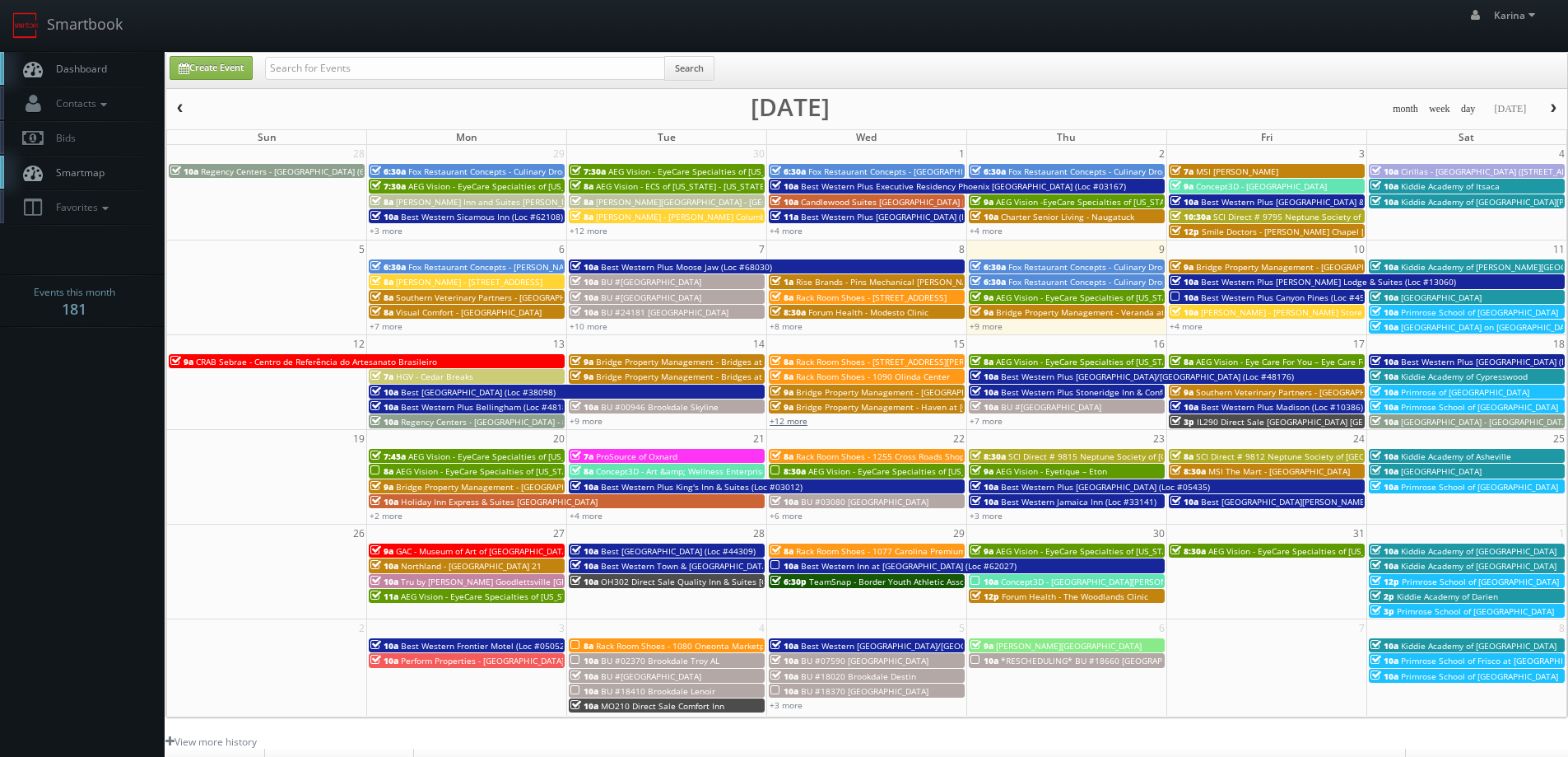
click at [796, 423] on link "+12 more" at bounding box center [788, 420] width 38 height 12
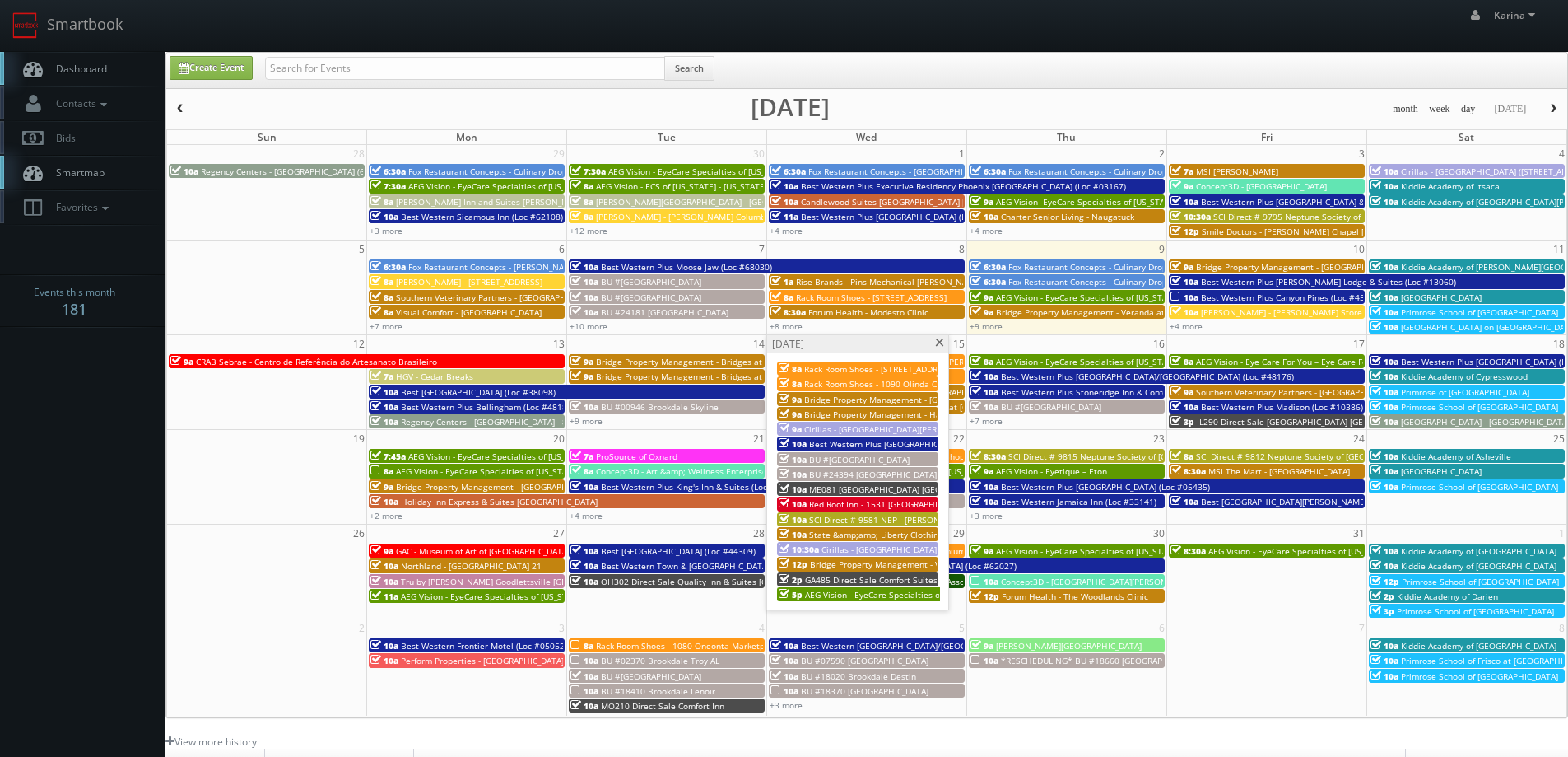
click at [885, 506] on span "Red Roof Inn - 1531 [GEOGRAPHIC_DATA] [GEOGRAPHIC_DATA]" at bounding box center [930, 503] width 243 height 12
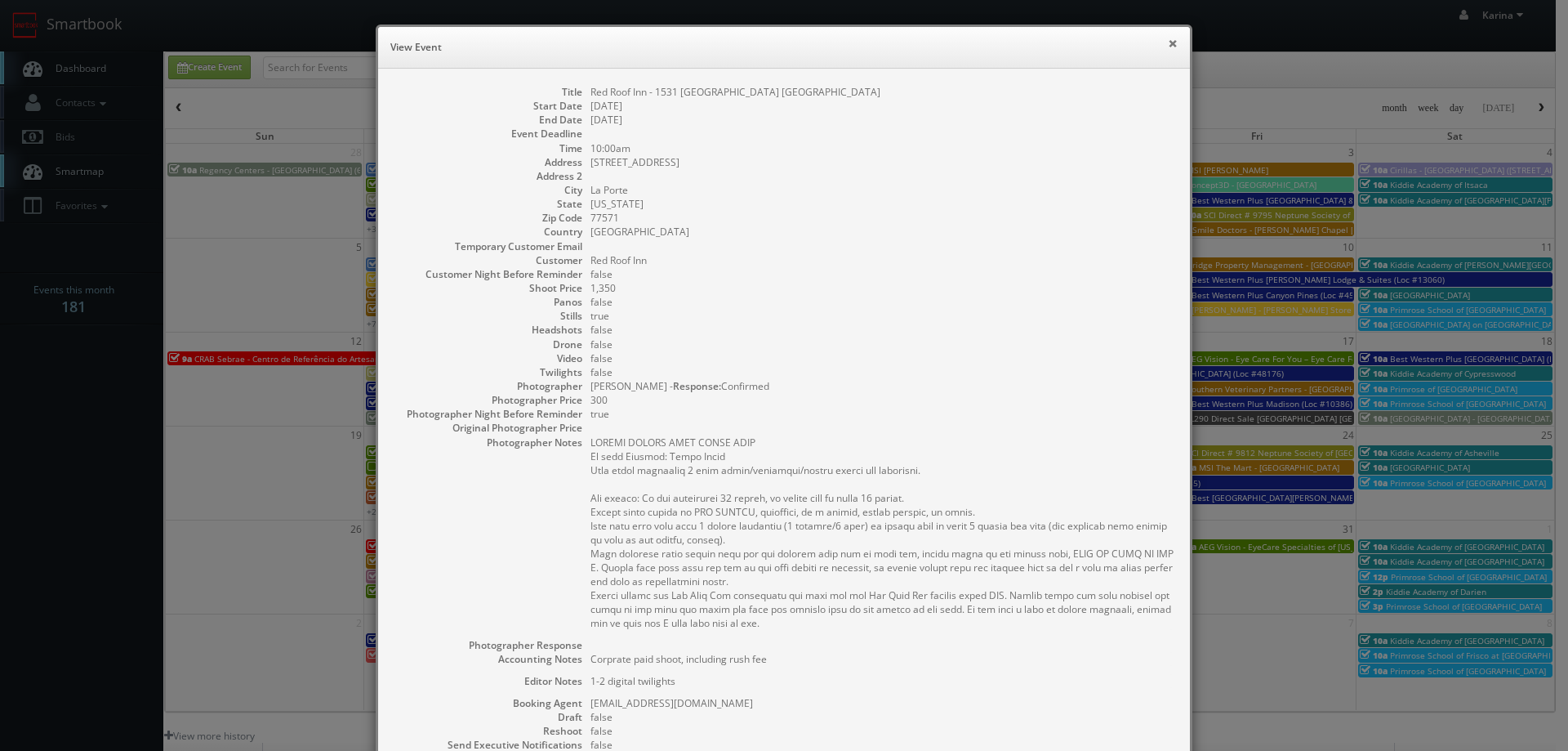
click at [1167, 43] on button "×" at bounding box center [1172, 43] width 10 height 12
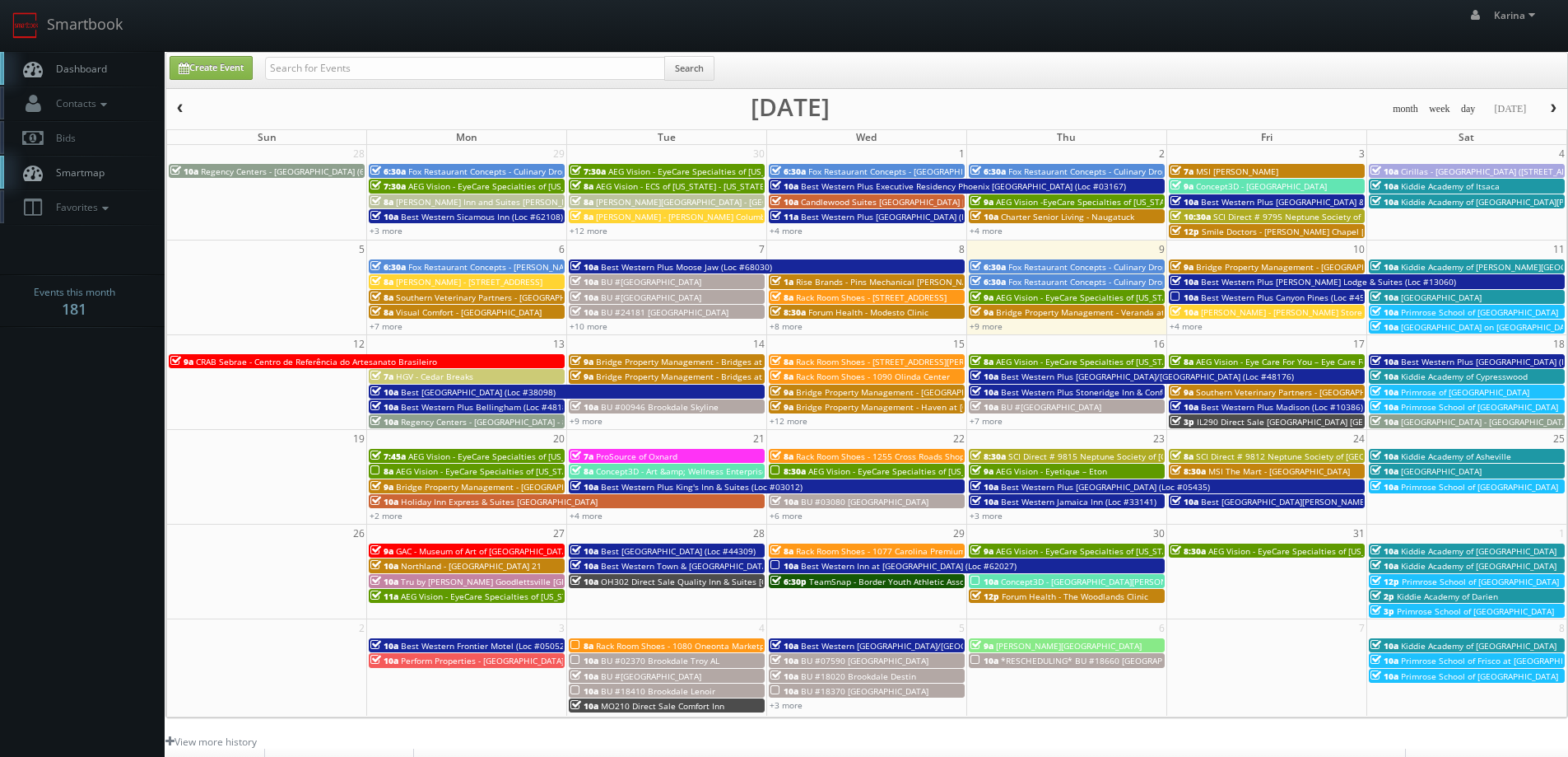
click at [1465, 310] on span "Primrose School of [GEOGRAPHIC_DATA]" at bounding box center [1480, 312] width 157 height 12
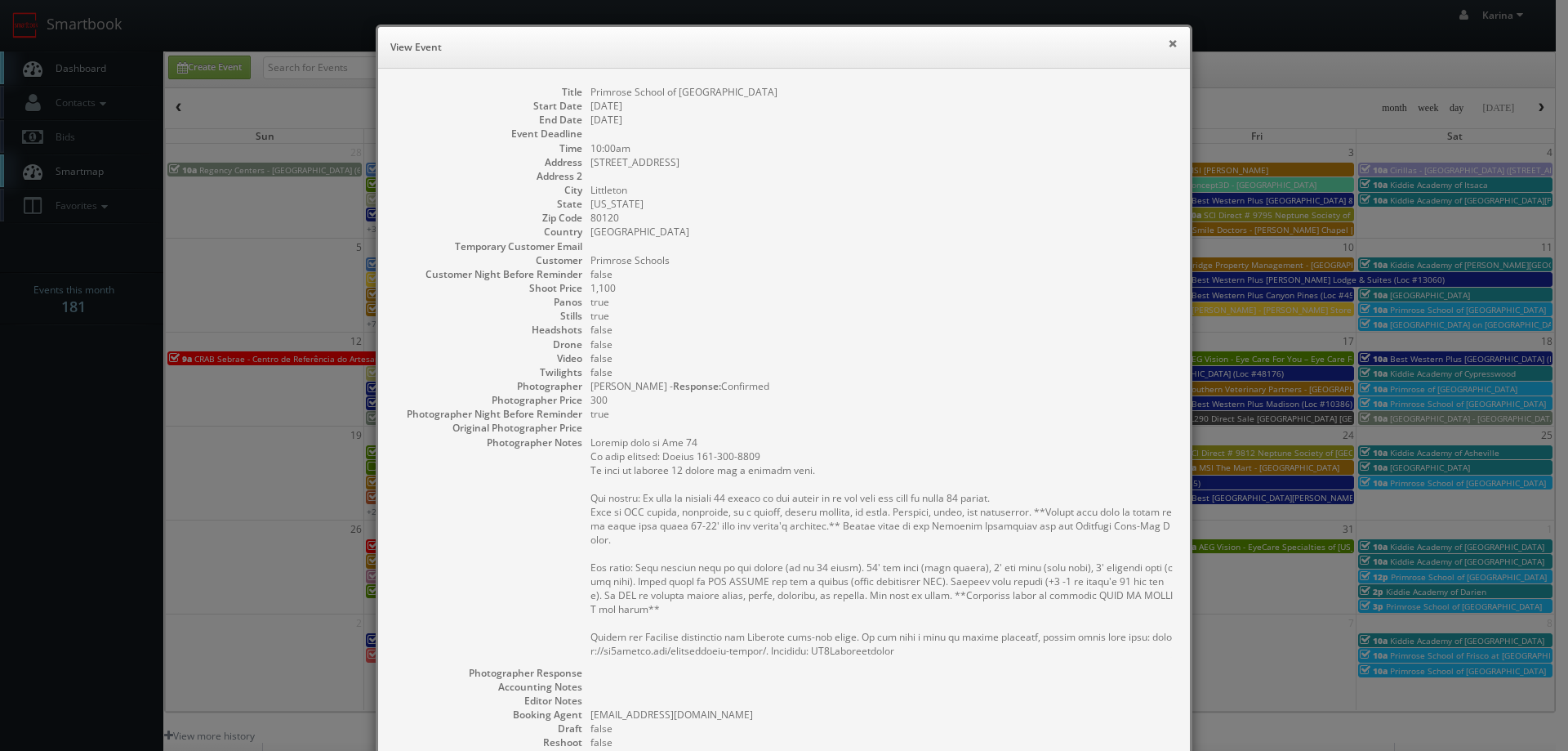
click at [1168, 44] on button "×" at bounding box center [1172, 43] width 10 height 12
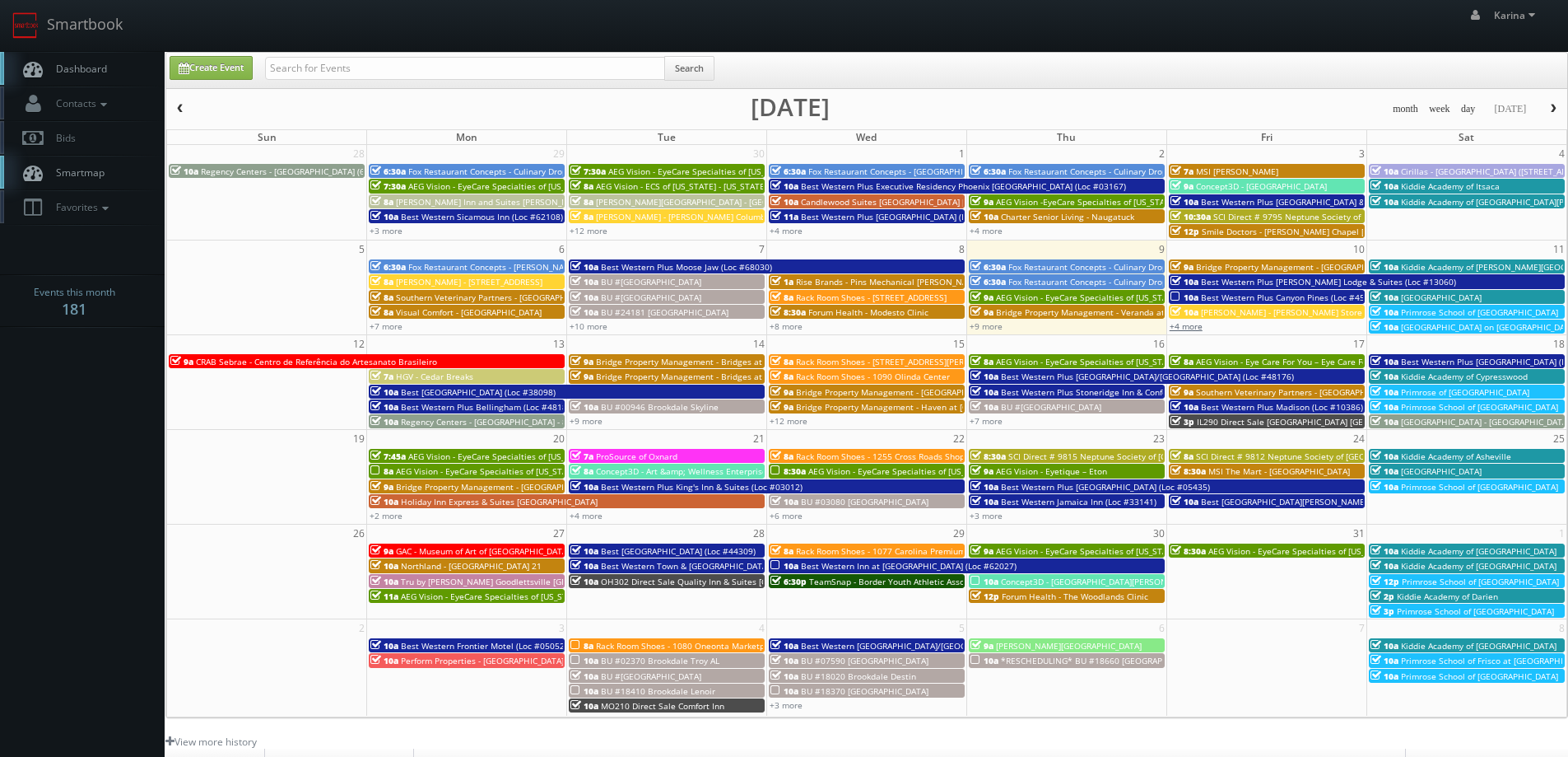
click at [1194, 327] on link "+4 more" at bounding box center [1186, 325] width 33 height 12
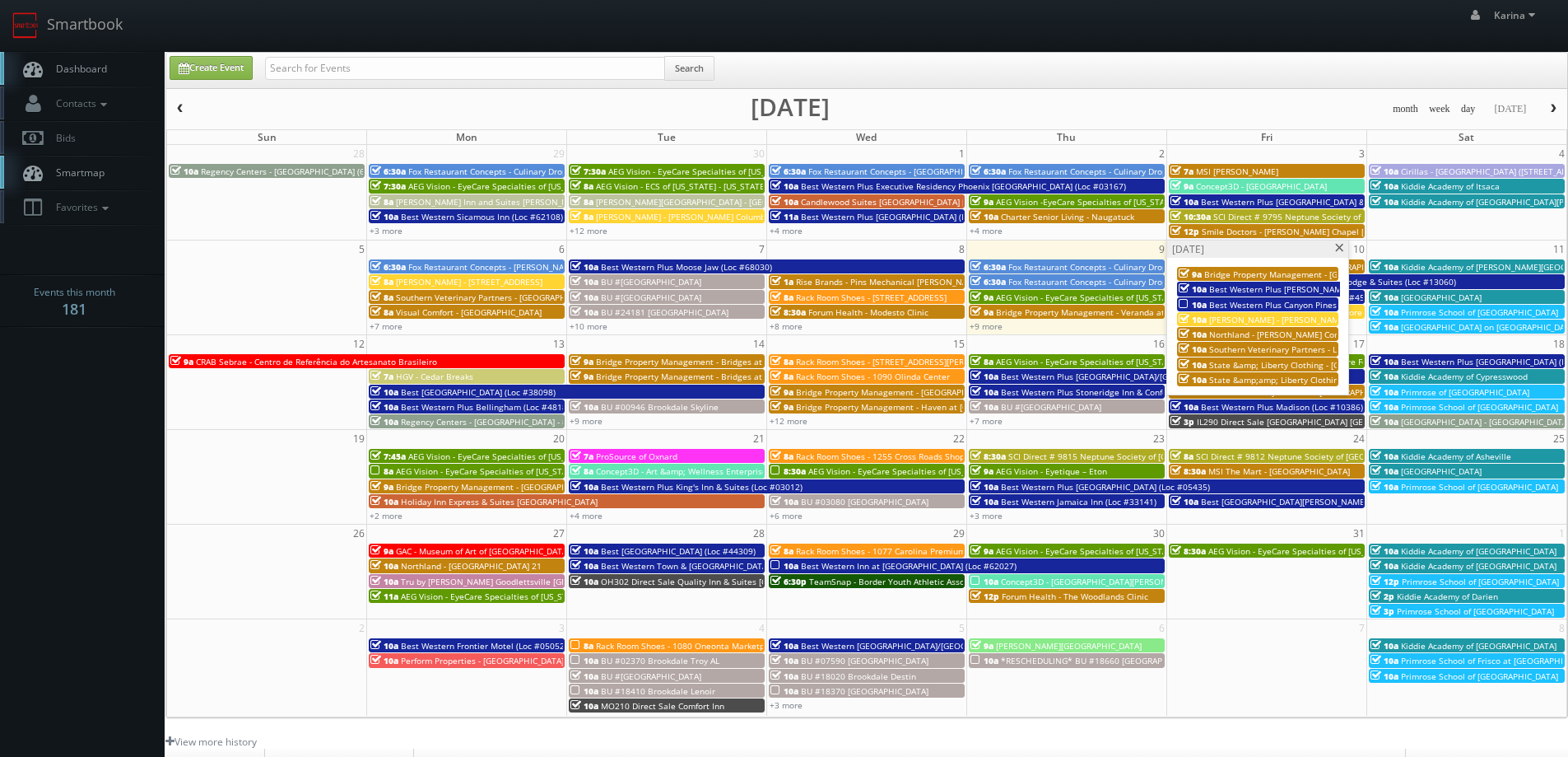
click at [1439, 265] on span "Kiddie Academy of [PERSON_NAME][GEOGRAPHIC_DATA]" at bounding box center [1511, 266] width 221 height 12
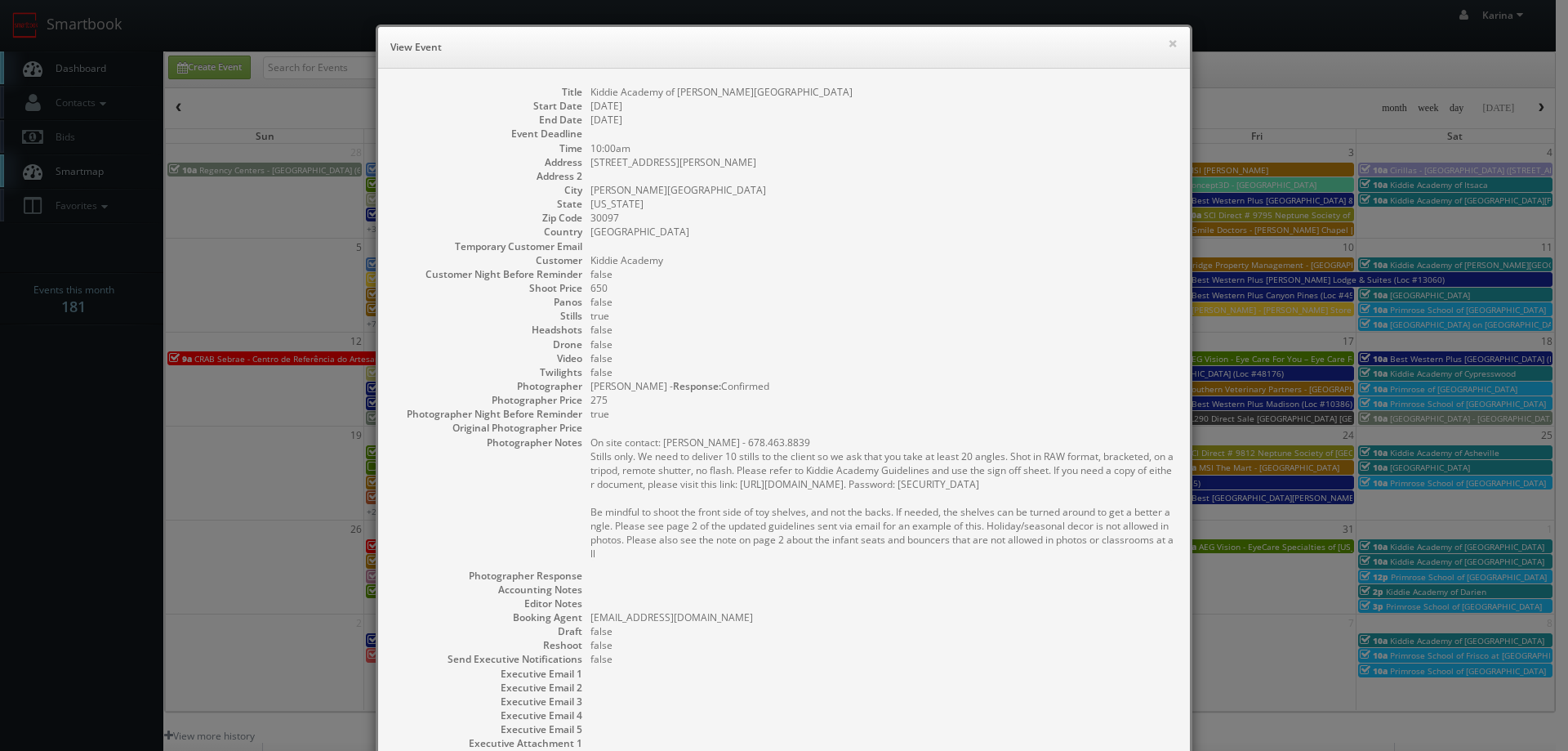
click at [1038, 392] on dd "DJ Jennings - Response: Confirmed" at bounding box center [882, 386] width 583 height 14
click at [1160, 41] on h6 "View Event" at bounding box center [784, 47] width 787 height 16
click at [1167, 46] on button "×" at bounding box center [1172, 43] width 10 height 12
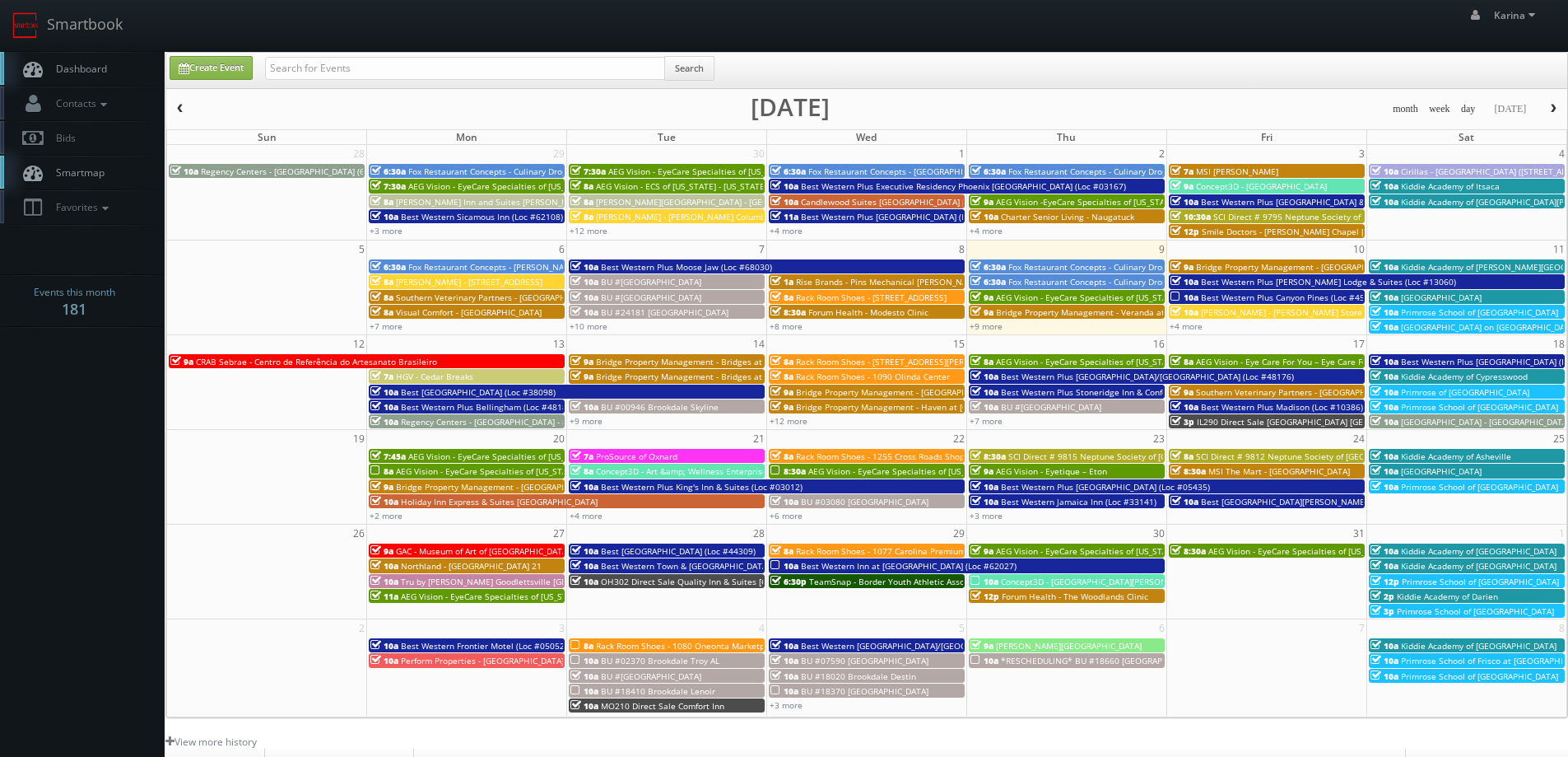
click at [1481, 296] on span "[GEOGRAPHIC_DATA]" at bounding box center [1441, 297] width 80 height 12
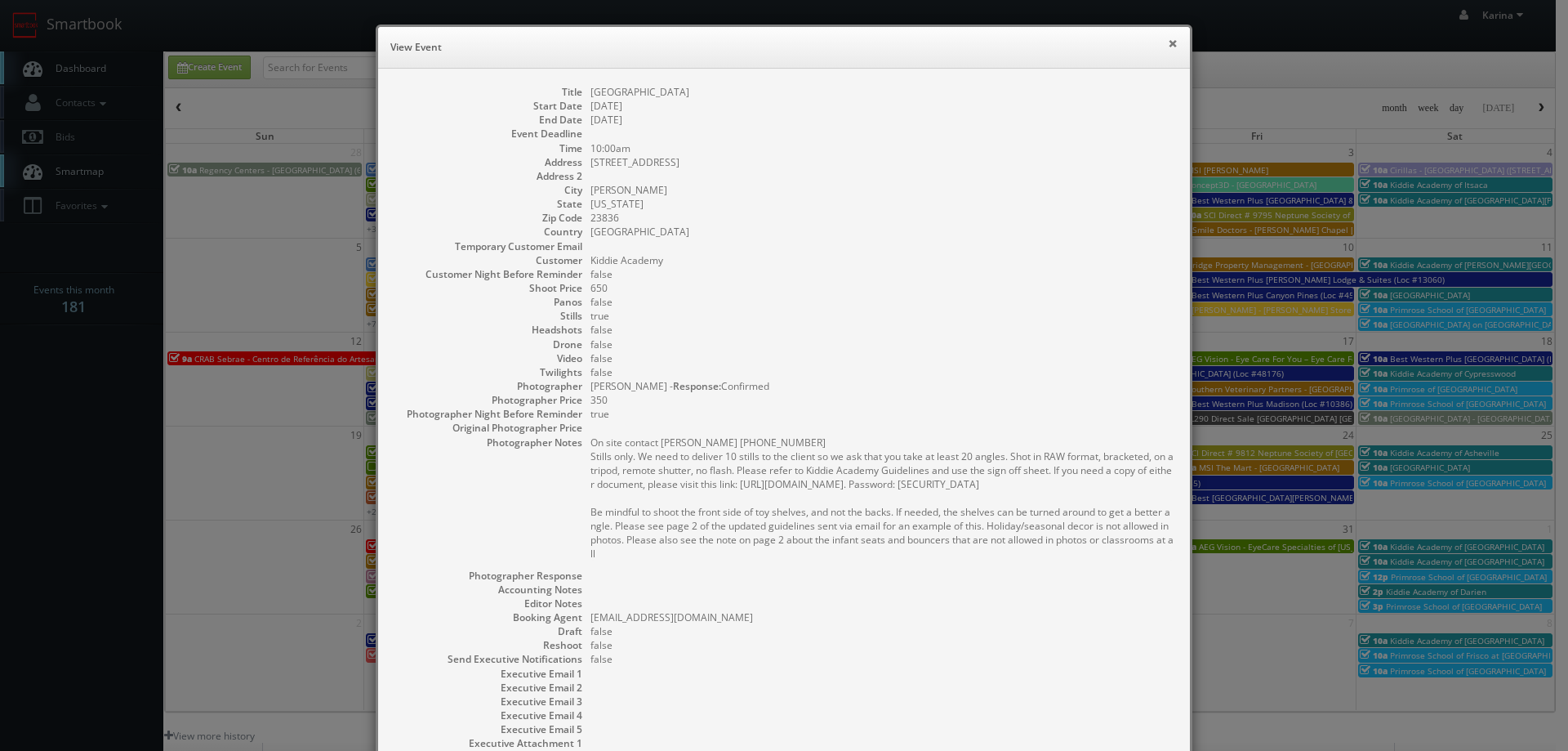
click at [1167, 42] on button "×" at bounding box center [1172, 43] width 10 height 12
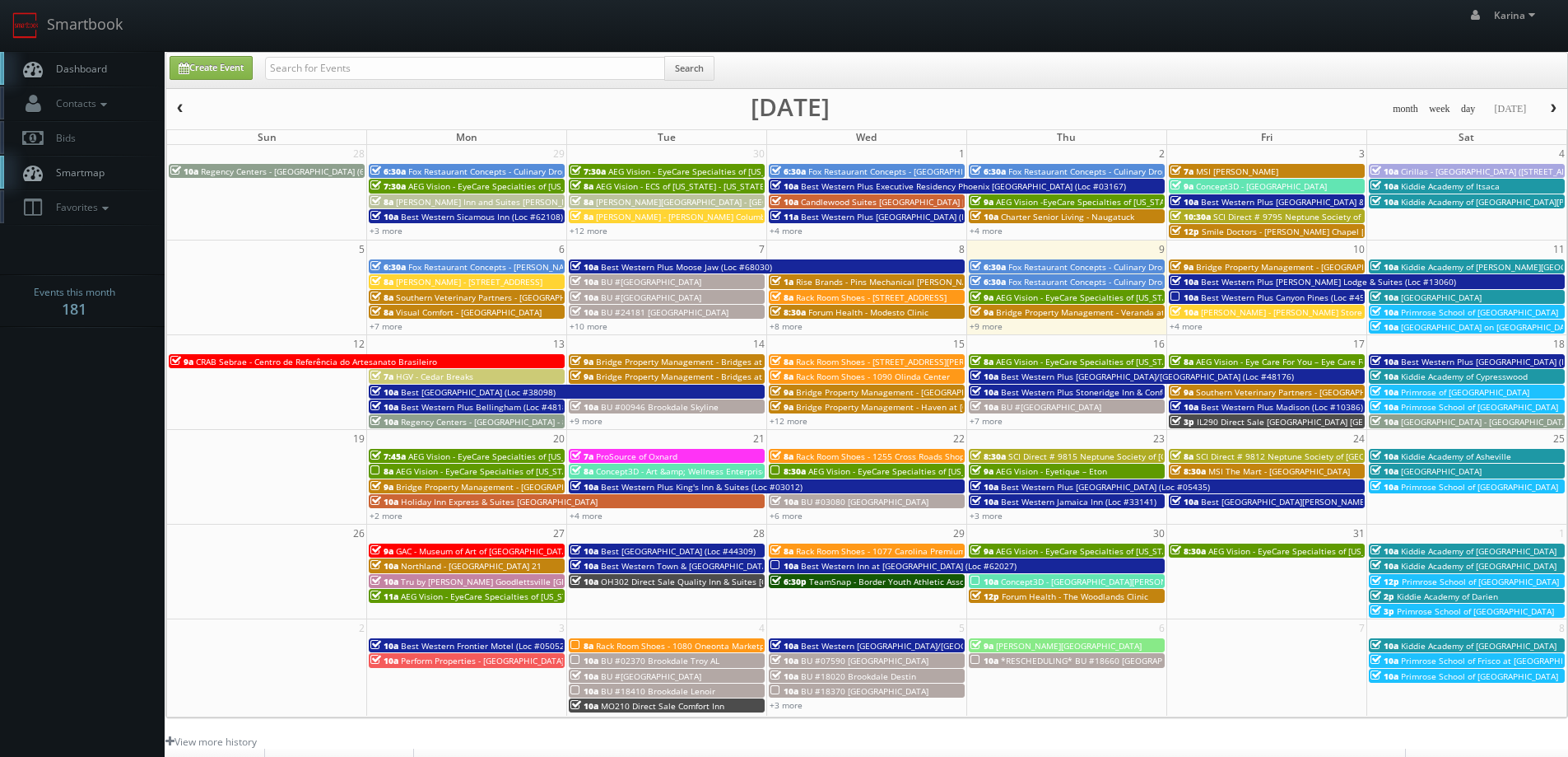
click at [1473, 312] on span "Primrose School of [GEOGRAPHIC_DATA]" at bounding box center [1480, 312] width 157 height 12
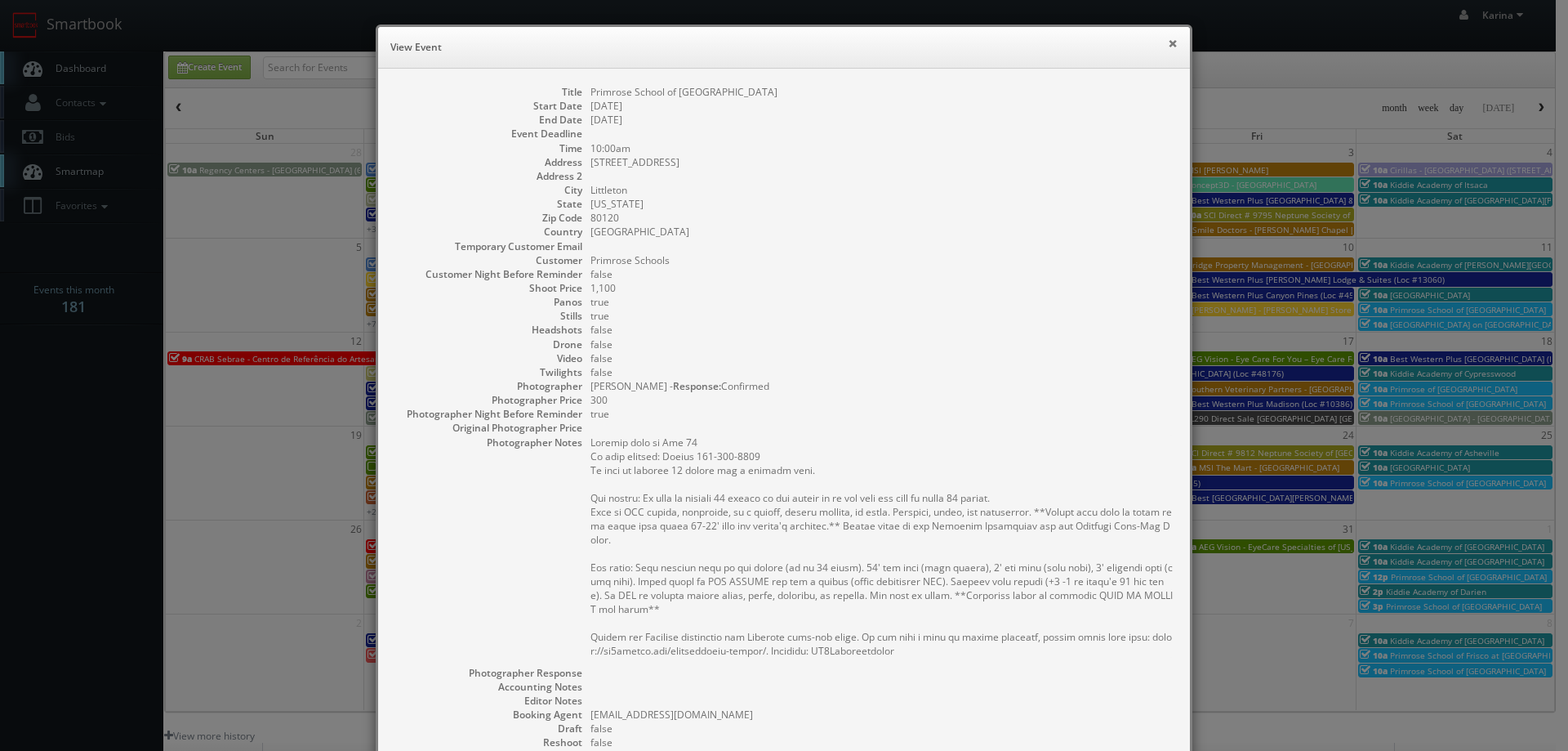
click at [1167, 37] on button "×" at bounding box center [1172, 43] width 10 height 12
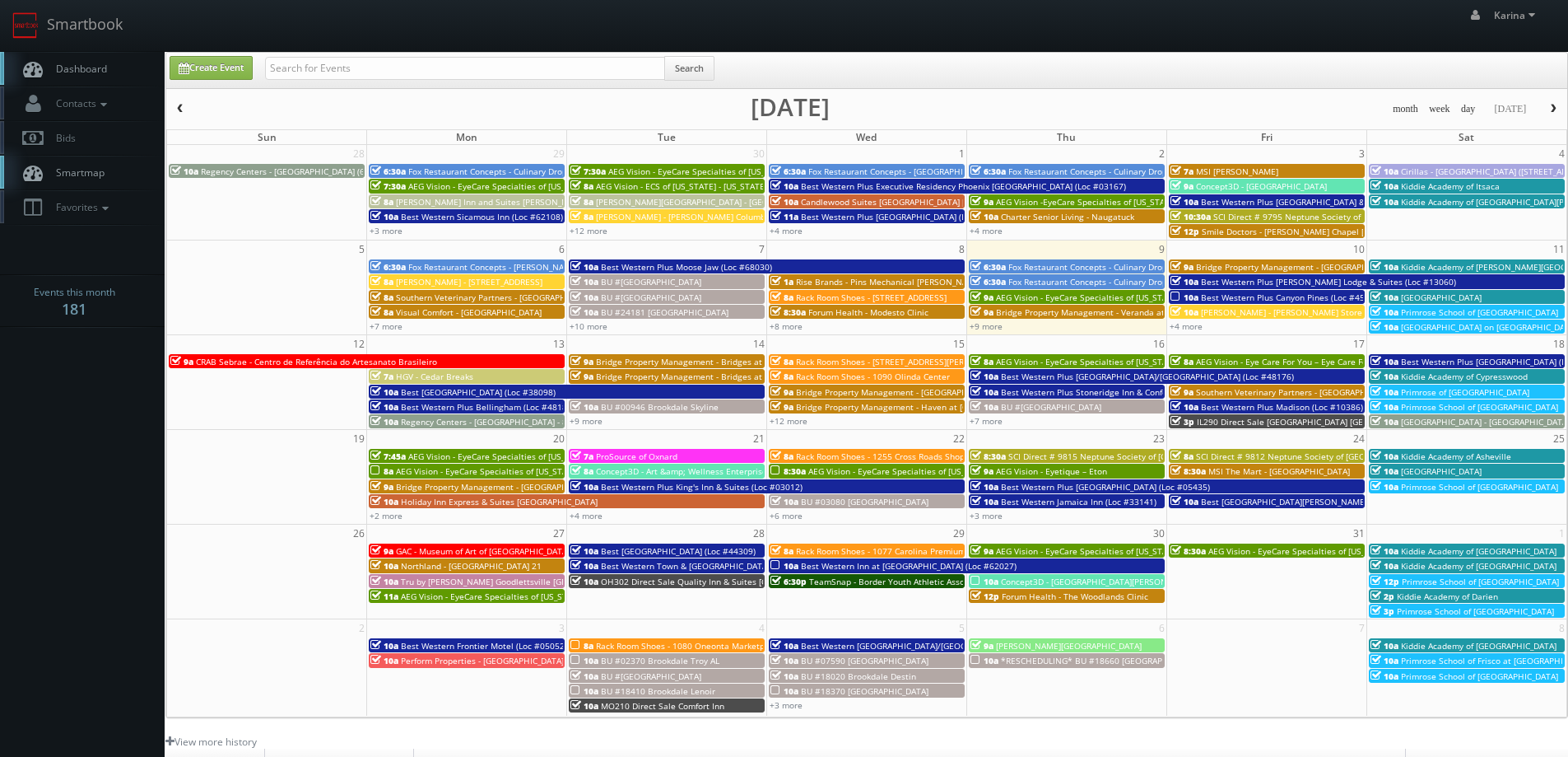
click at [1287, 294] on span "Best Western Plus Canyon Pines (Loc #45083)" at bounding box center [1291, 297] width 181 height 12
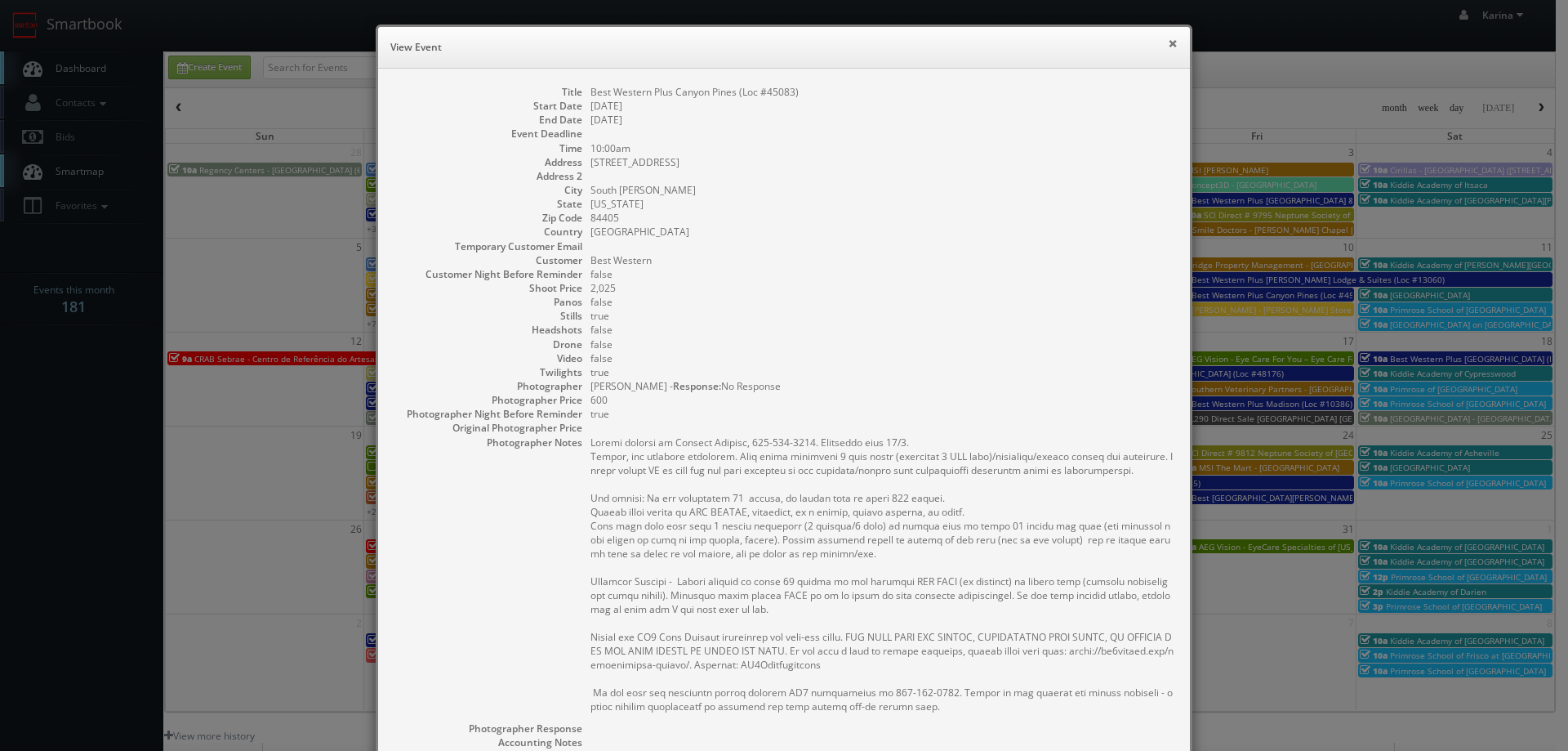
click at [1167, 44] on button "×" at bounding box center [1172, 43] width 10 height 12
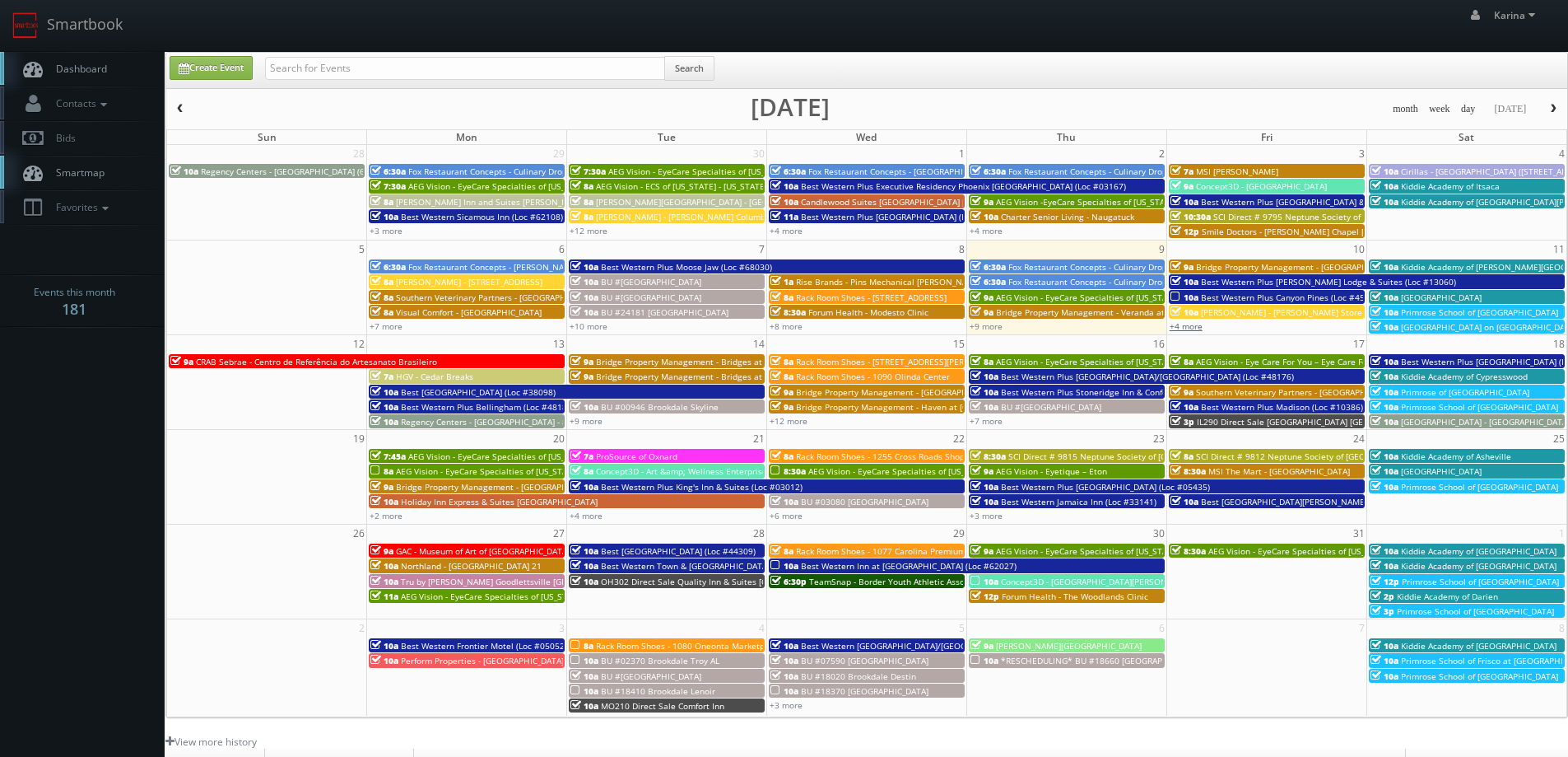
click at [1184, 324] on link "+4 more" at bounding box center [1186, 325] width 33 height 12
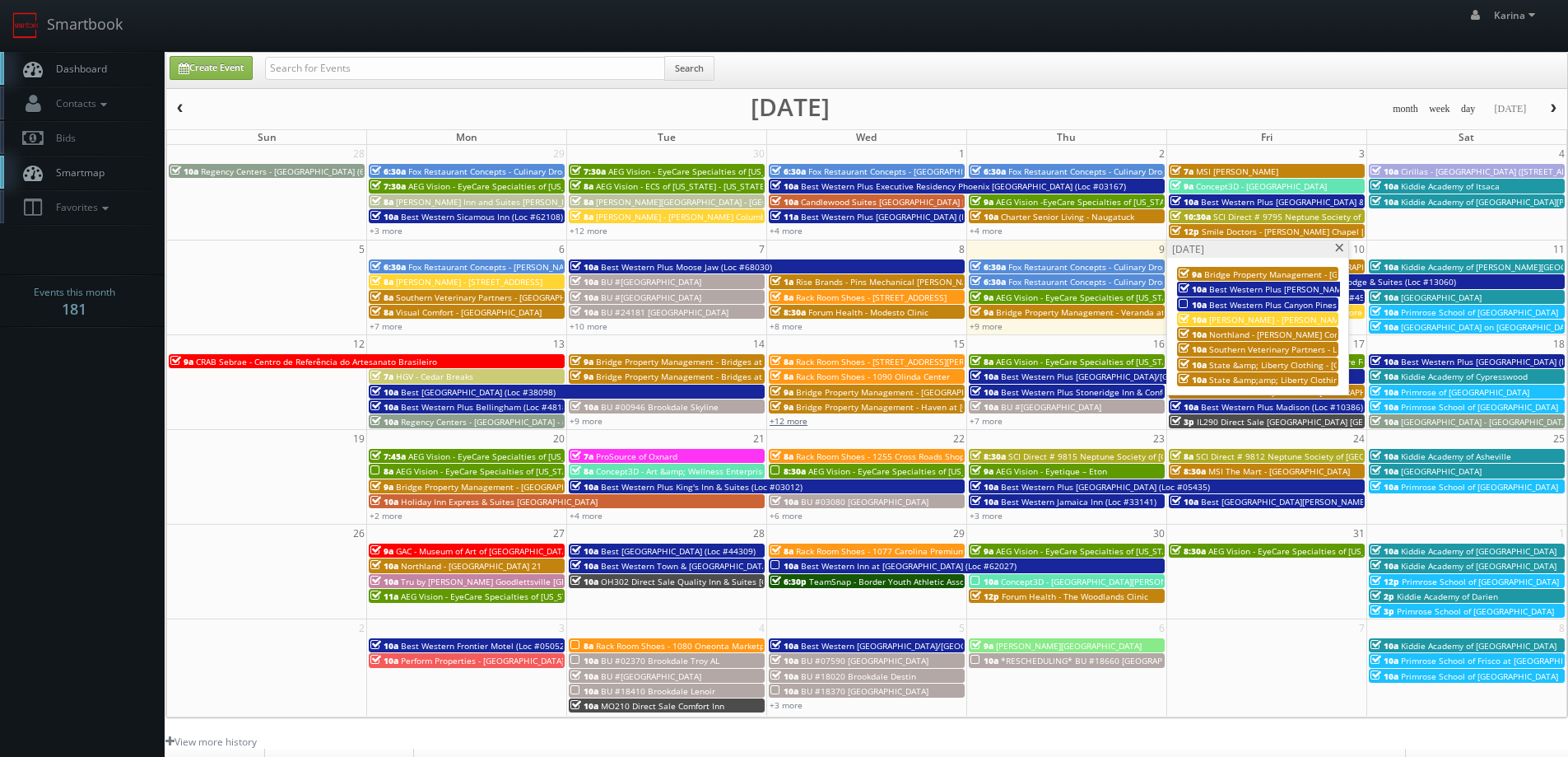
click at [786, 423] on link "+12 more" at bounding box center [788, 420] width 38 height 12
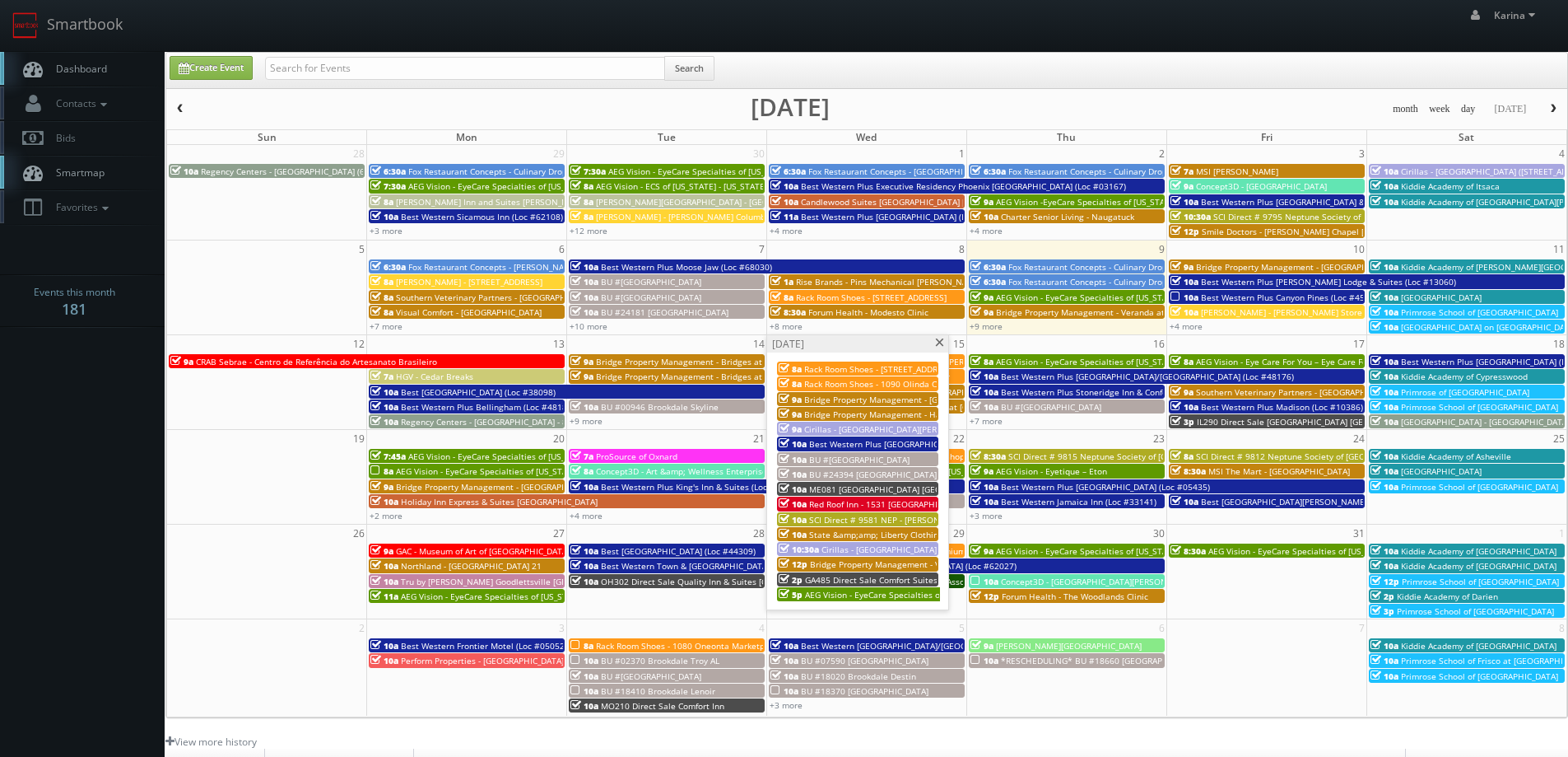
click at [940, 346] on span at bounding box center [939, 343] width 11 height 9
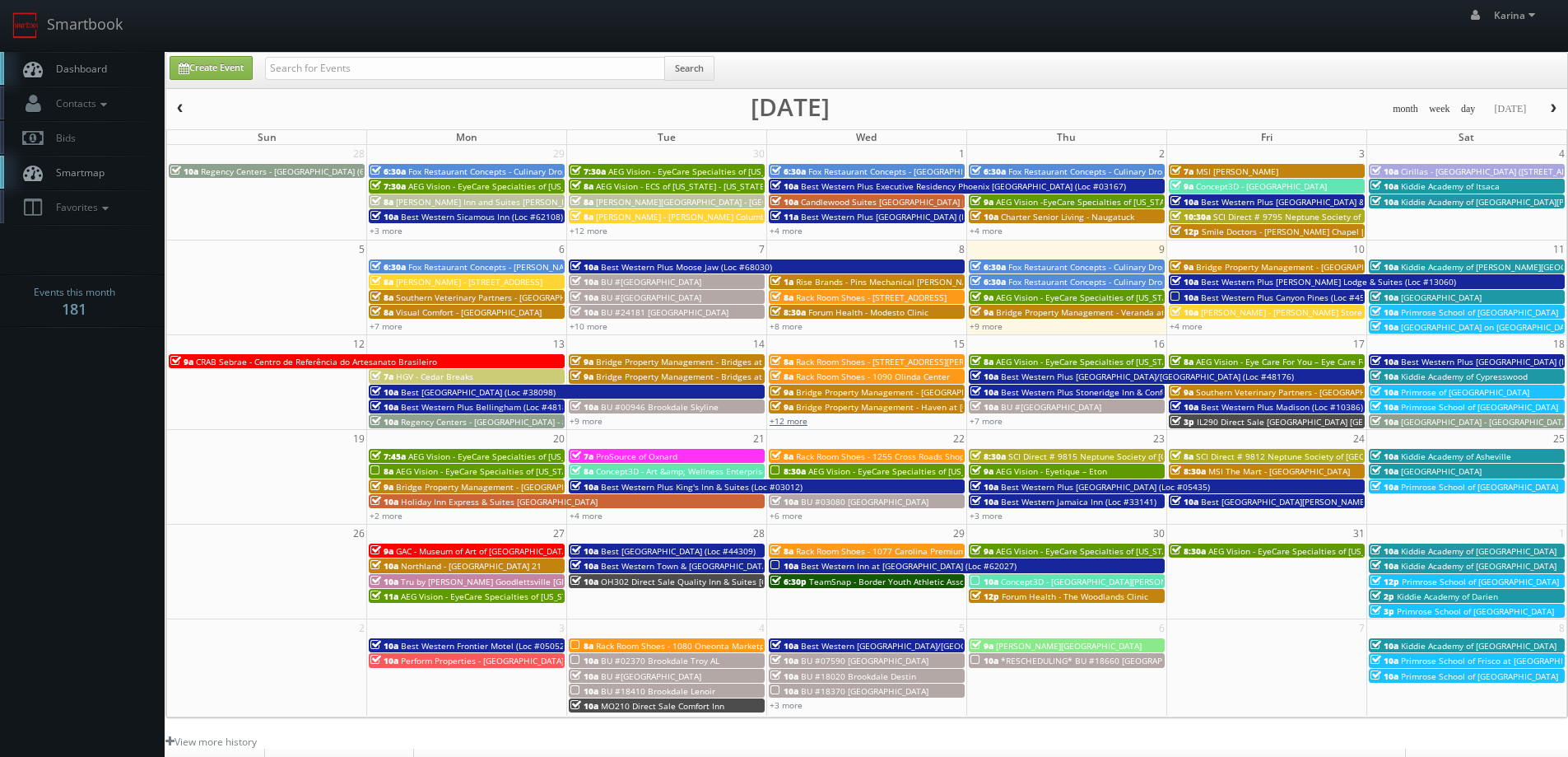
click at [801, 419] on link "+12 more" at bounding box center [788, 420] width 38 height 12
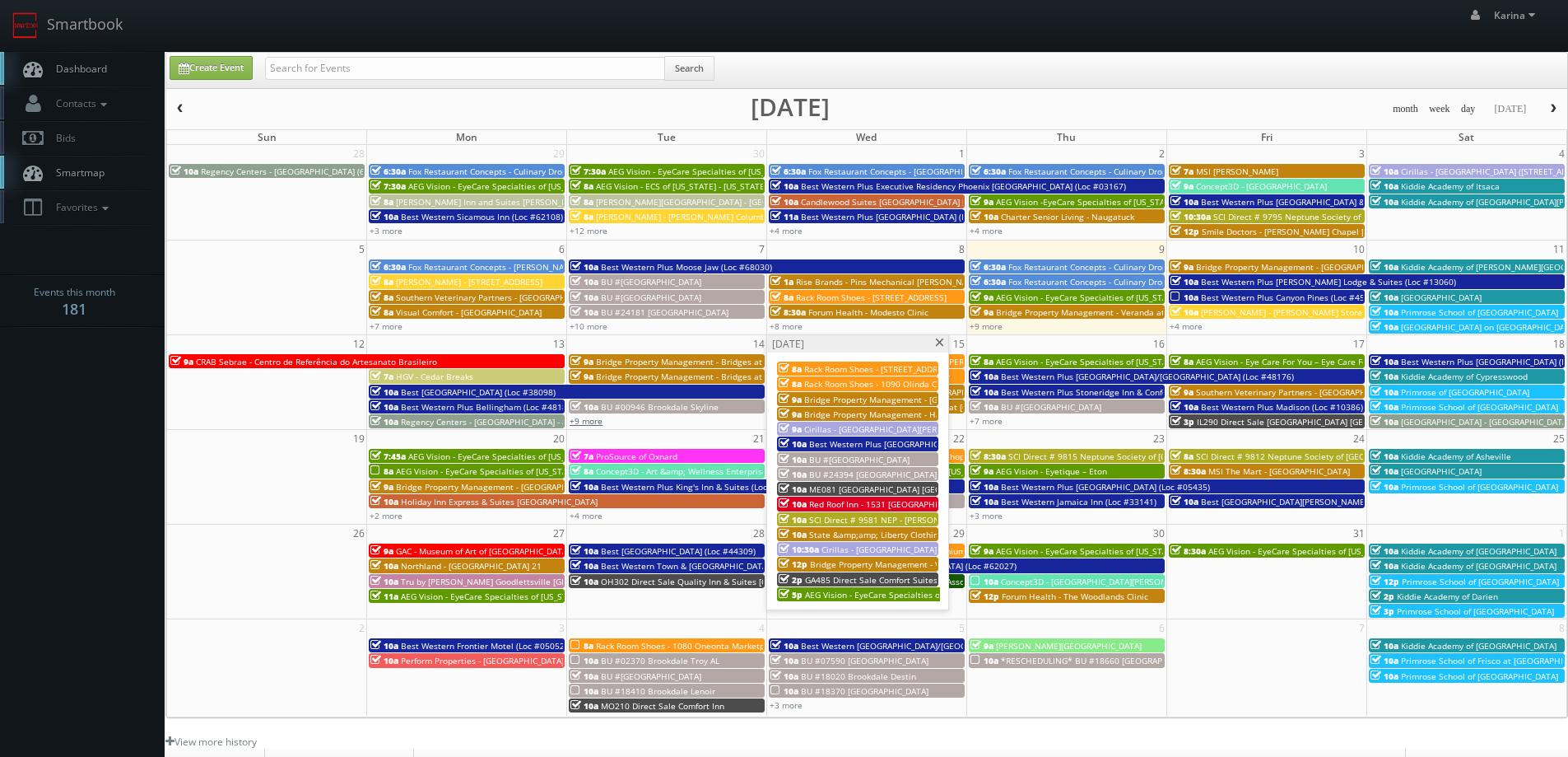
click at [587, 421] on link "+9 more" at bounding box center [585, 420] width 33 height 12
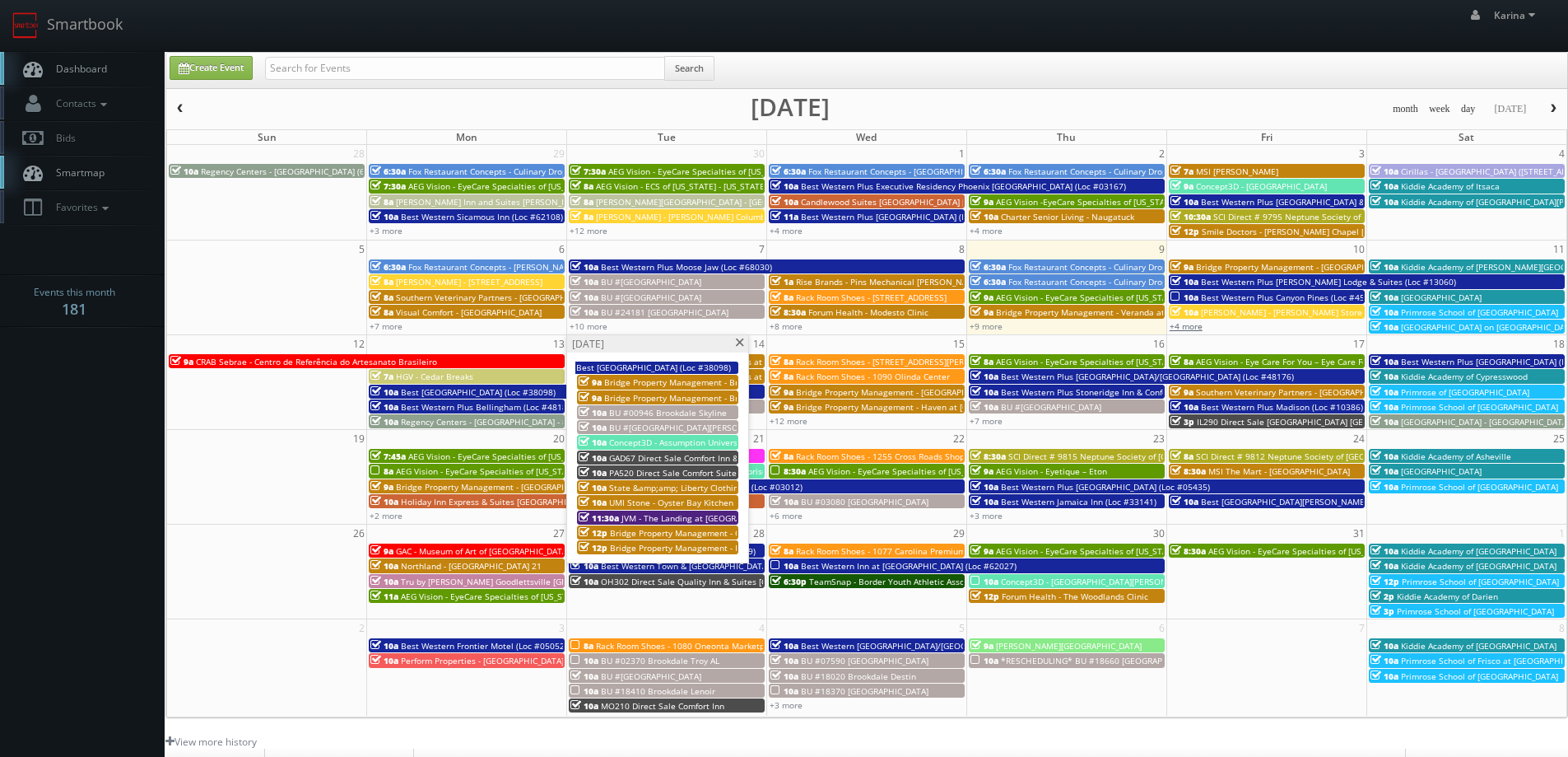
click at [1186, 328] on link "+4 more" at bounding box center [1186, 325] width 33 height 12
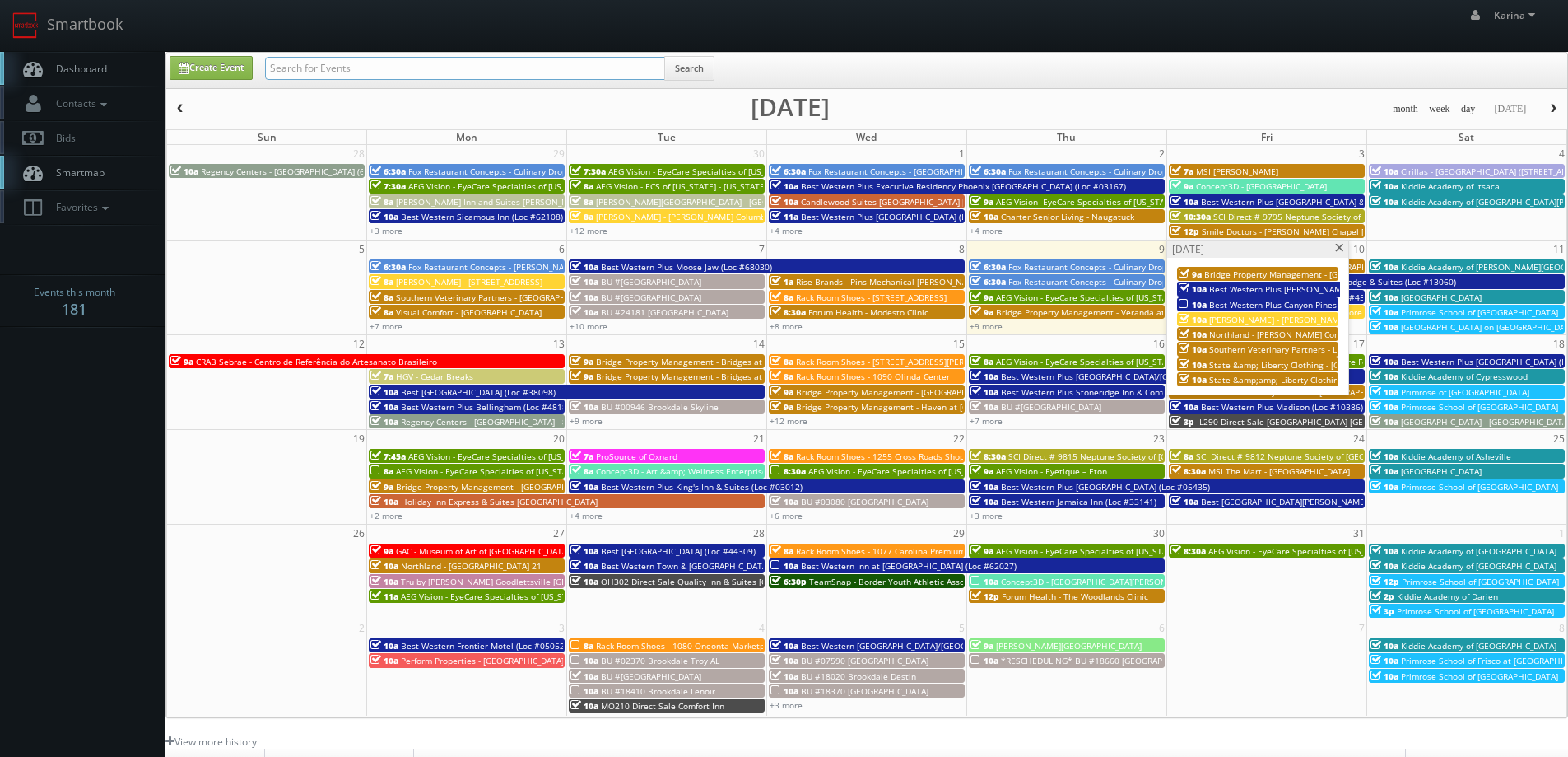
click at [428, 57] on input "text" at bounding box center [465, 69] width 400 height 23
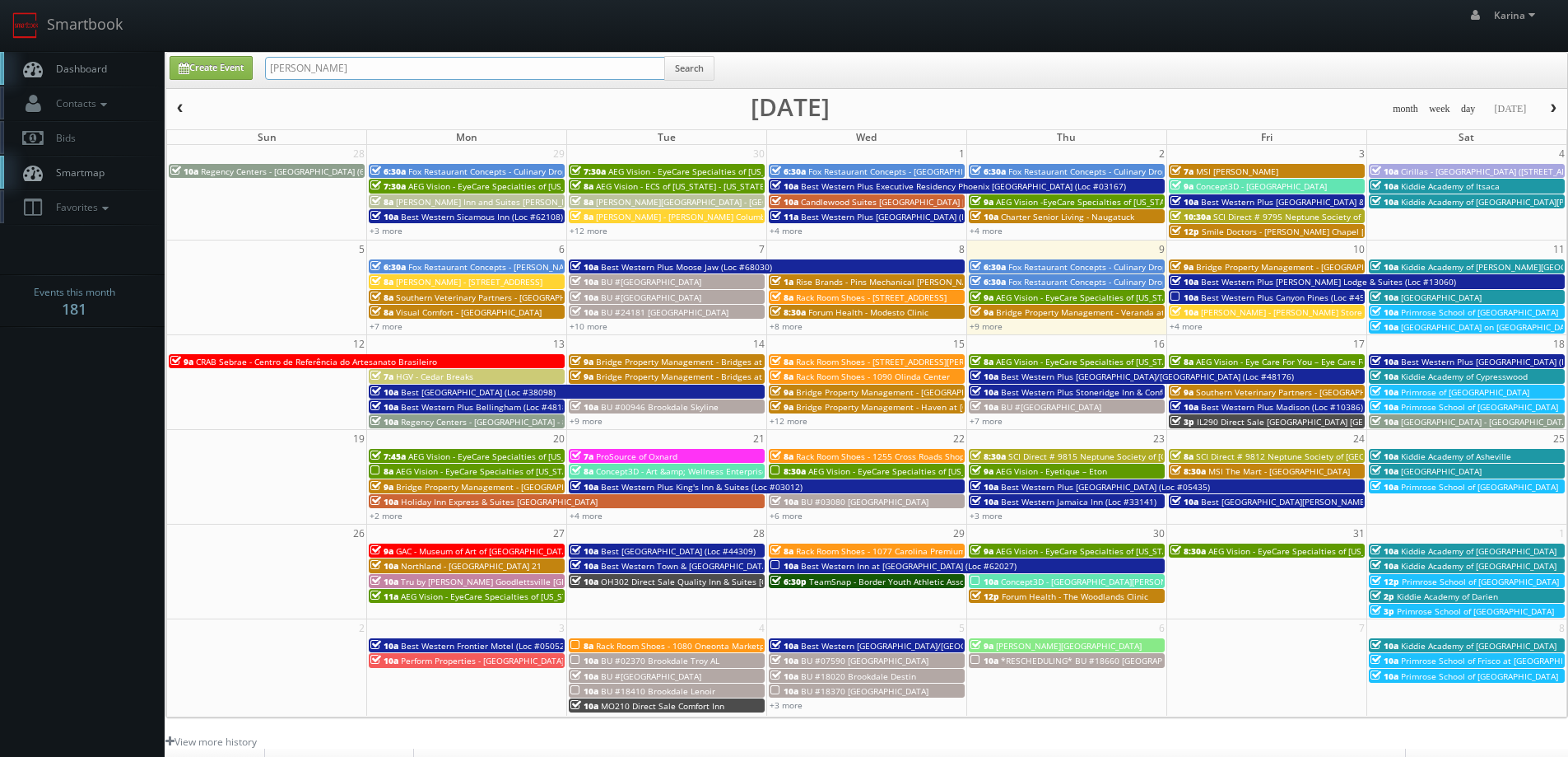
type input "tom caruso"
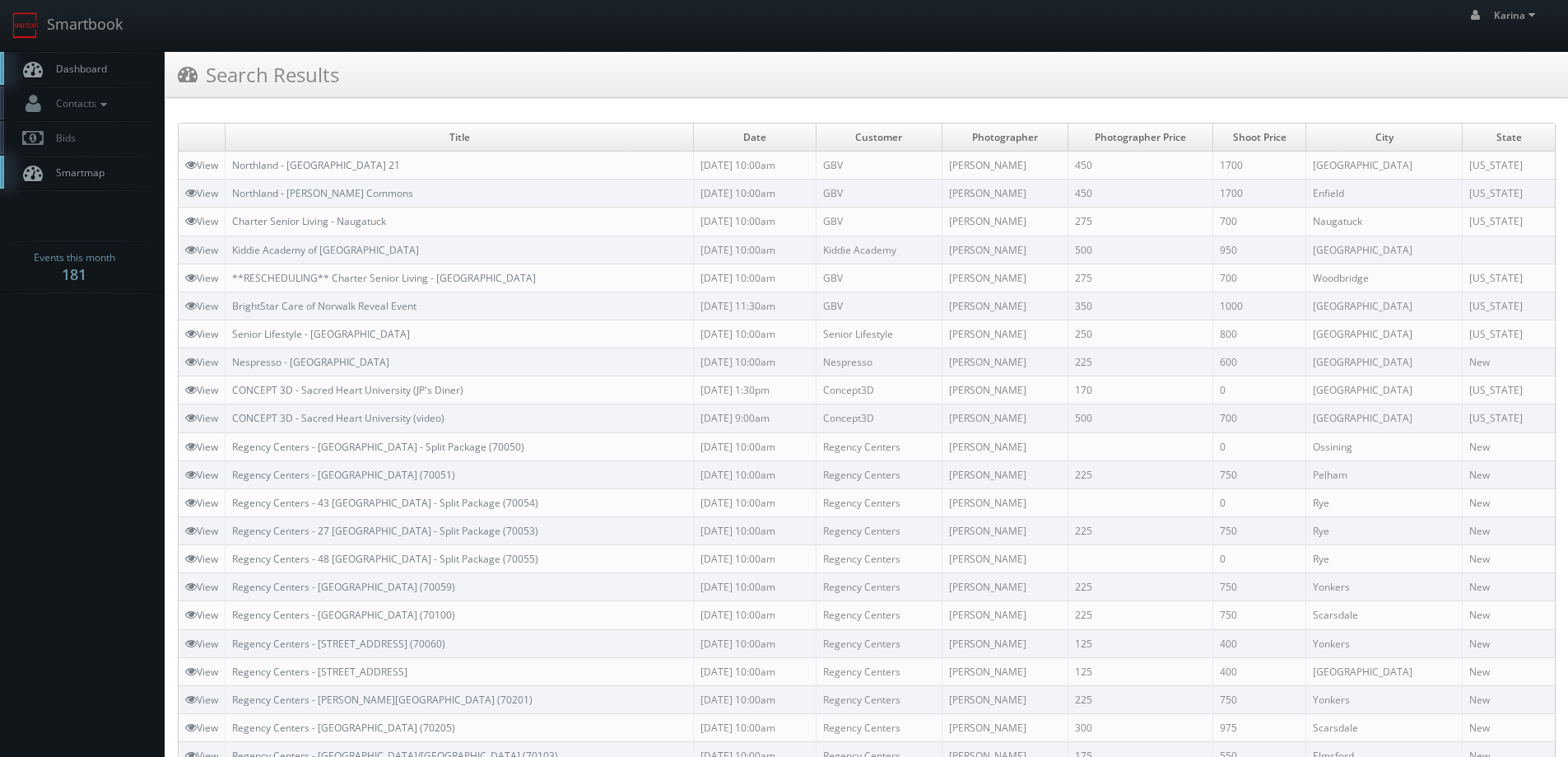
click at [88, 68] on span "Dashboard" at bounding box center [77, 69] width 59 height 14
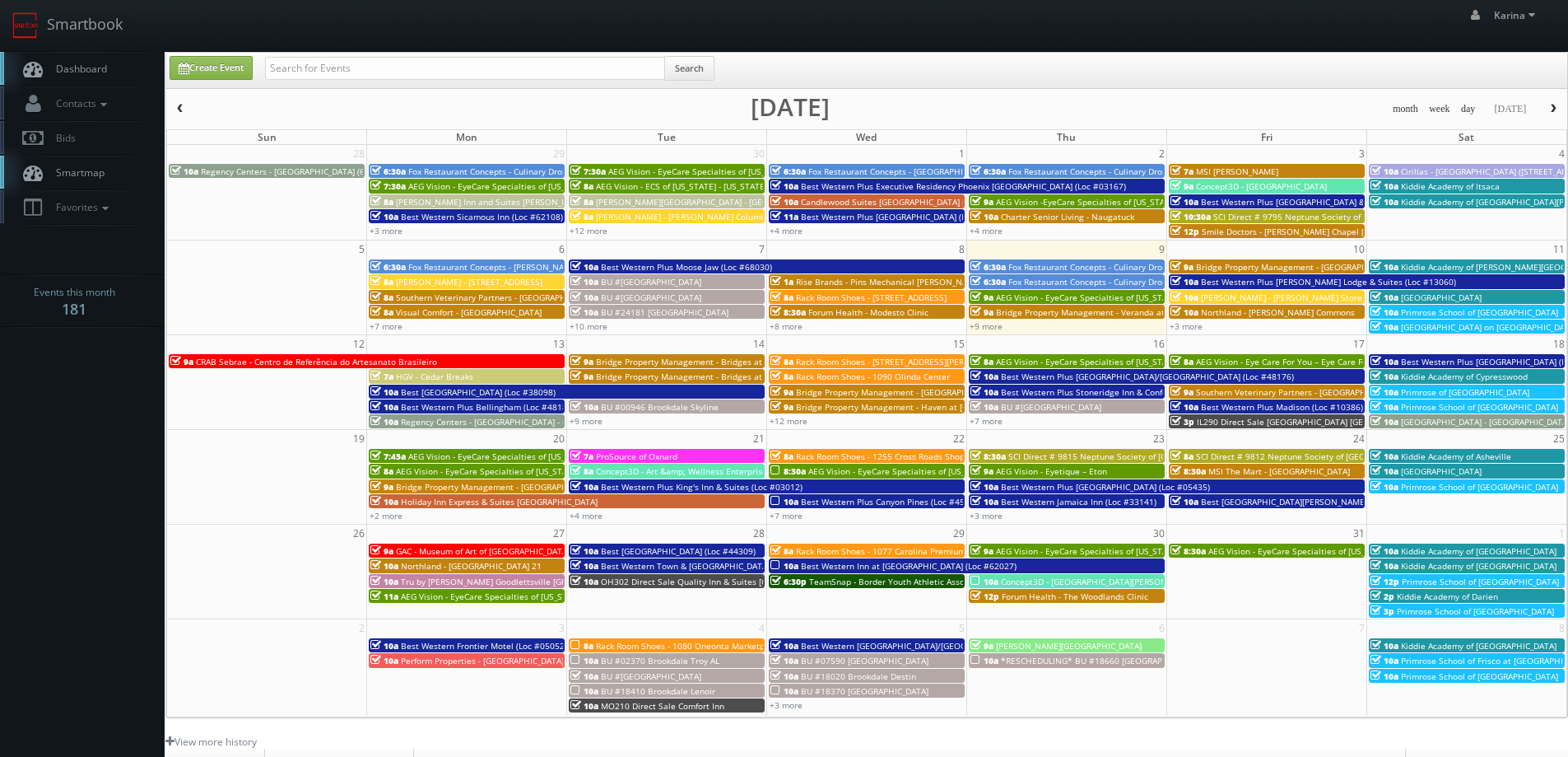
click at [102, 73] on span "Dashboard" at bounding box center [77, 69] width 59 height 14
click at [985, 324] on link "+9 more" at bounding box center [985, 325] width 33 height 12
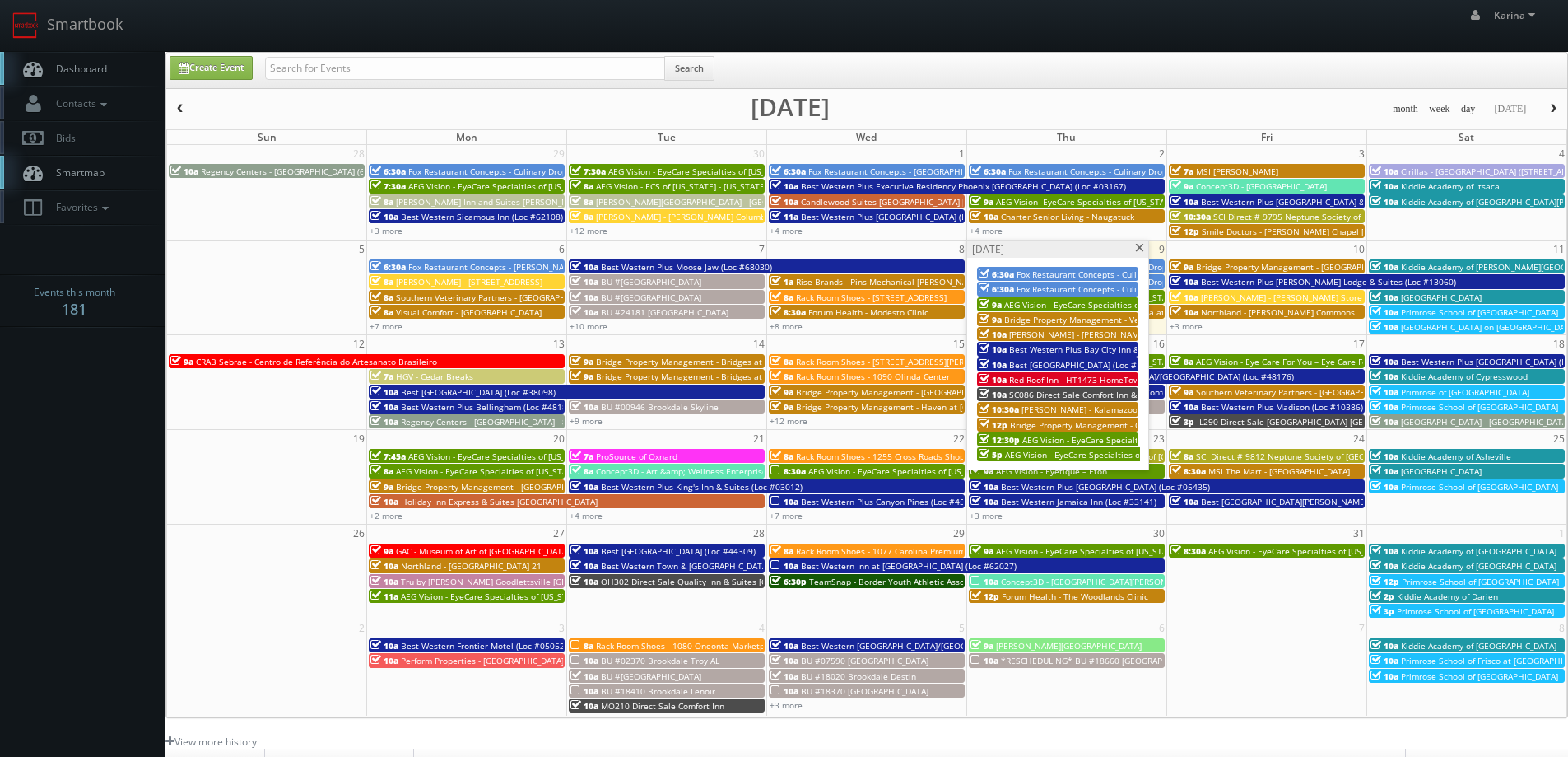
click at [1135, 248] on span at bounding box center [1139, 248] width 11 height 9
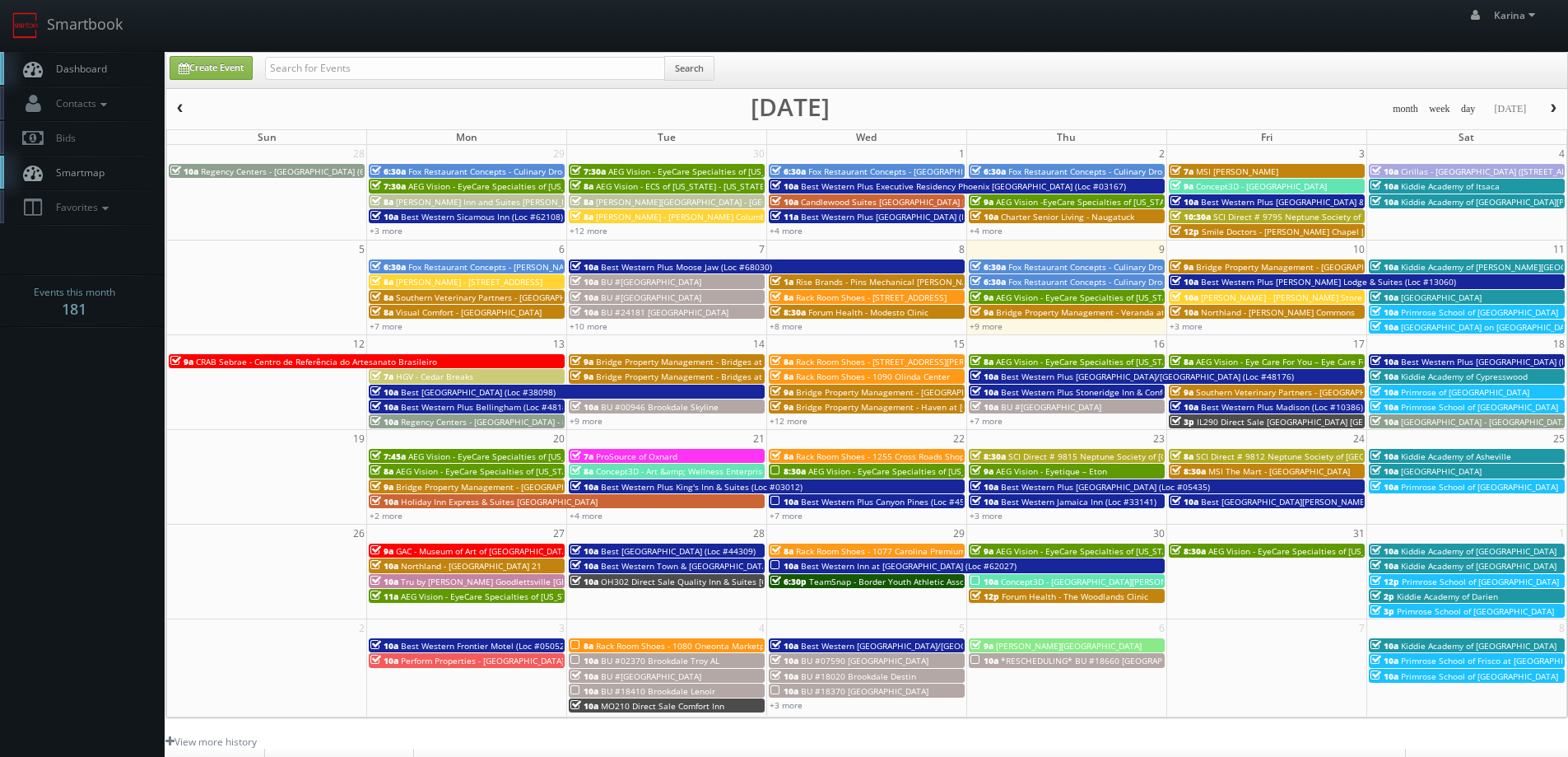
click at [101, 79] on link "Dashboard" at bounding box center [82, 69] width 164 height 34
click at [801, 425] on link "+12 more" at bounding box center [788, 420] width 38 height 12
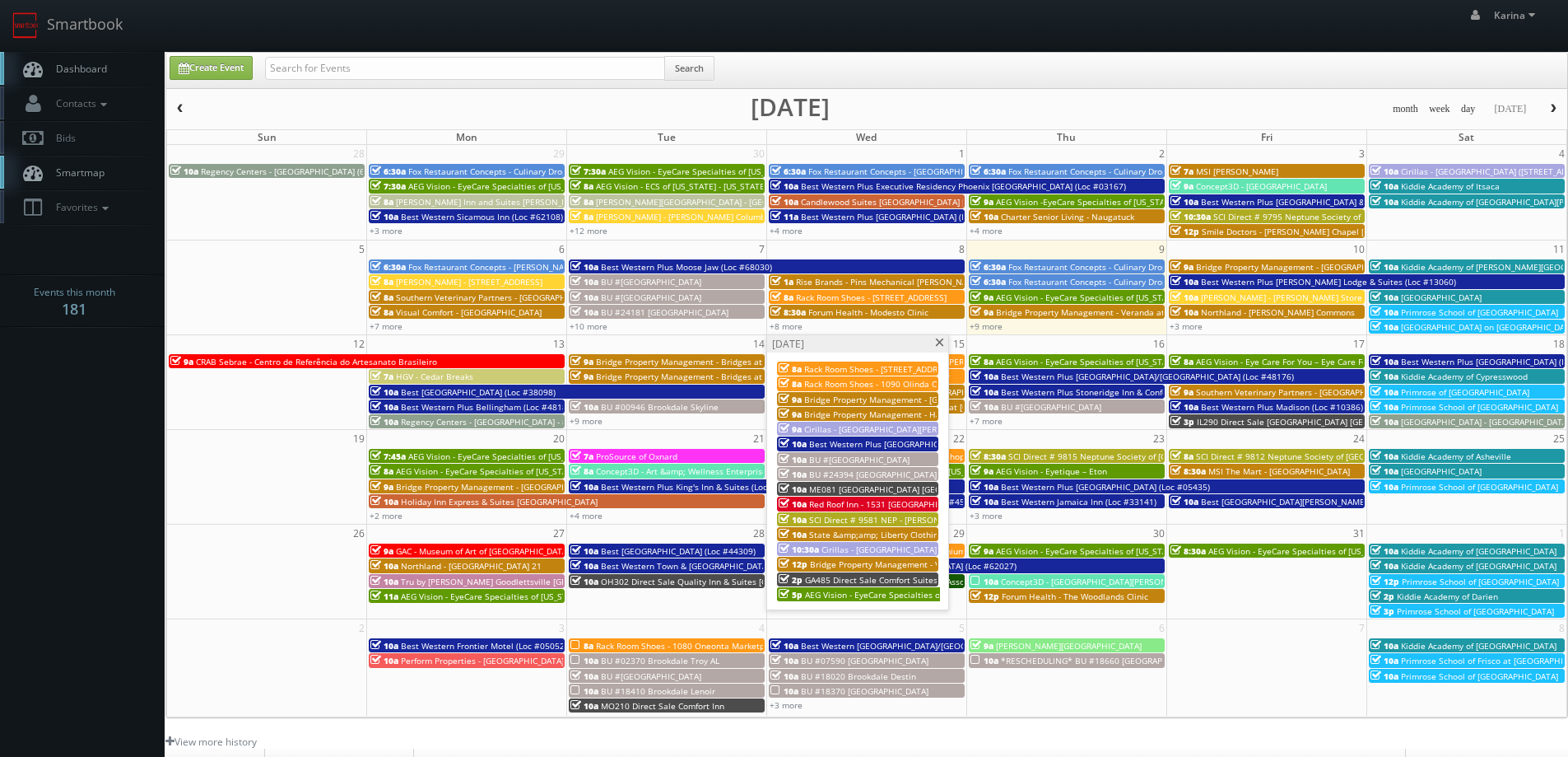
click at [105, 63] on span "Dashboard" at bounding box center [77, 69] width 59 height 14
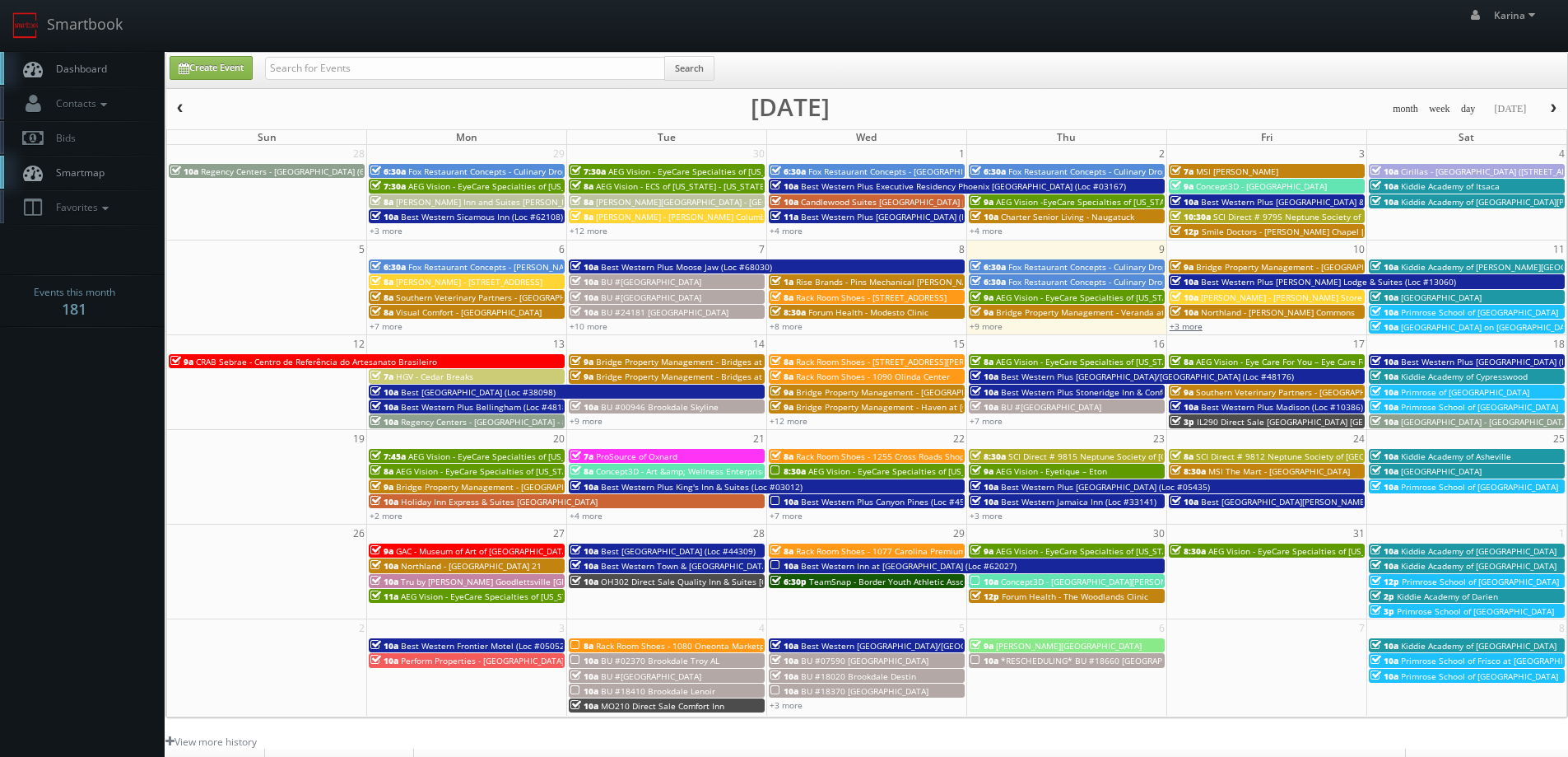
click at [1193, 324] on link "+3 more" at bounding box center [1186, 325] width 33 height 12
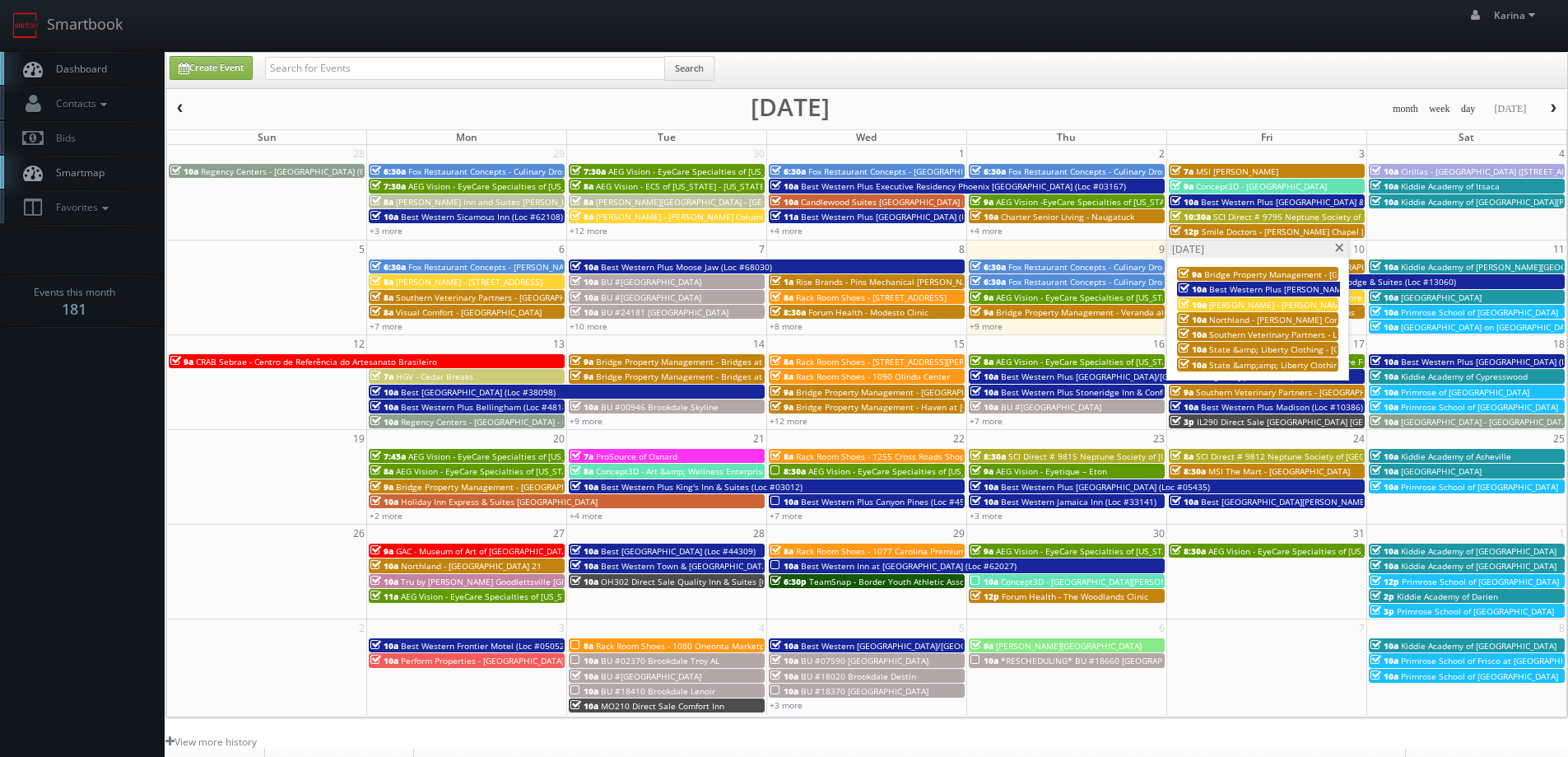
click at [101, 63] on span "Dashboard" at bounding box center [77, 69] width 59 height 14
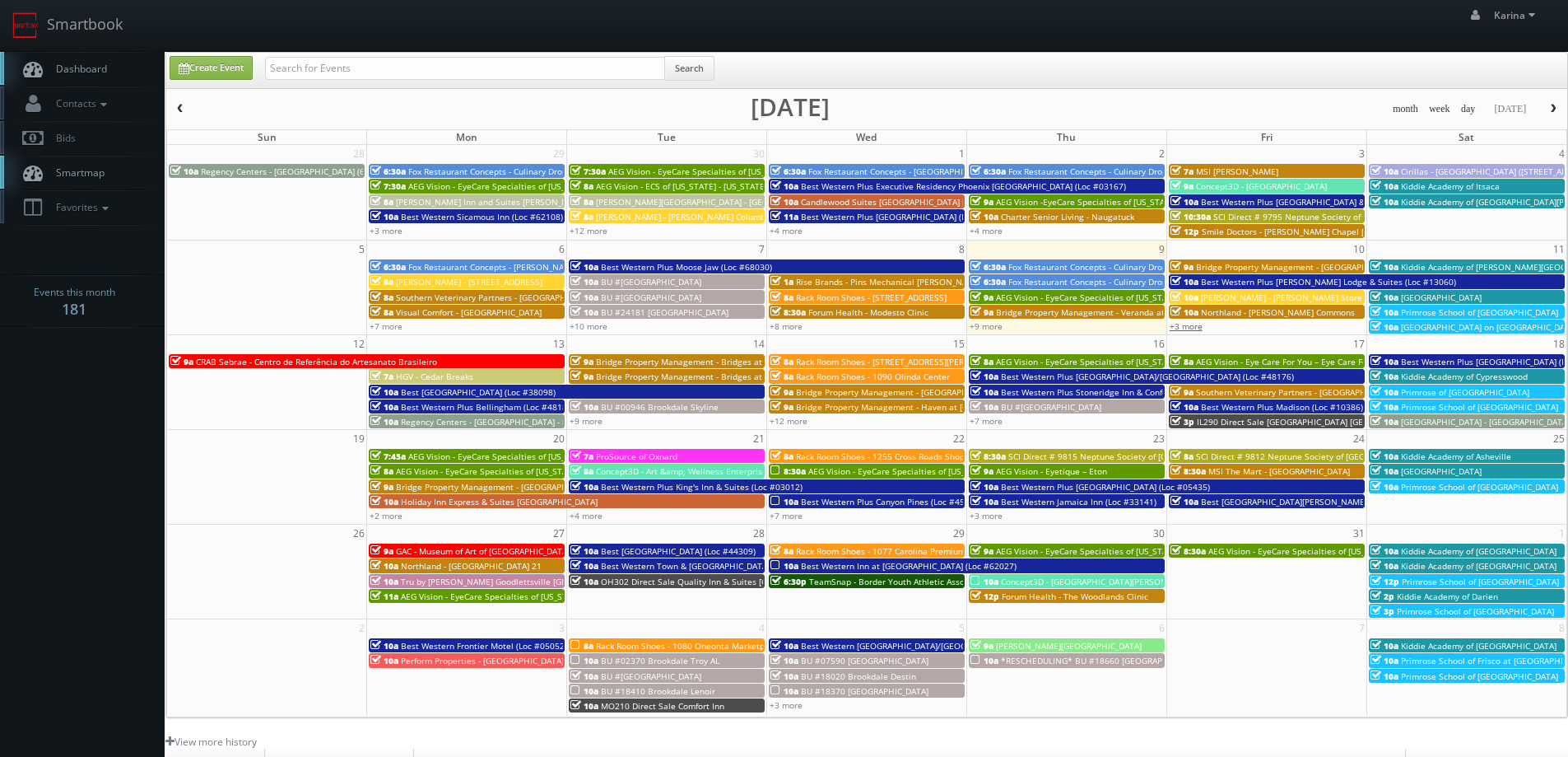
click at [1195, 328] on link "+3 more" at bounding box center [1186, 325] width 33 height 12
click at [1445, 311] on span "Primrose School of [GEOGRAPHIC_DATA]" at bounding box center [1480, 312] width 157 height 12
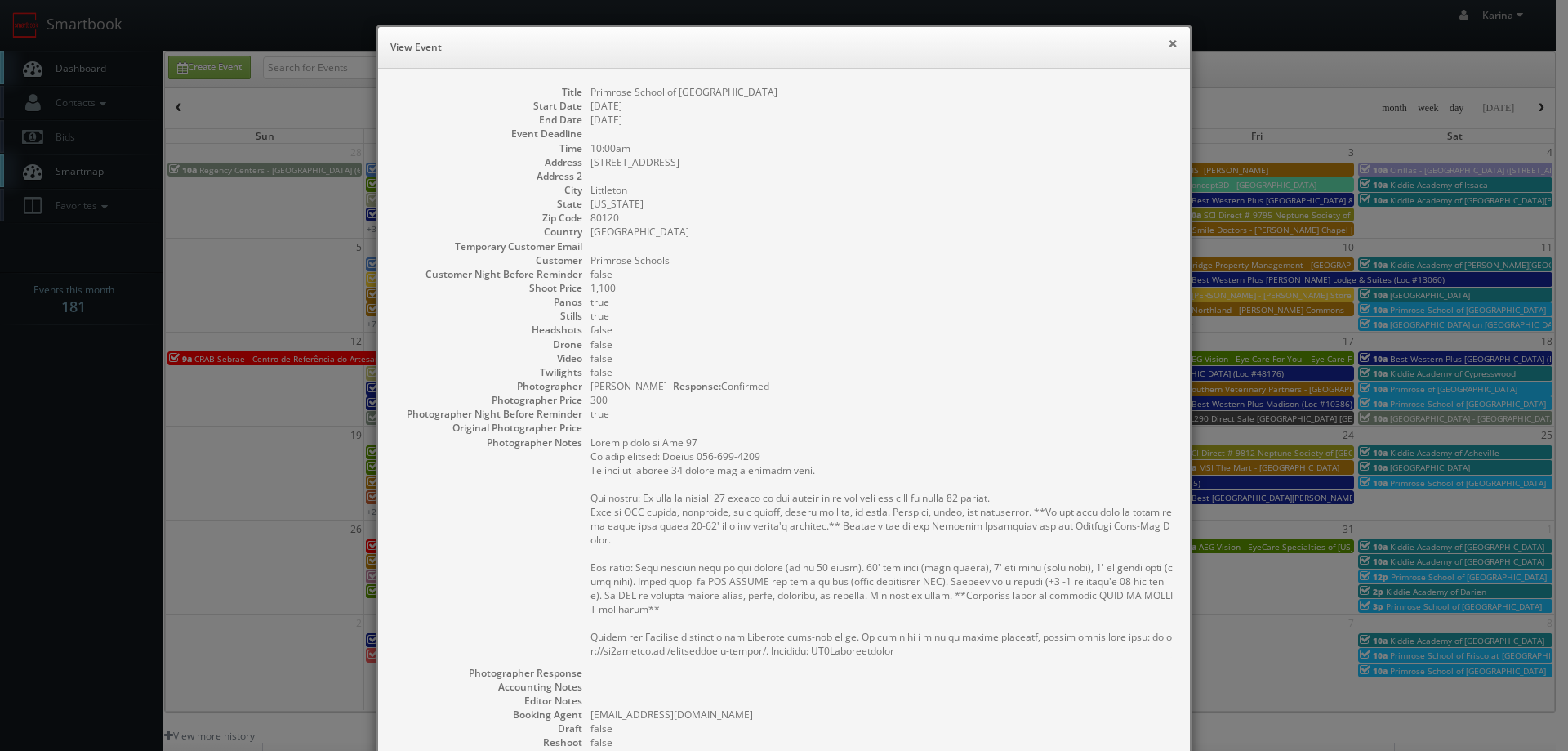
click at [1171, 44] on button "×" at bounding box center [1172, 43] width 10 height 12
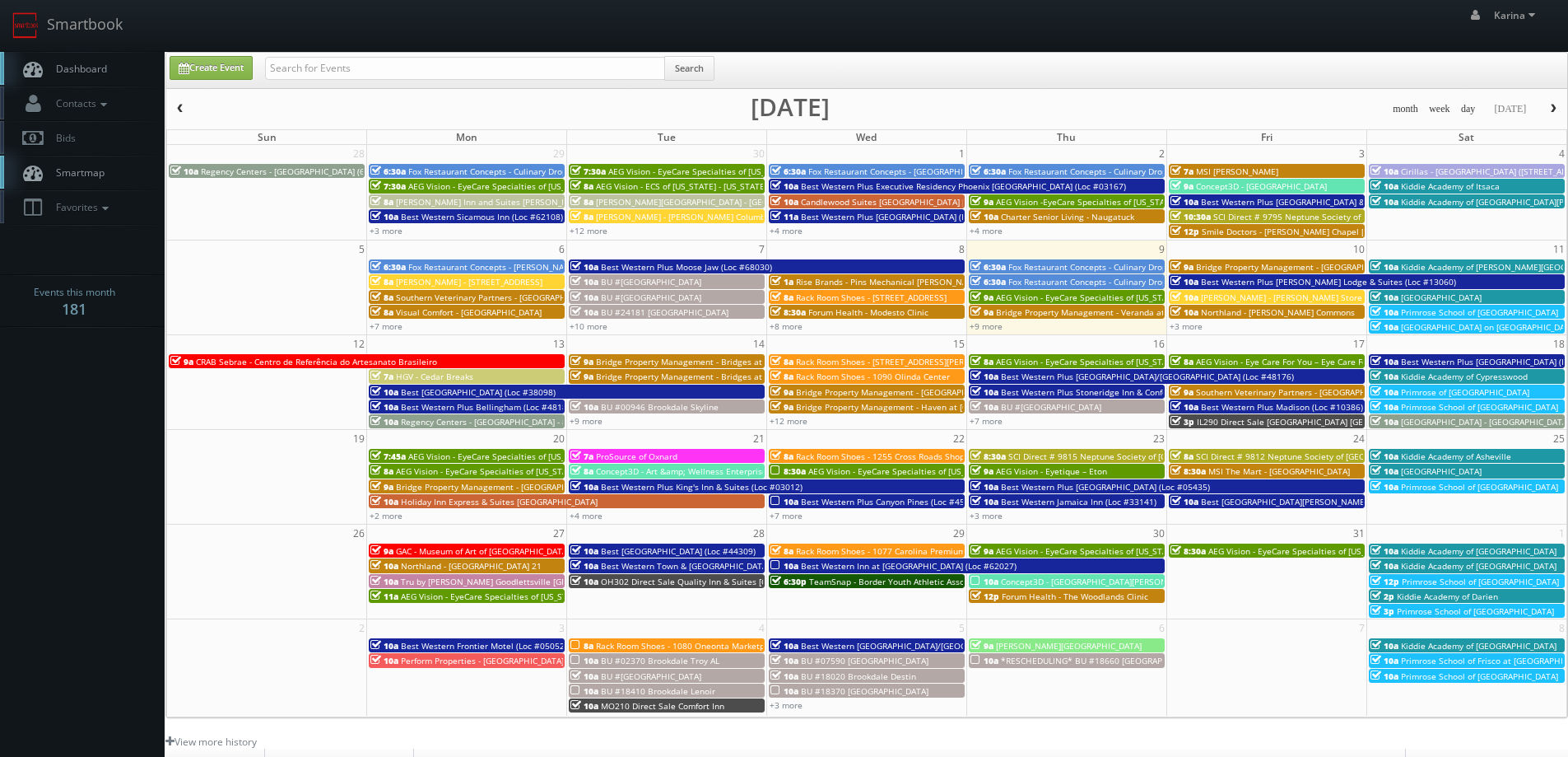
click at [1472, 298] on span "[GEOGRAPHIC_DATA]" at bounding box center [1441, 297] width 80 height 12
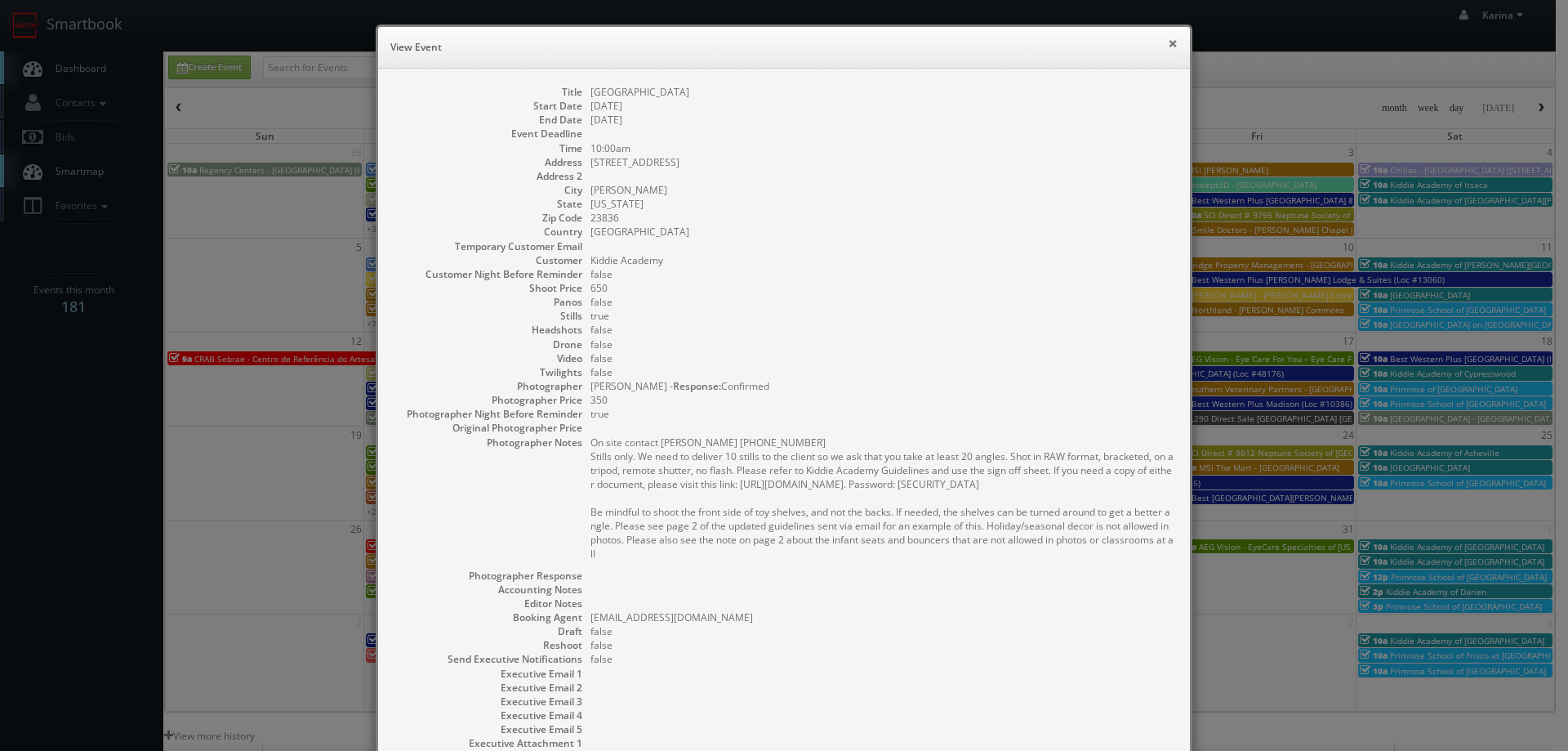
click at [1167, 41] on button "×" at bounding box center [1172, 43] width 10 height 12
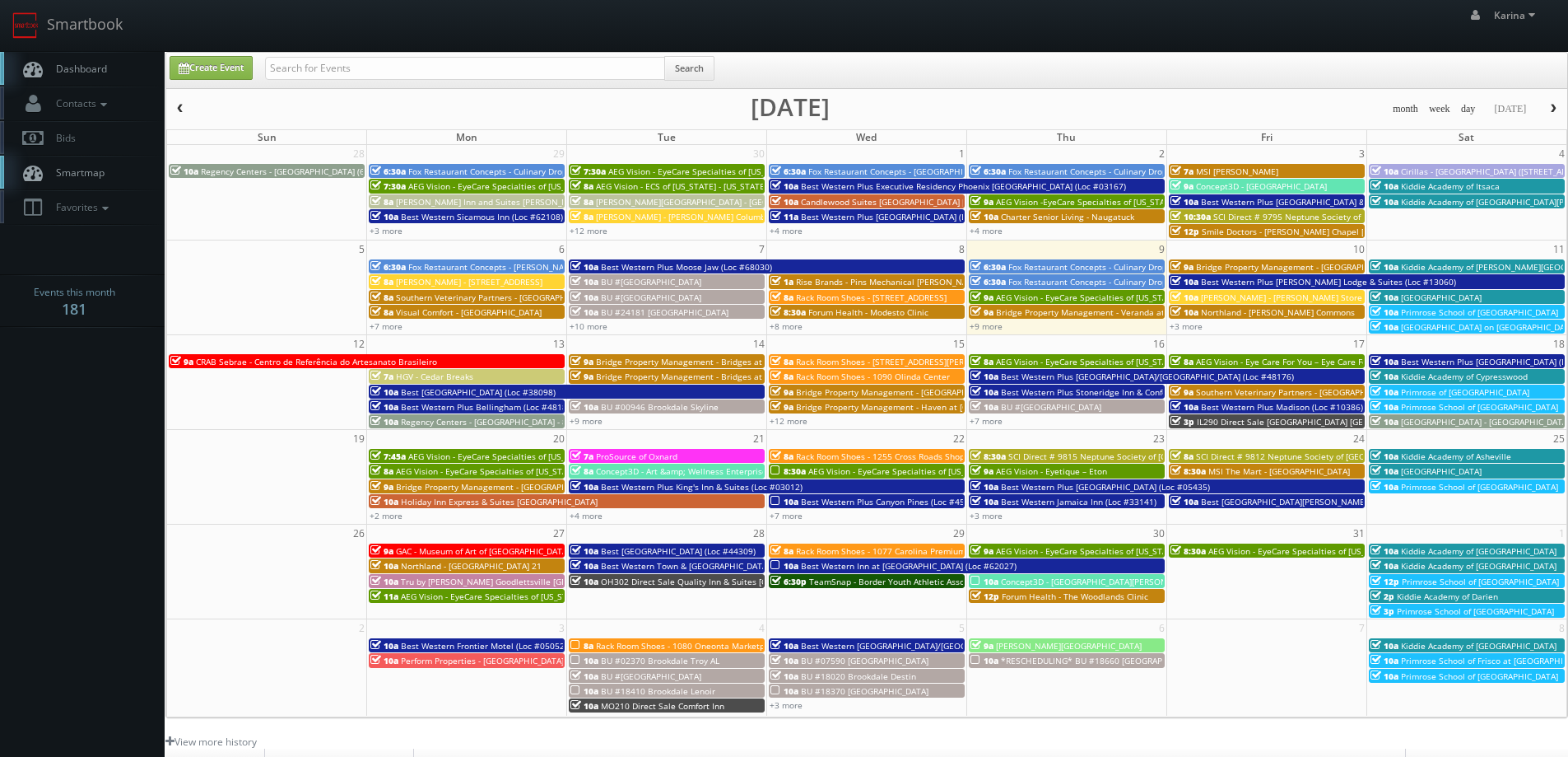
click at [1435, 266] on span "Kiddie Academy of [PERSON_NAME][GEOGRAPHIC_DATA]" at bounding box center [1511, 266] width 221 height 12
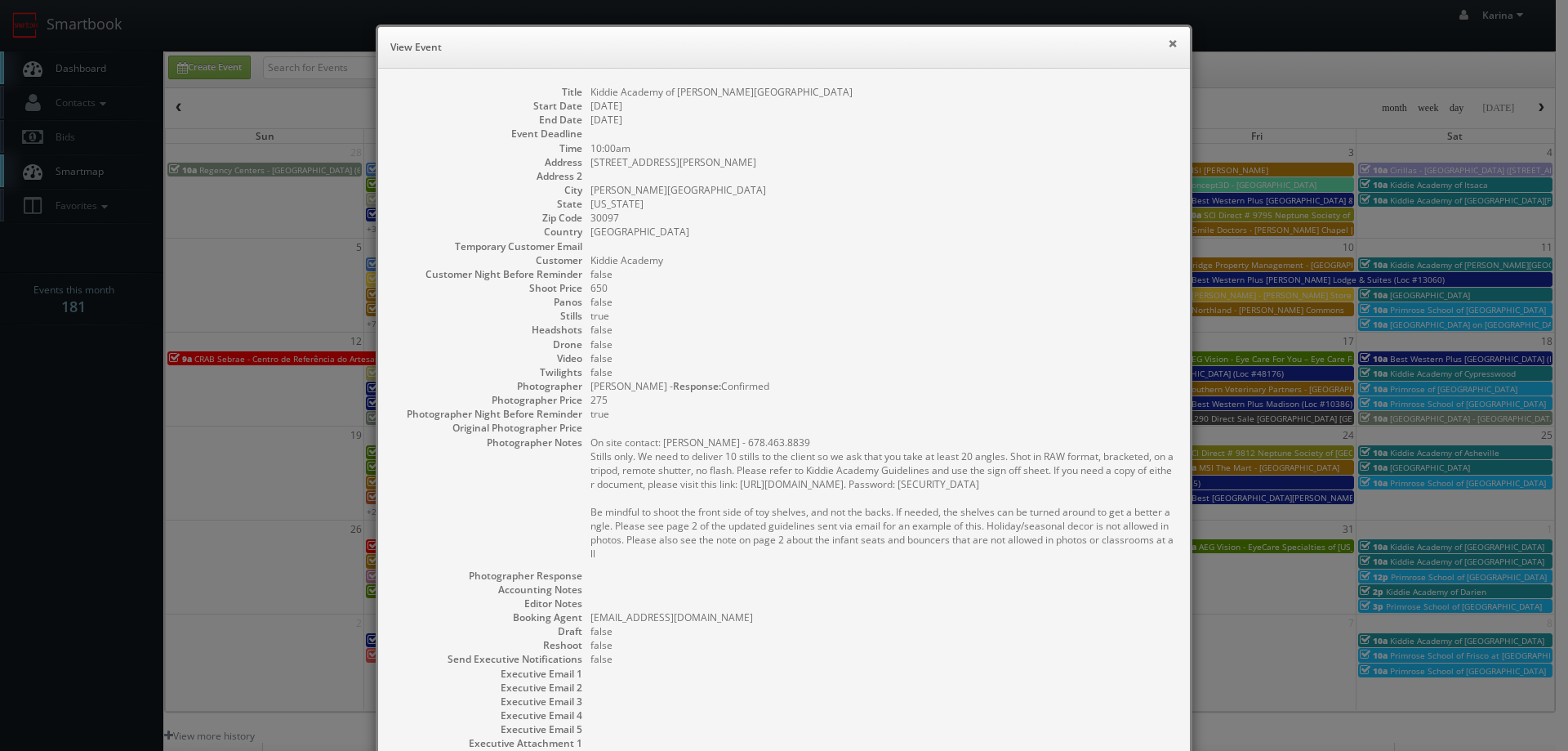
click at [1169, 48] on button "×" at bounding box center [1172, 43] width 10 height 12
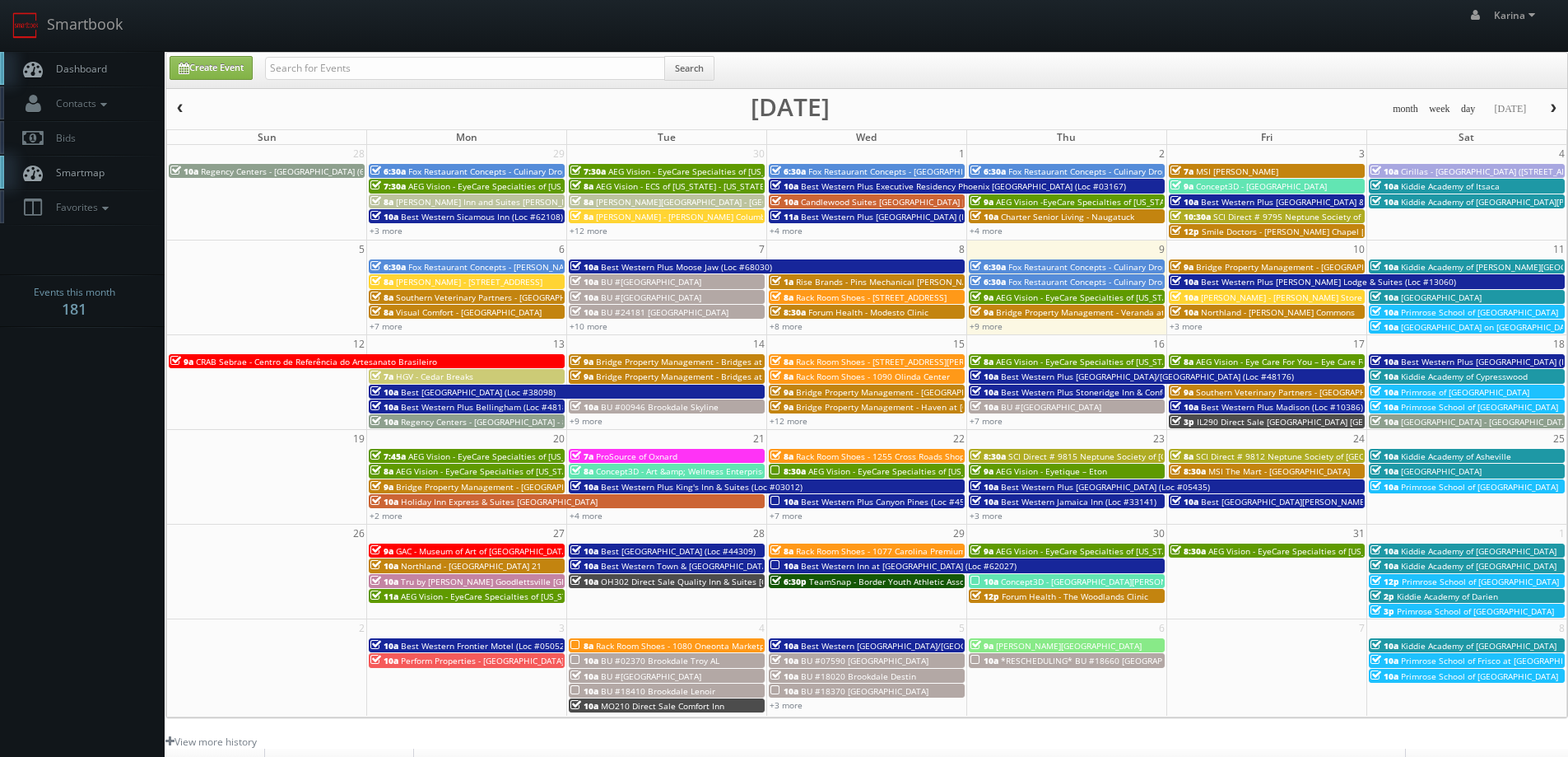
click at [80, 64] on span "Dashboard" at bounding box center [77, 69] width 59 height 14
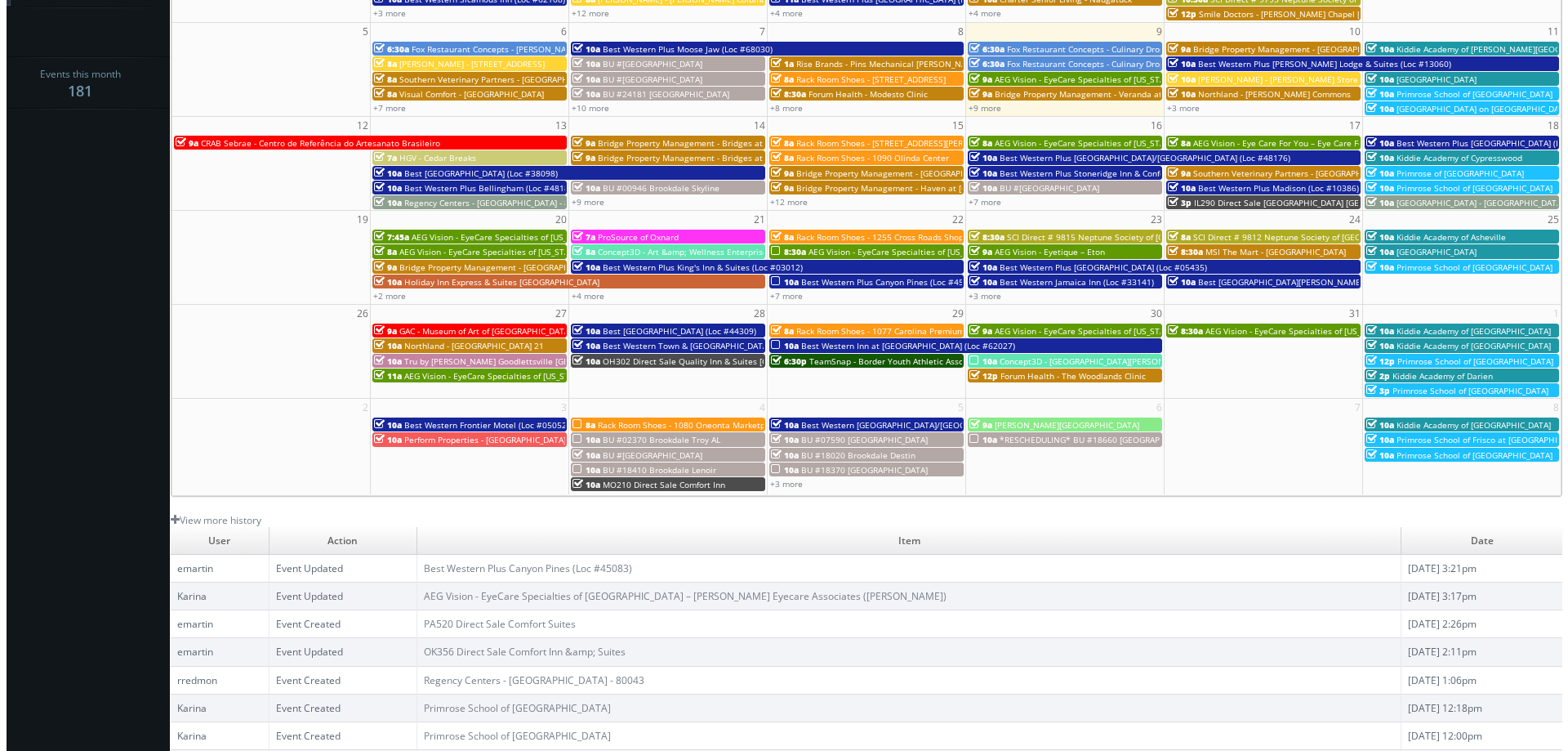
scroll to position [52, 0]
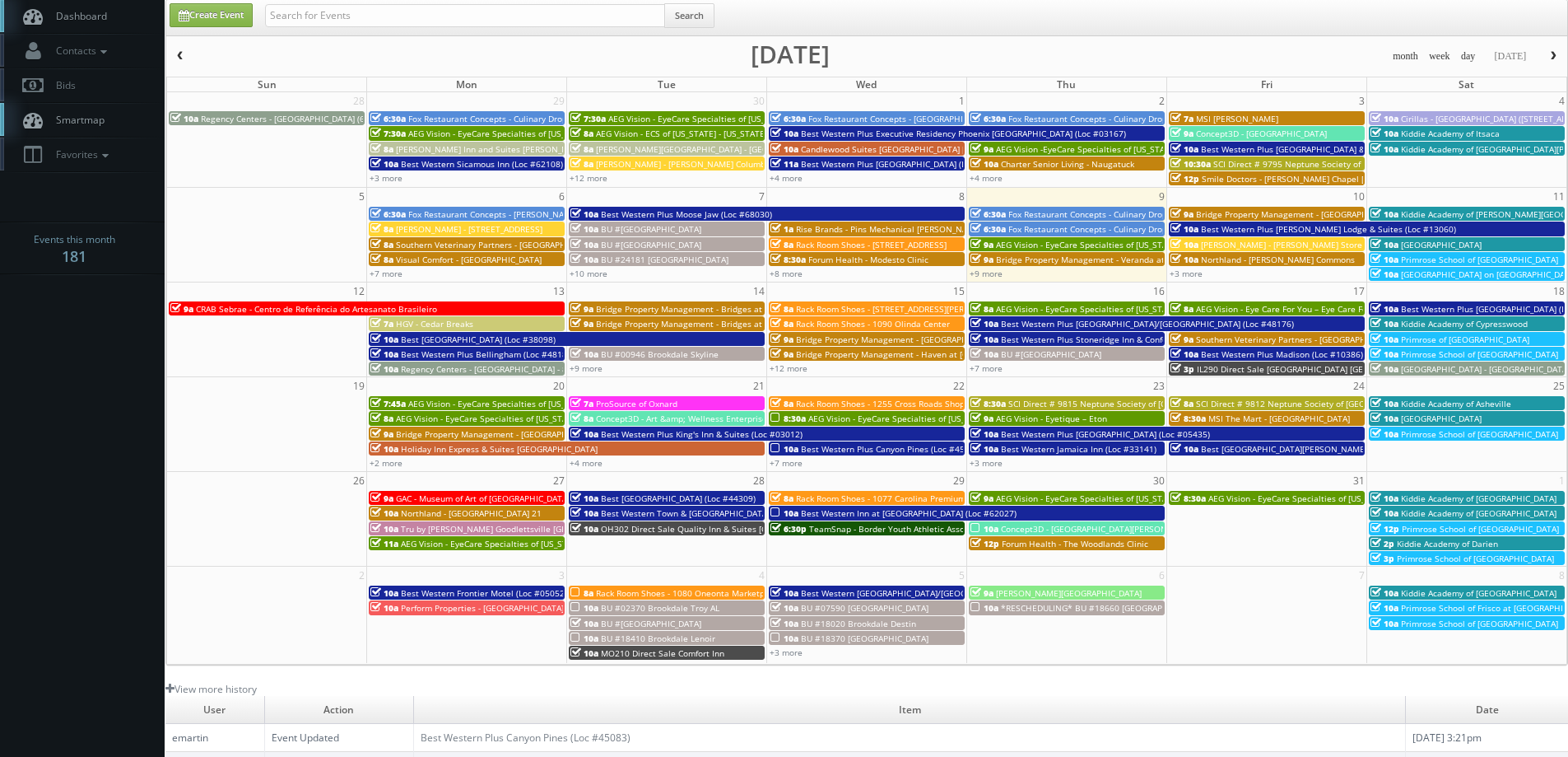
click at [1447, 272] on span "[GEOGRAPHIC_DATA] on [GEOGRAPHIC_DATA] - Nocatee" at bounding box center [1509, 273] width 217 height 12
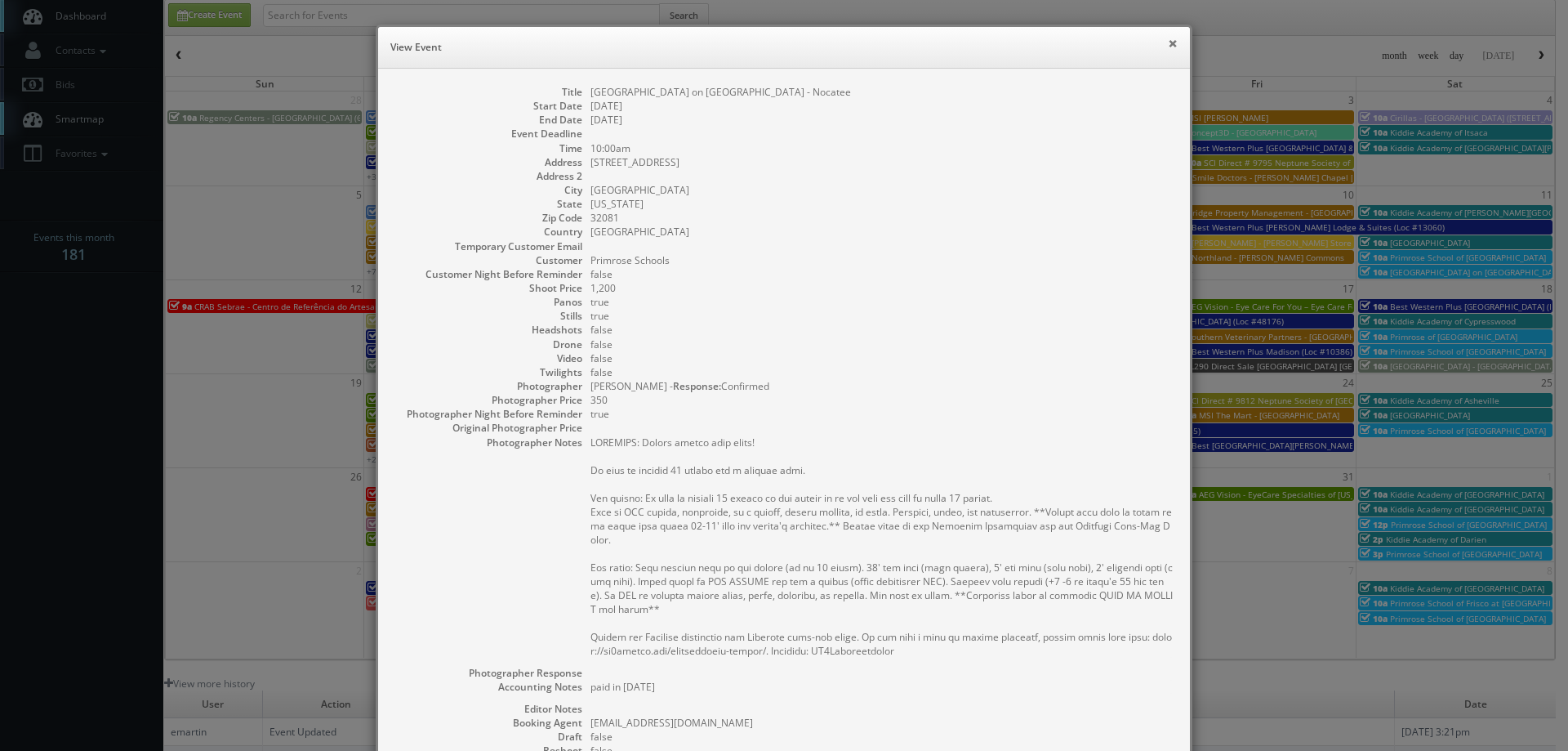
click at [1169, 44] on button "×" at bounding box center [1172, 43] width 10 height 12
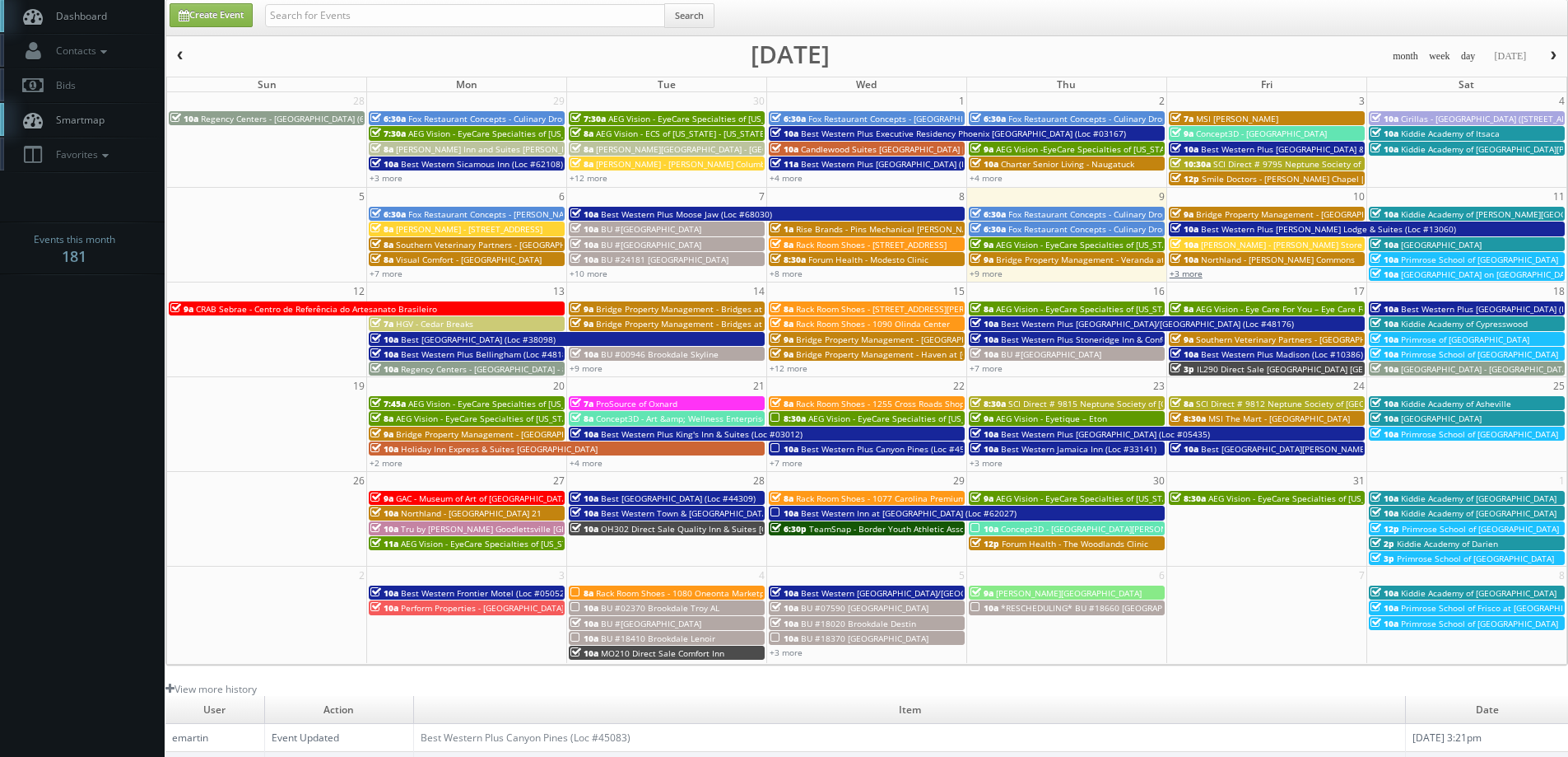
click at [1191, 276] on link "+3 more" at bounding box center [1186, 273] width 33 height 12
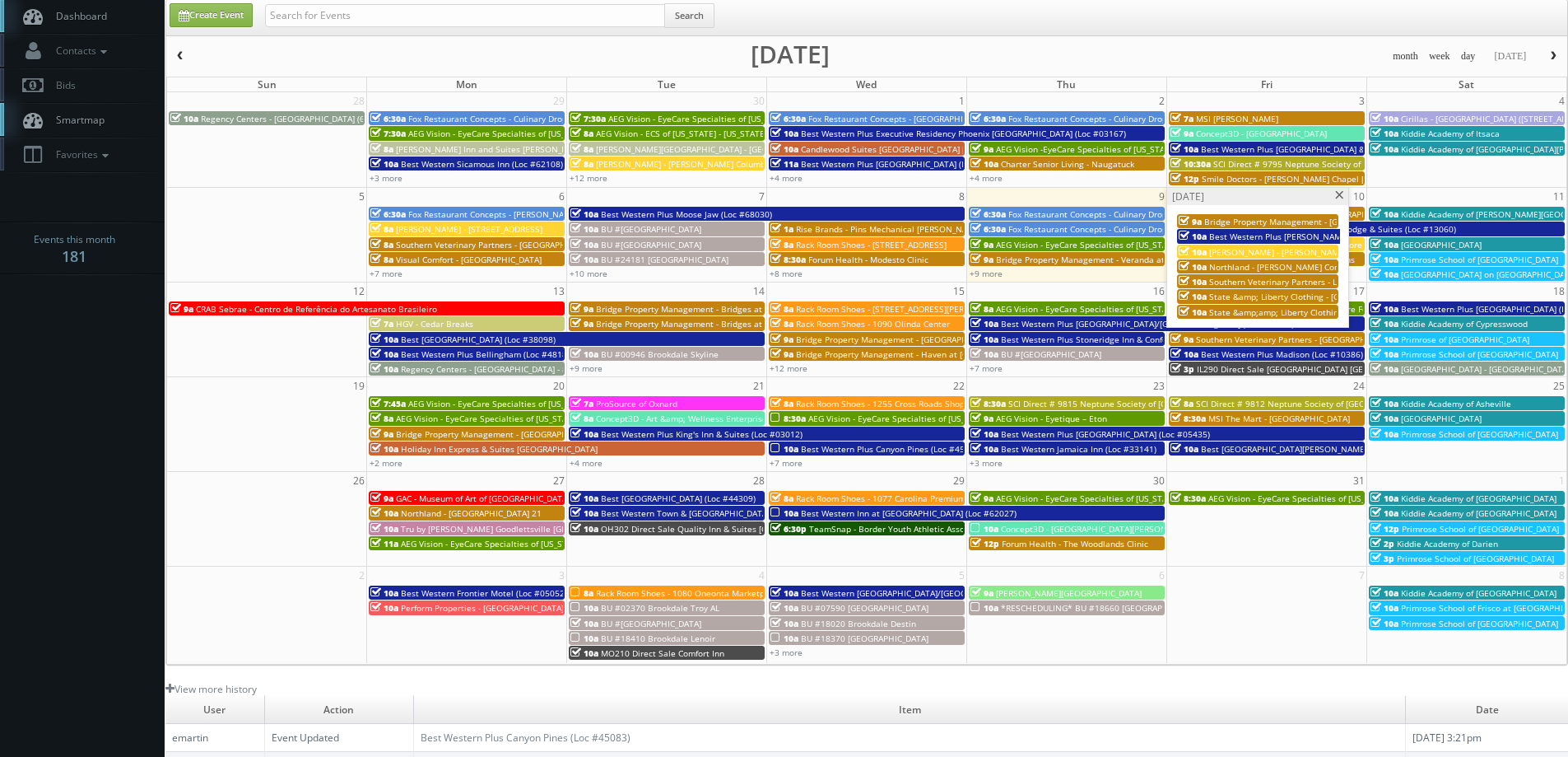
click at [1337, 196] on span at bounding box center [1339, 196] width 11 height 9
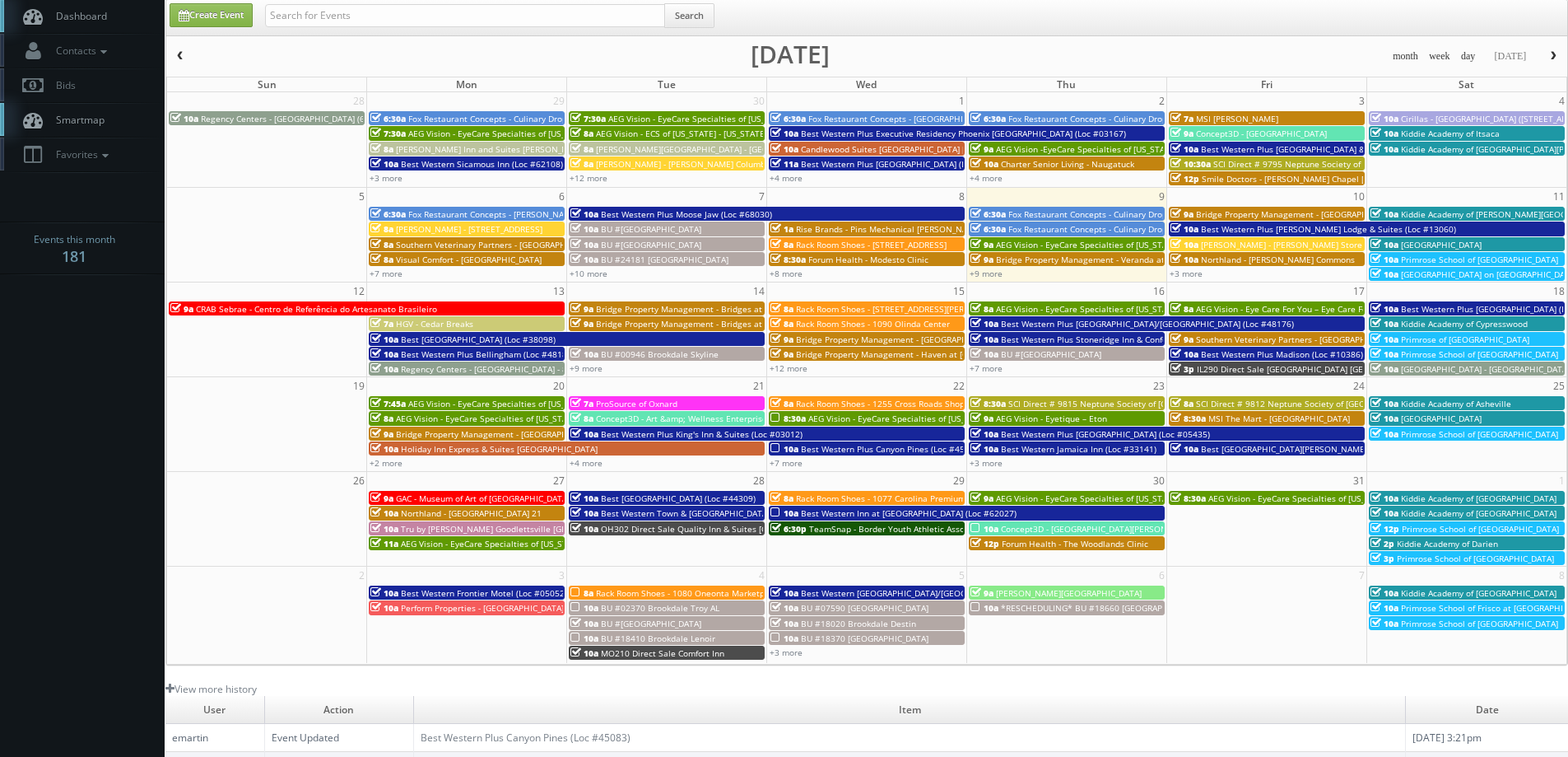
click at [904, 416] on span "AEG Vision - EyeCare Specialties of [US_STATE] – Eyeworks of San Mateo Optometry" at bounding box center [973, 417] width 330 height 12
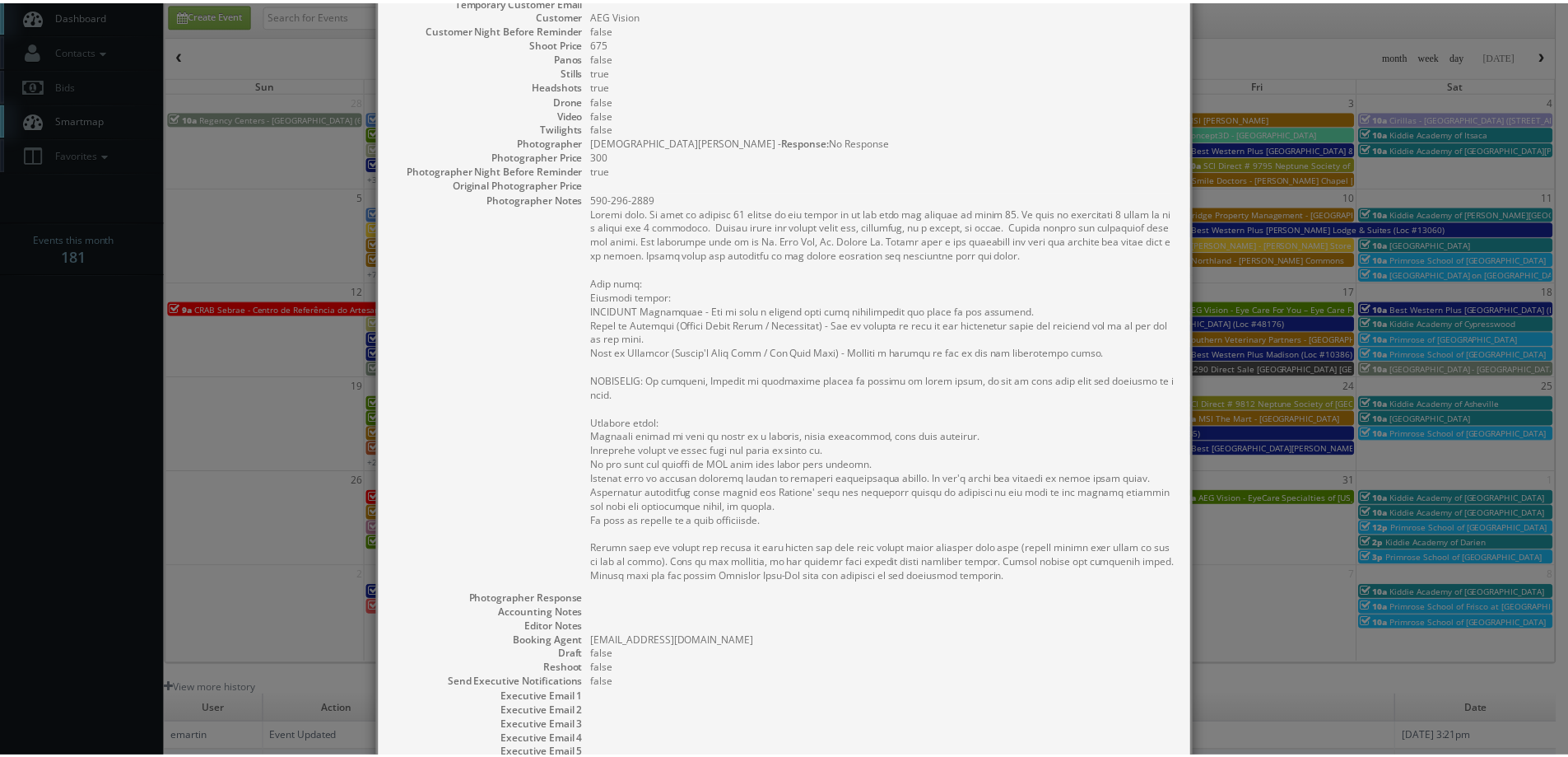
scroll to position [425, 0]
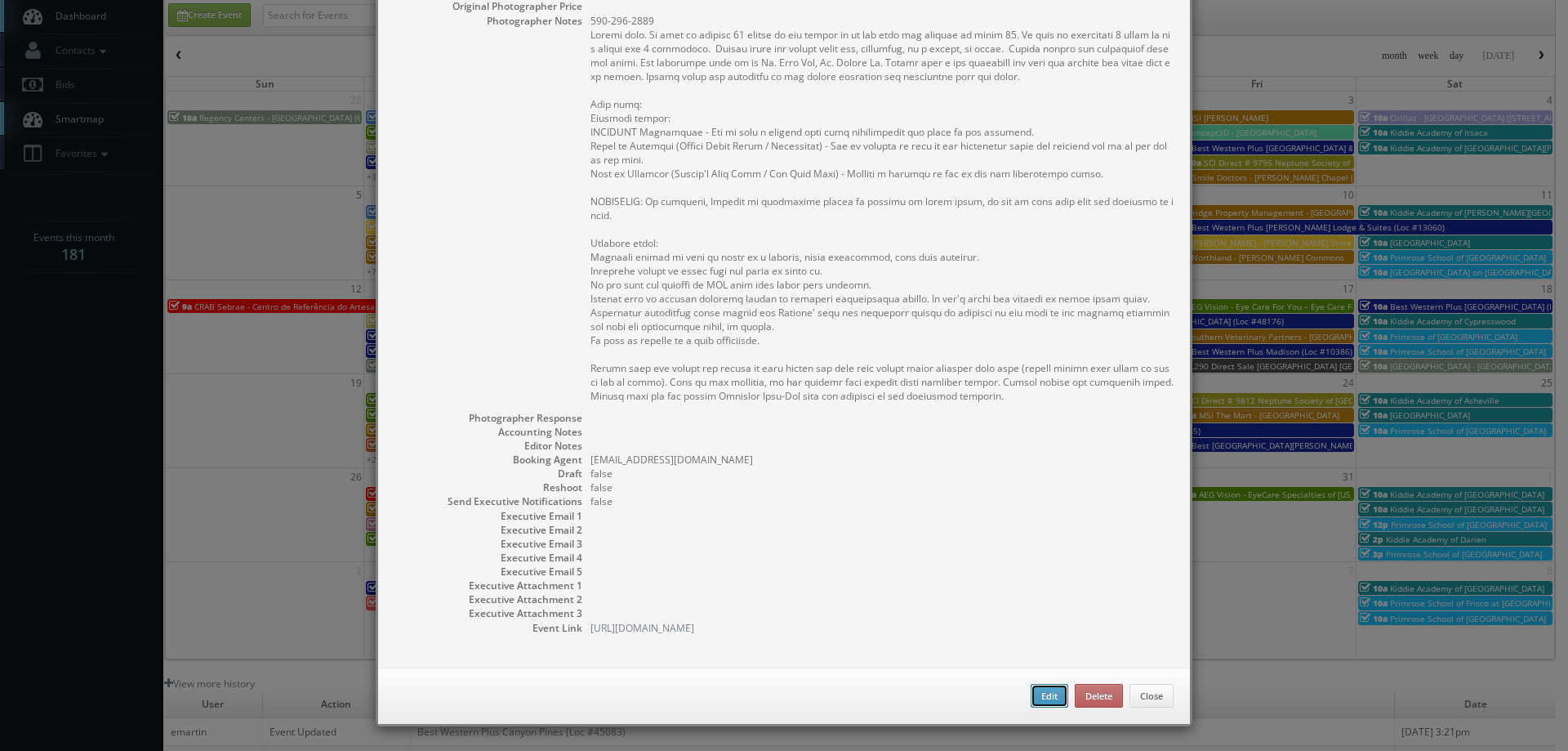
click at [1030, 688] on button "Edit" at bounding box center [1049, 696] width 37 height 25
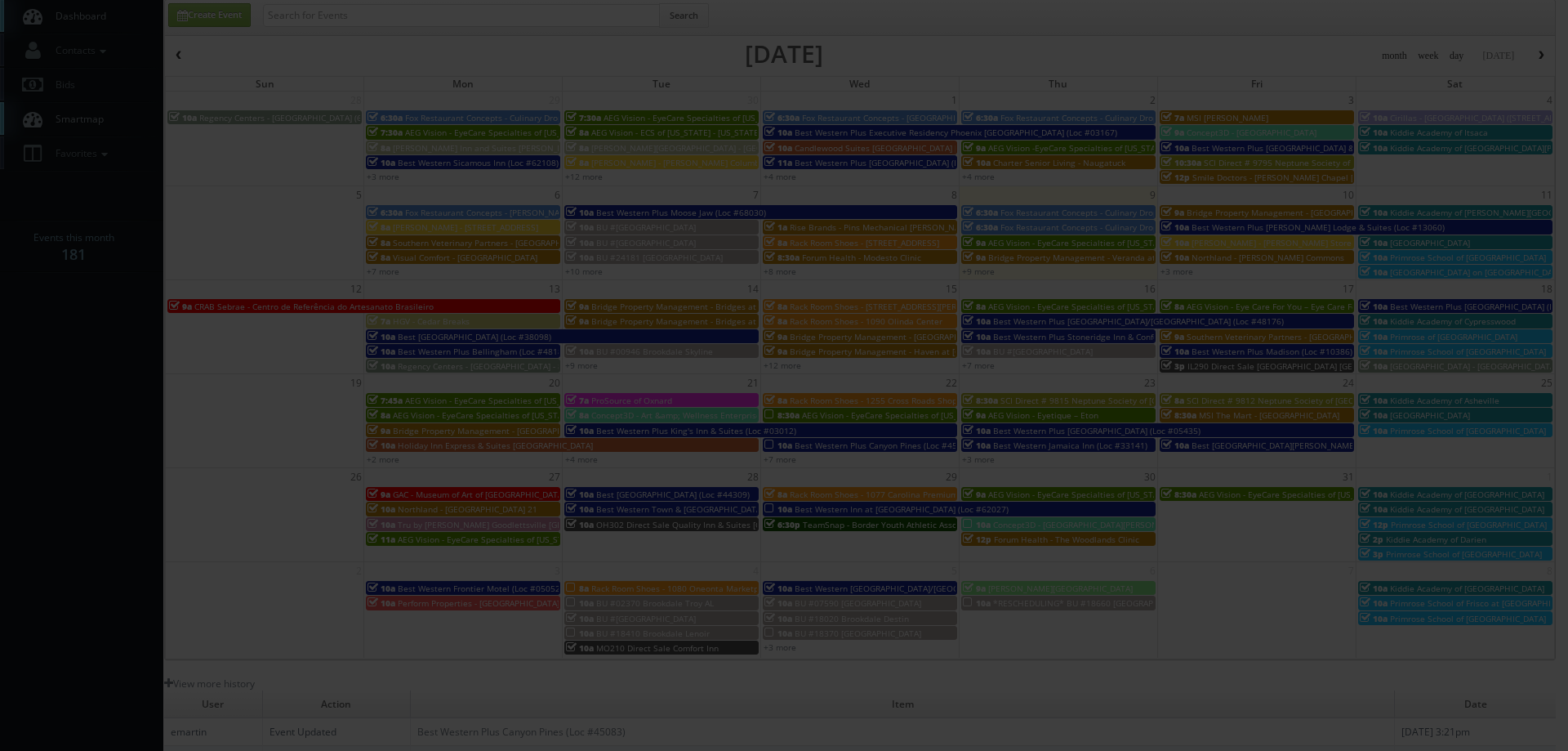
type input "675"
type input "300"
select select "fake4299@mg.cs3calendar.com"
select select "marezj@thebluechairstudio.com"
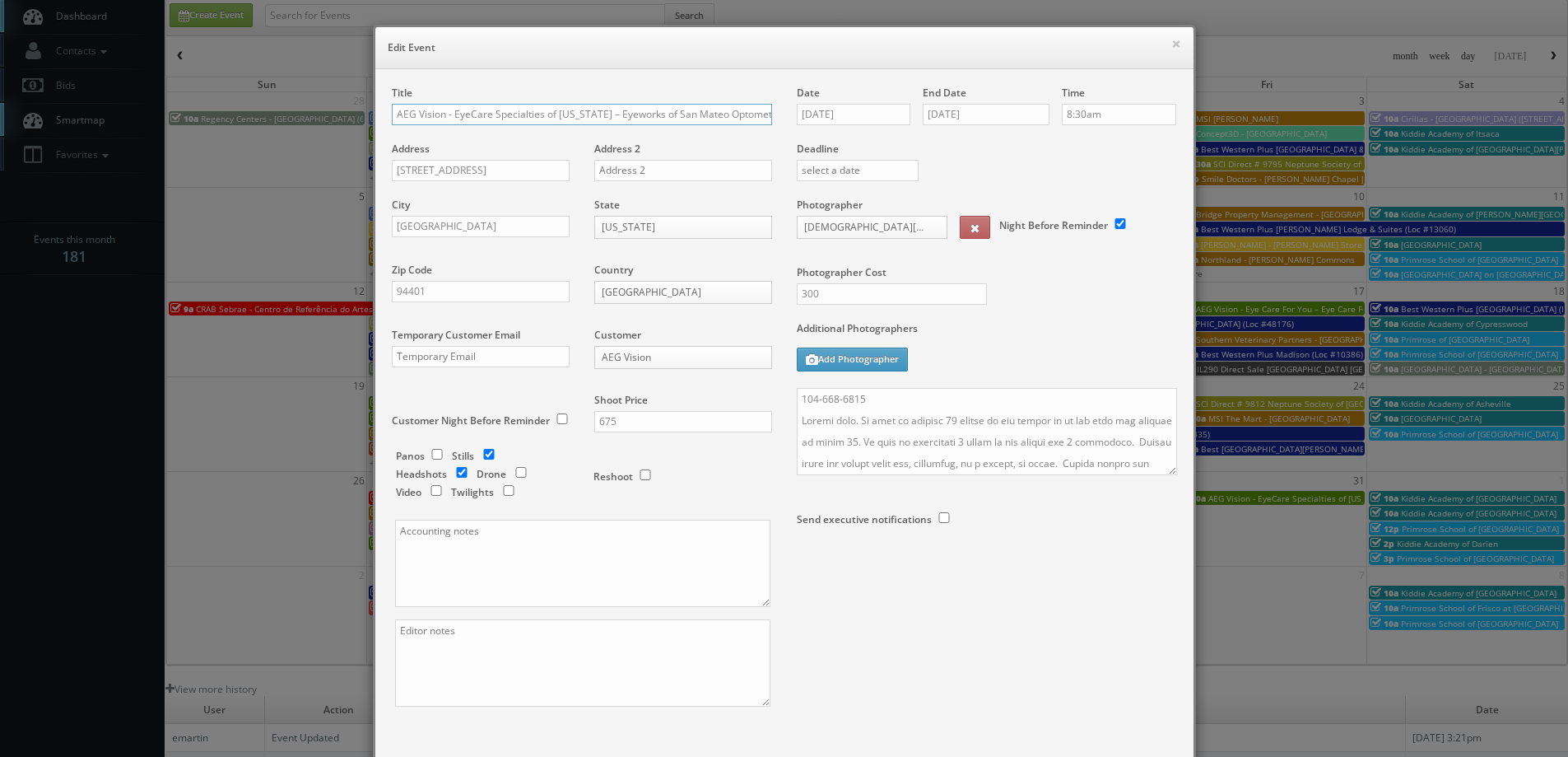
scroll to position [97, 0]
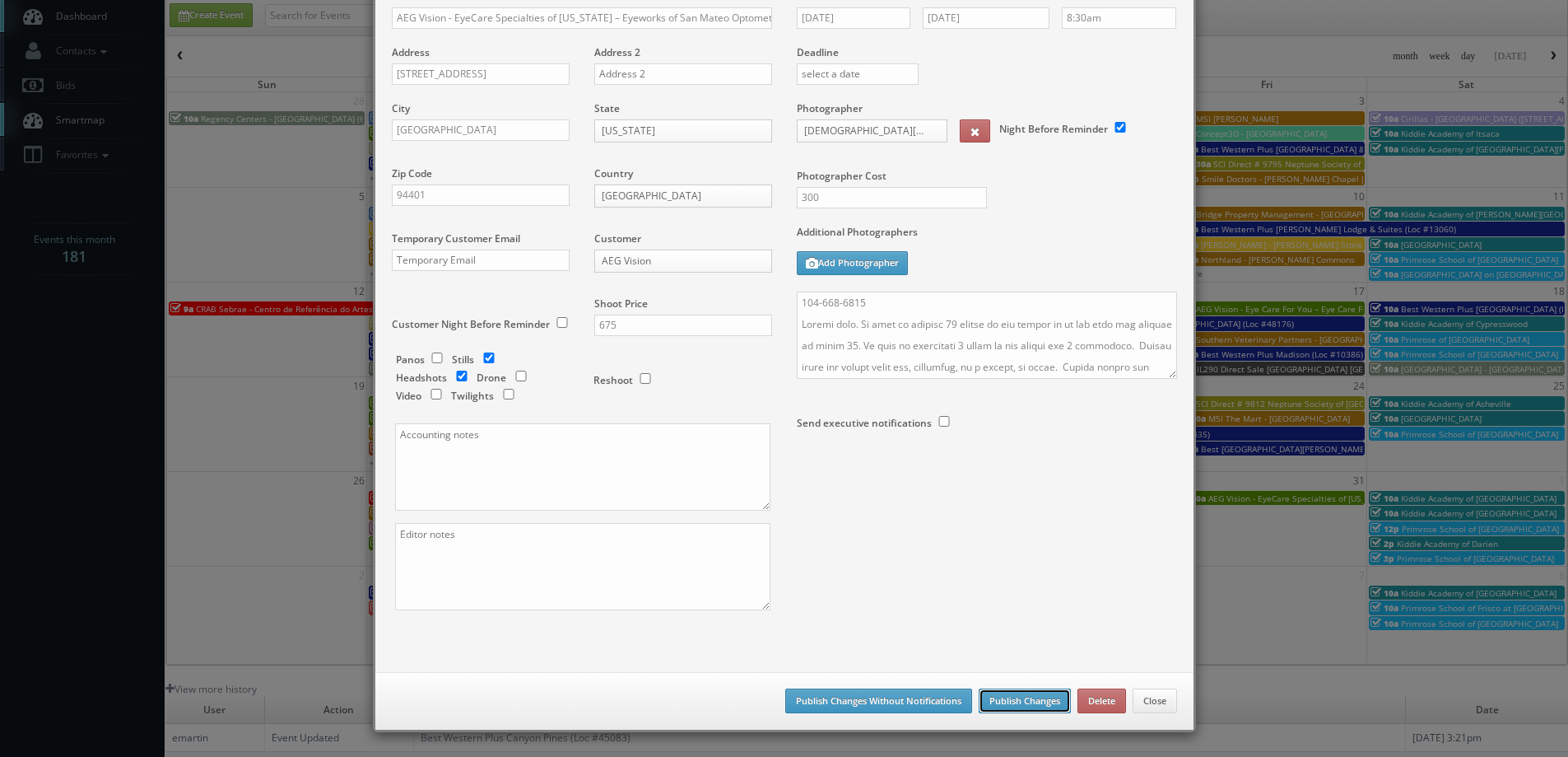
click at [1014, 692] on button "Publish Changes" at bounding box center [1024, 701] width 92 height 25
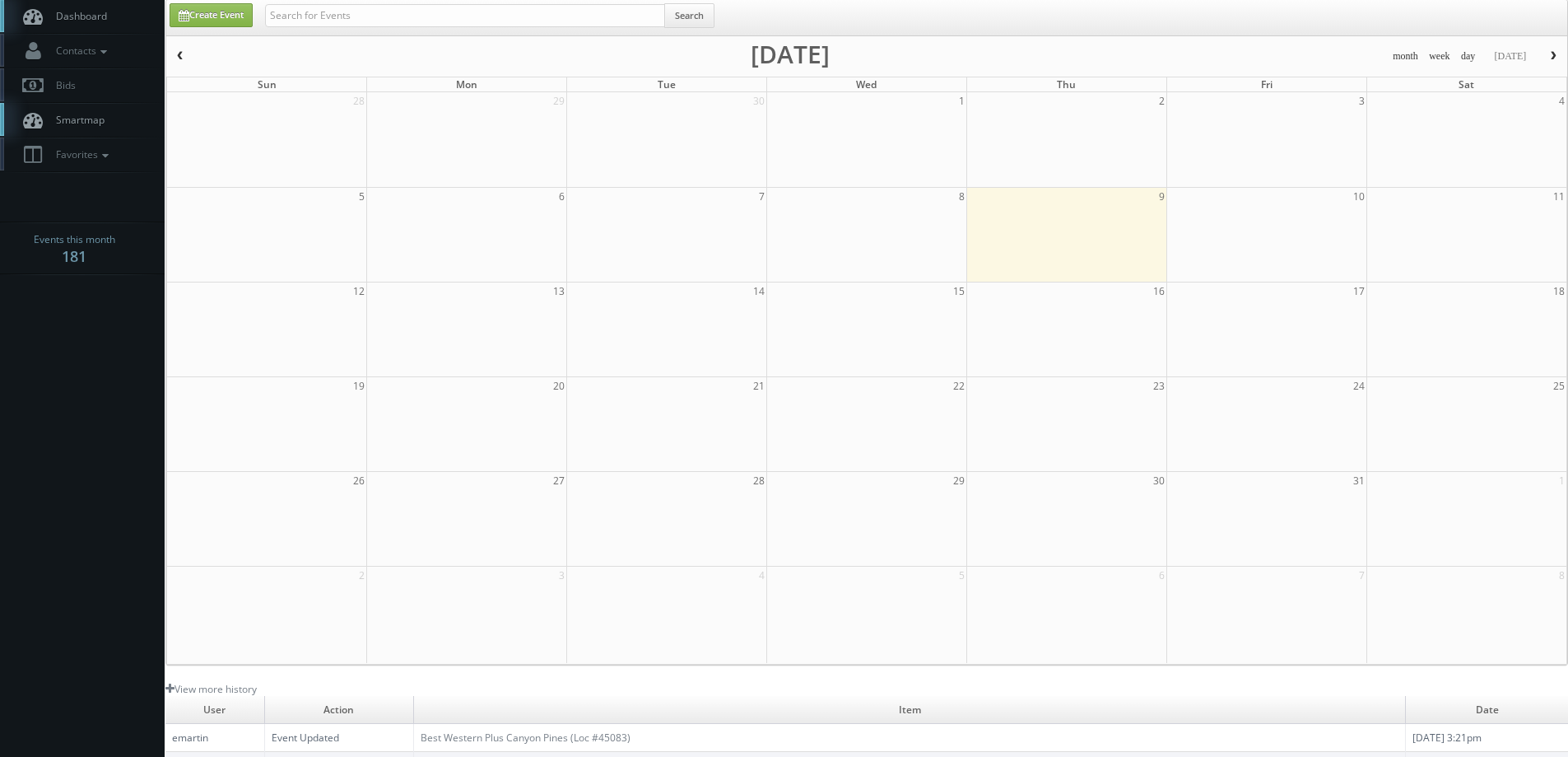
scroll to position [0, 0]
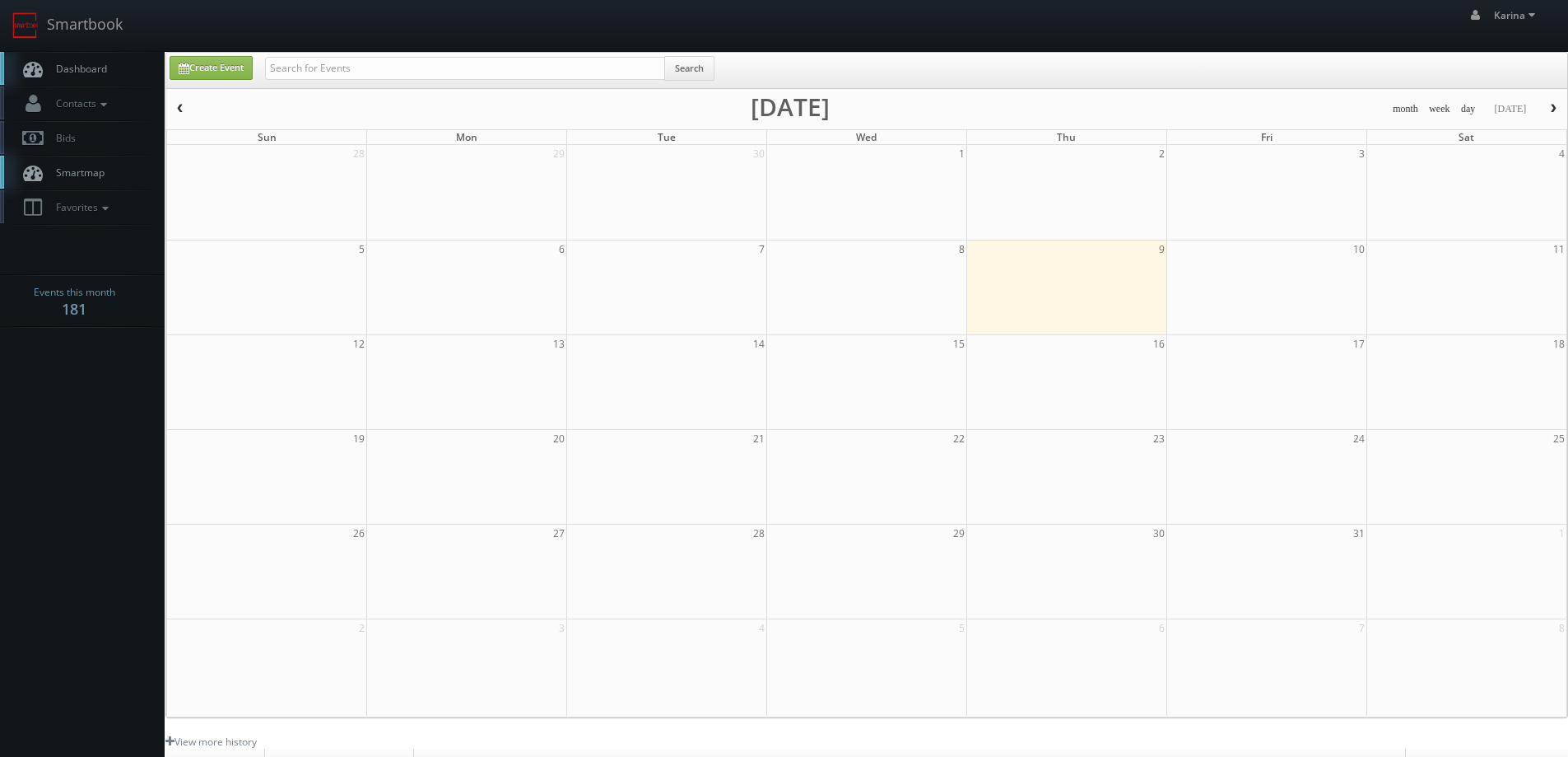
click at [93, 78] on link "Dashboard" at bounding box center [82, 69] width 164 height 34
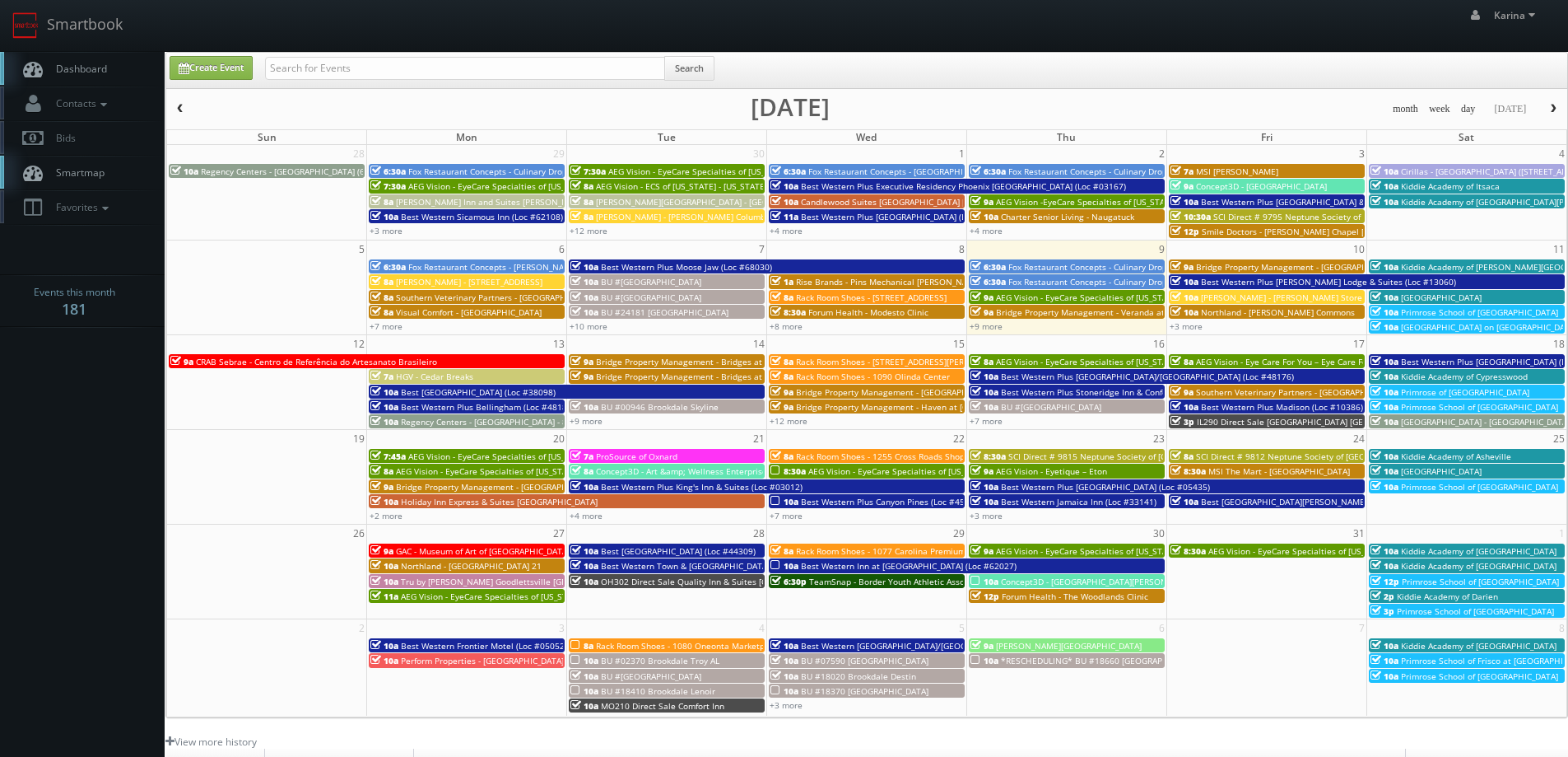
click at [103, 72] on span "Dashboard" at bounding box center [77, 69] width 59 height 14
click at [1261, 282] on span "Best Western Plus [PERSON_NAME] Lodge & Suites (Loc #13060)" at bounding box center [1329, 282] width 256 height 12
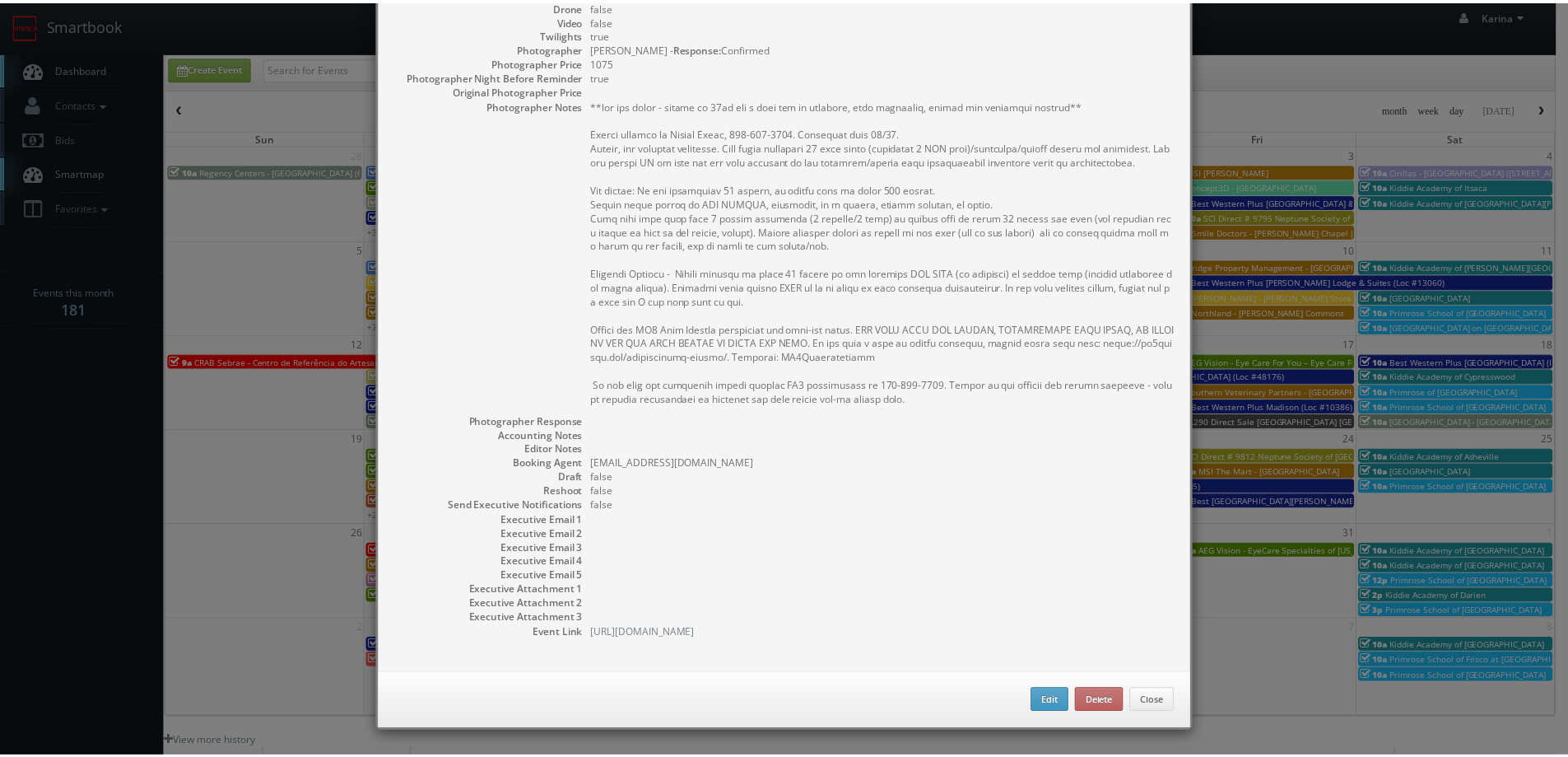
scroll to position [12, 0]
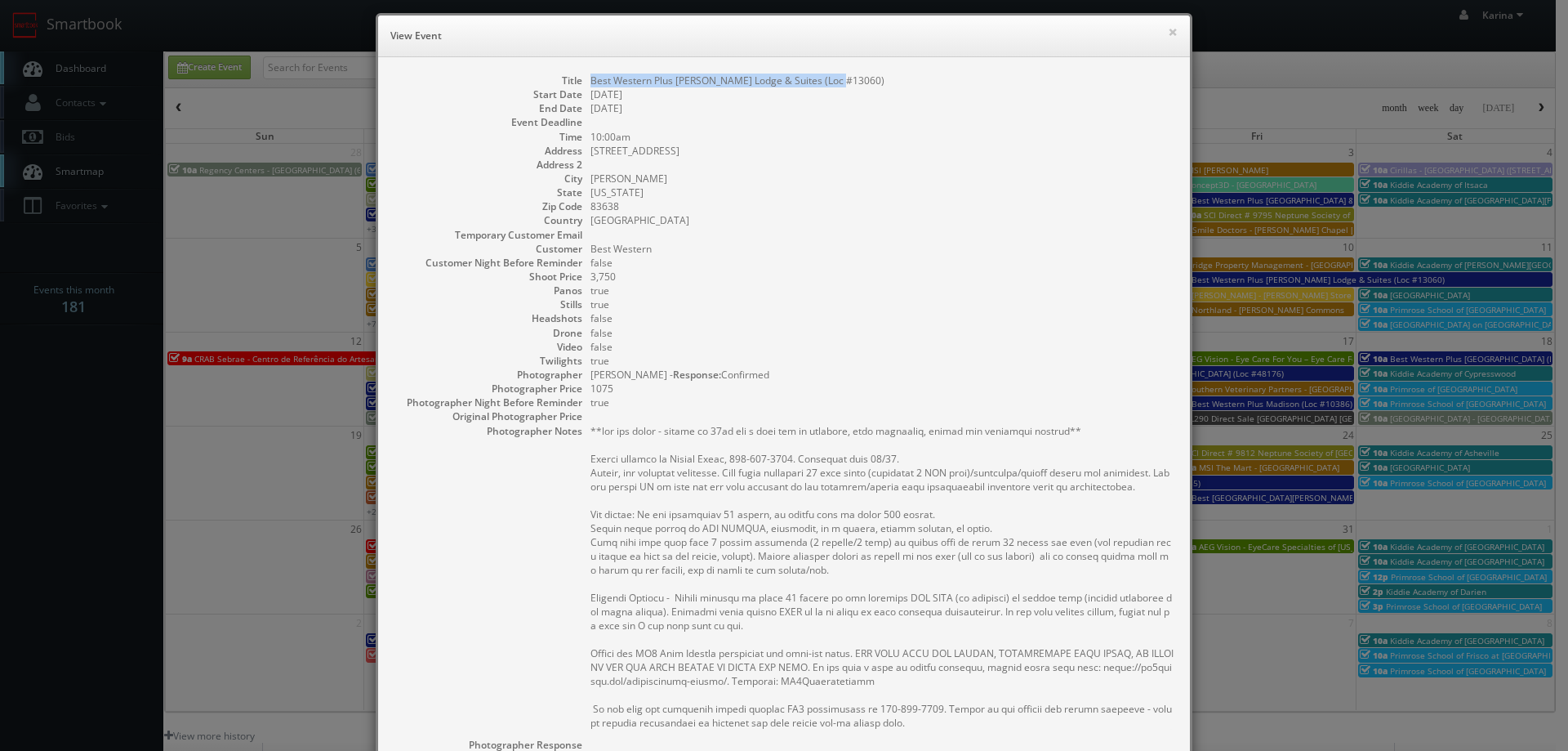
drag, startPoint x: 841, startPoint y: 78, endPoint x: 605, endPoint y: 82, distance: 236.0
click at [575, 79] on dl "Title Best Western Plus McCall Lodge & Suites (Loc #13060) Start Date 10/10/202…" at bounding box center [784, 517] width 779 height 888
copy dl "Best Western Plus [PERSON_NAME] Lodge & Suites (Loc #13060)"
click at [1167, 30] on button "×" at bounding box center [1172, 31] width 10 height 12
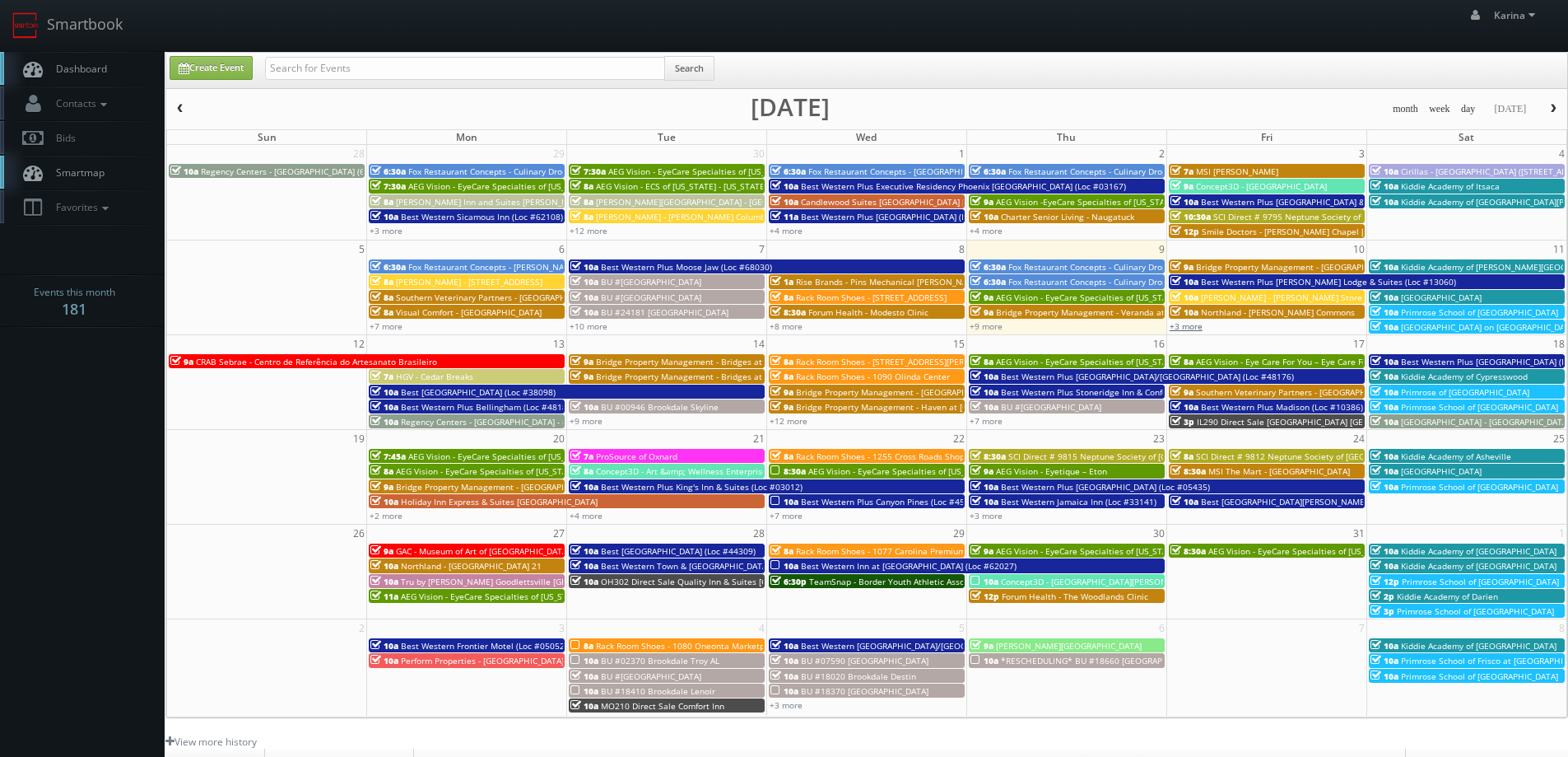
click at [1193, 328] on link "+3 more" at bounding box center [1186, 325] width 33 height 12
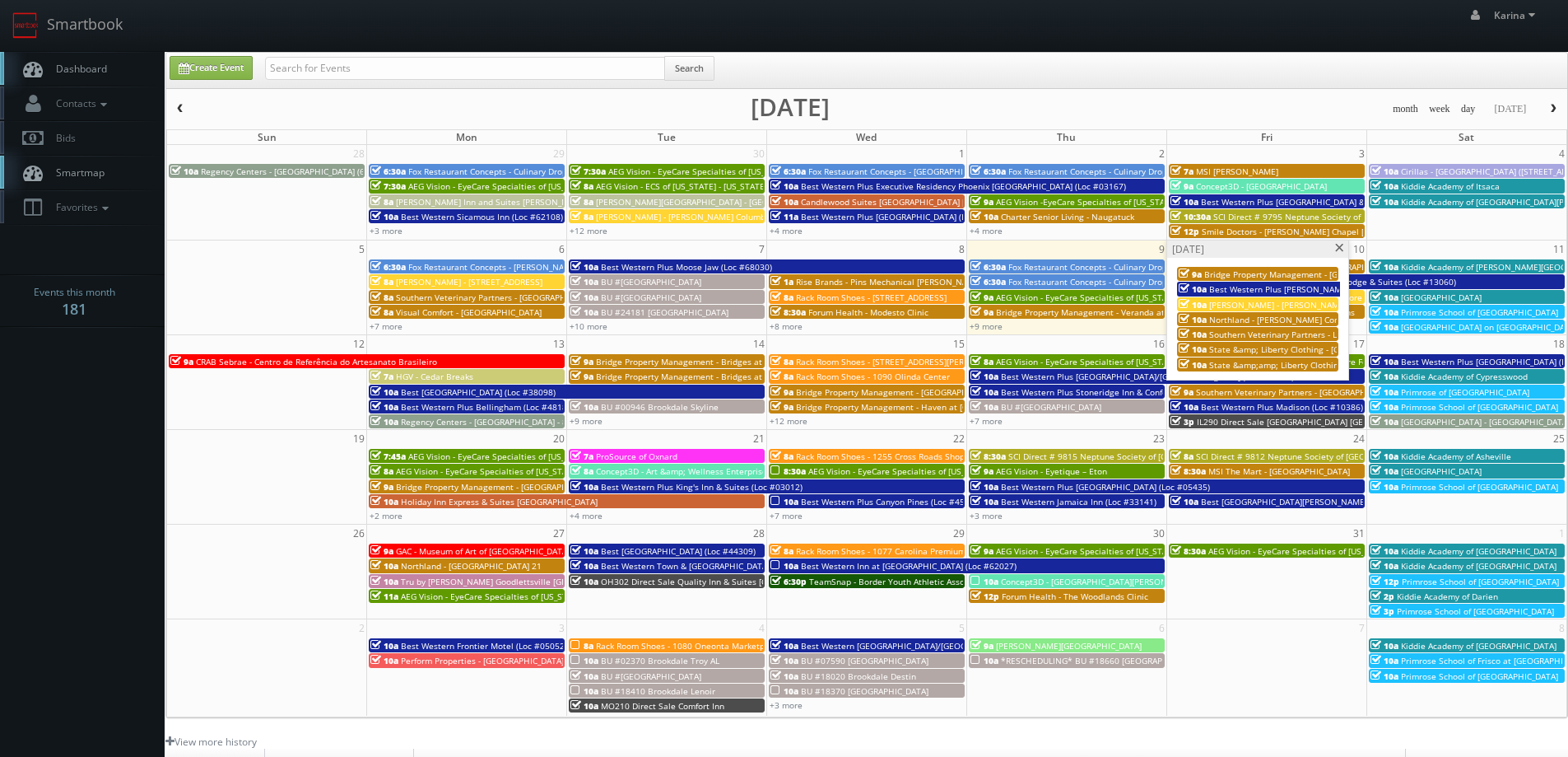
click at [1270, 367] on span "State &amp;amp; Liberty Clothing - [GEOGRAPHIC_DATA] [GEOGRAPHIC_DATA]" at bounding box center [1362, 365] width 306 height 12
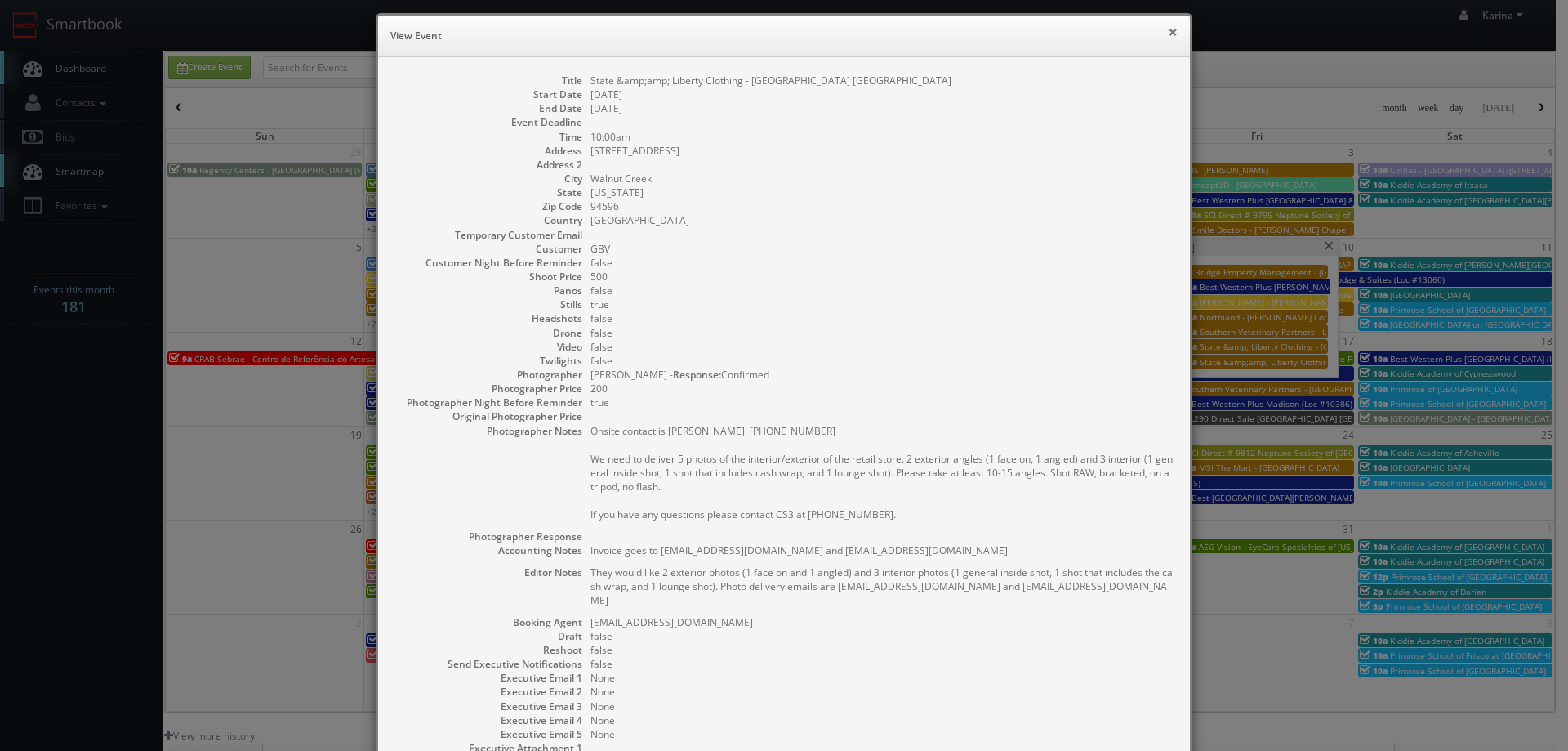
click at [1167, 31] on button "×" at bounding box center [1172, 31] width 10 height 12
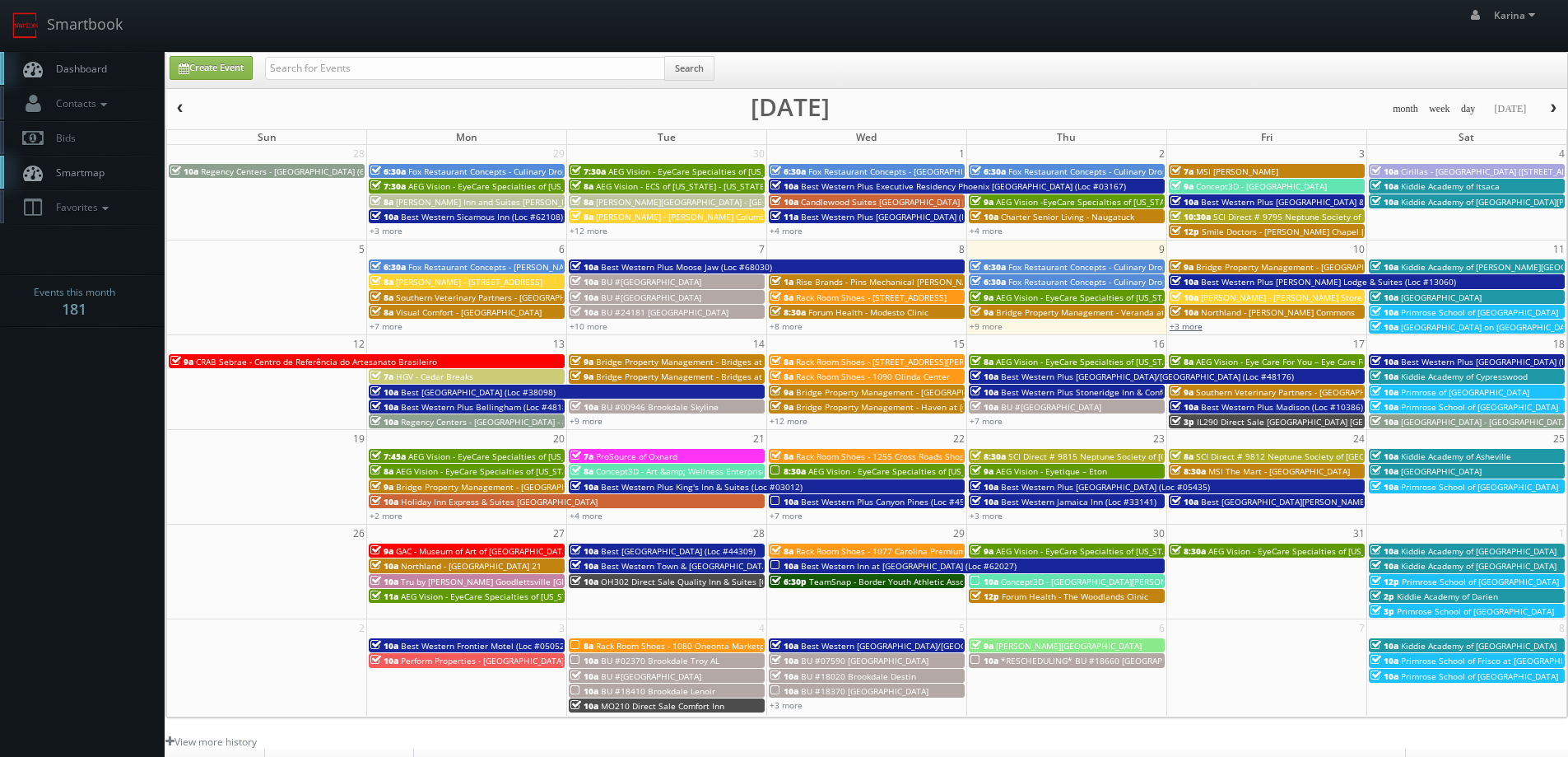
click at [1196, 324] on link "+3 more" at bounding box center [1186, 325] width 33 height 12
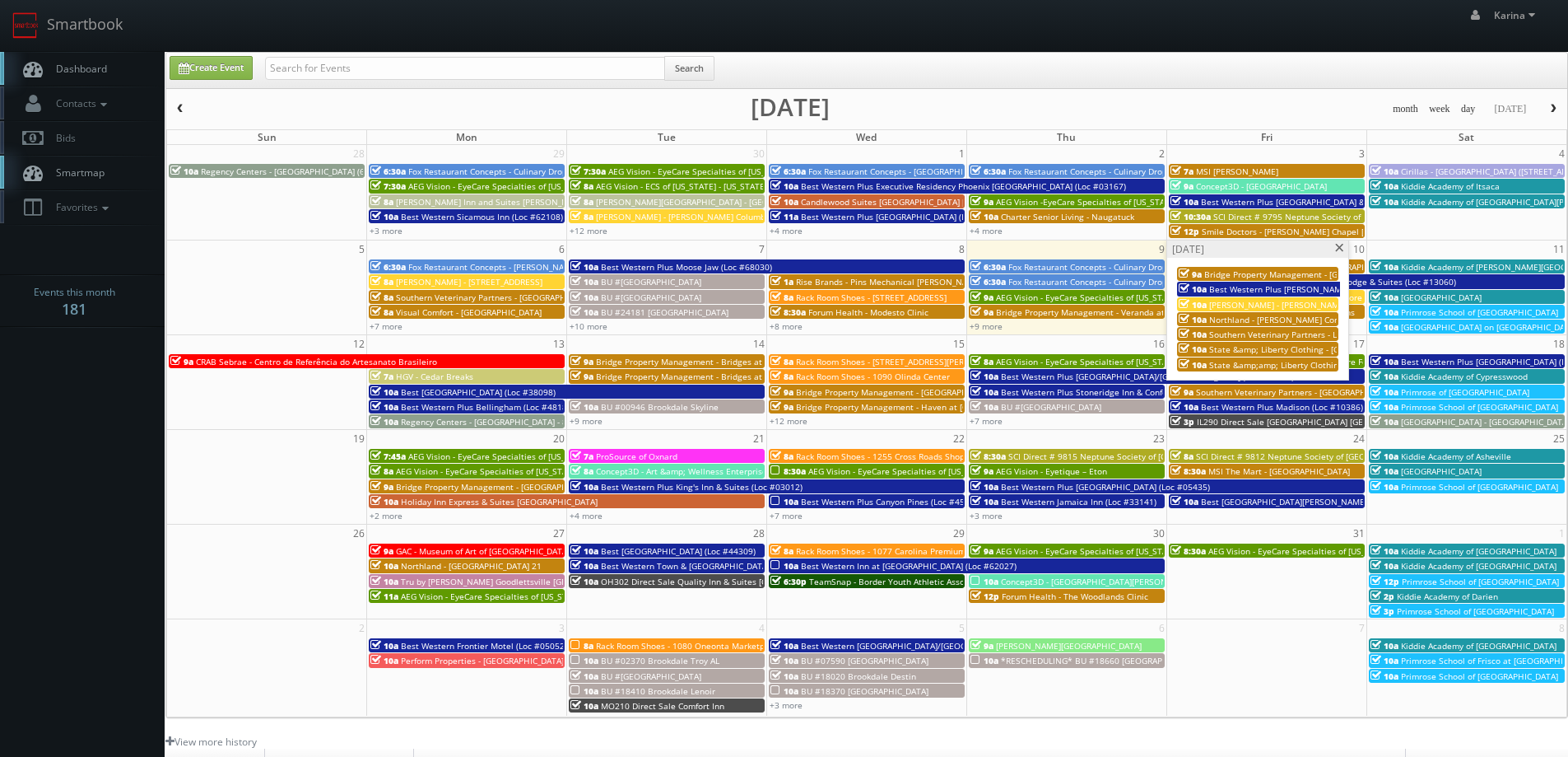
click at [1257, 348] on span "State &amp; Liberty Clothing - [GEOGRAPHIC_DATA] - [GEOGRAPHIC_DATA], [GEOGRAPH…" at bounding box center [1396, 349] width 376 height 12
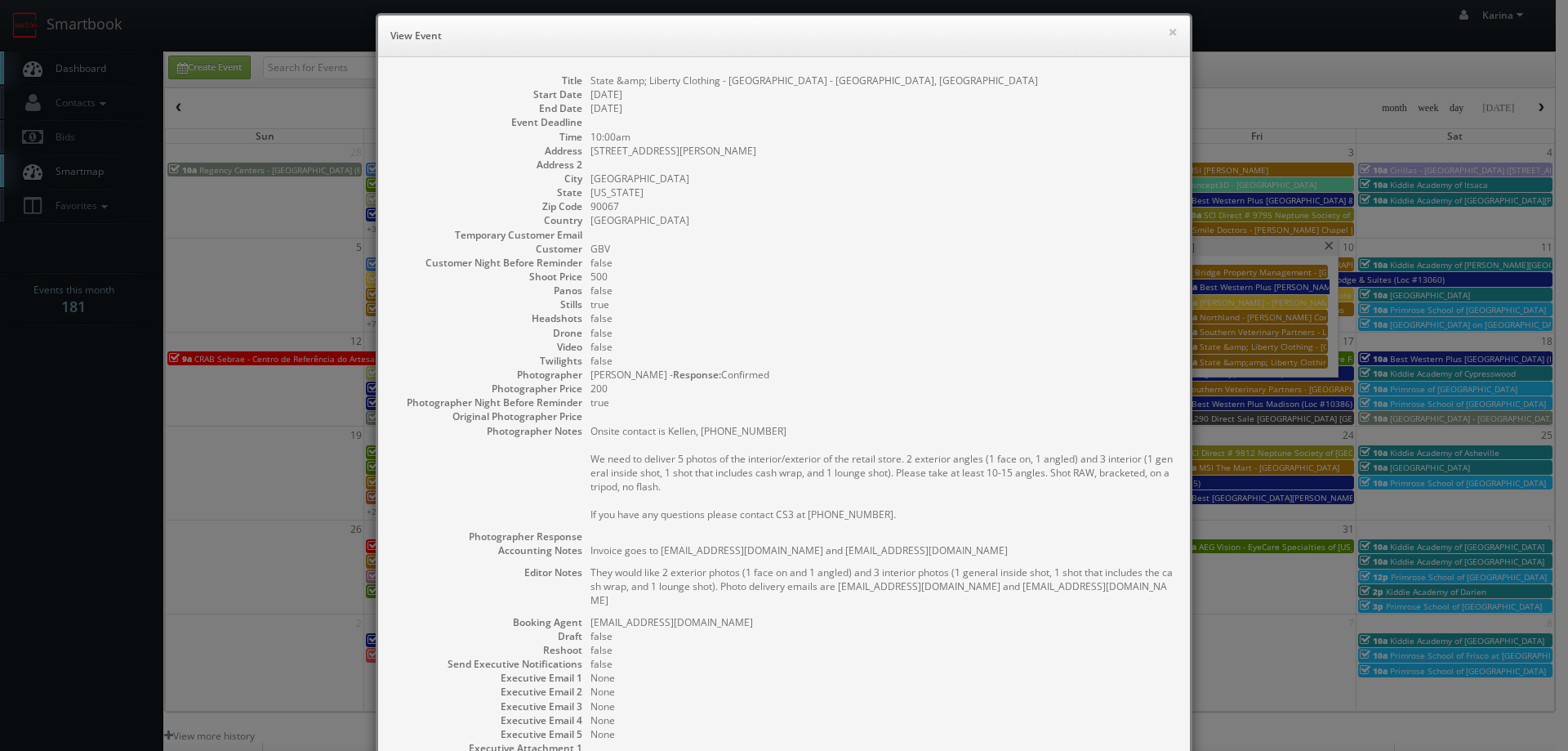
click at [152, 387] on div "× View Event Title State &amp; Liberty Clothing - Century City Mall - Los Angel…" at bounding box center [784, 375] width 1568 height 751
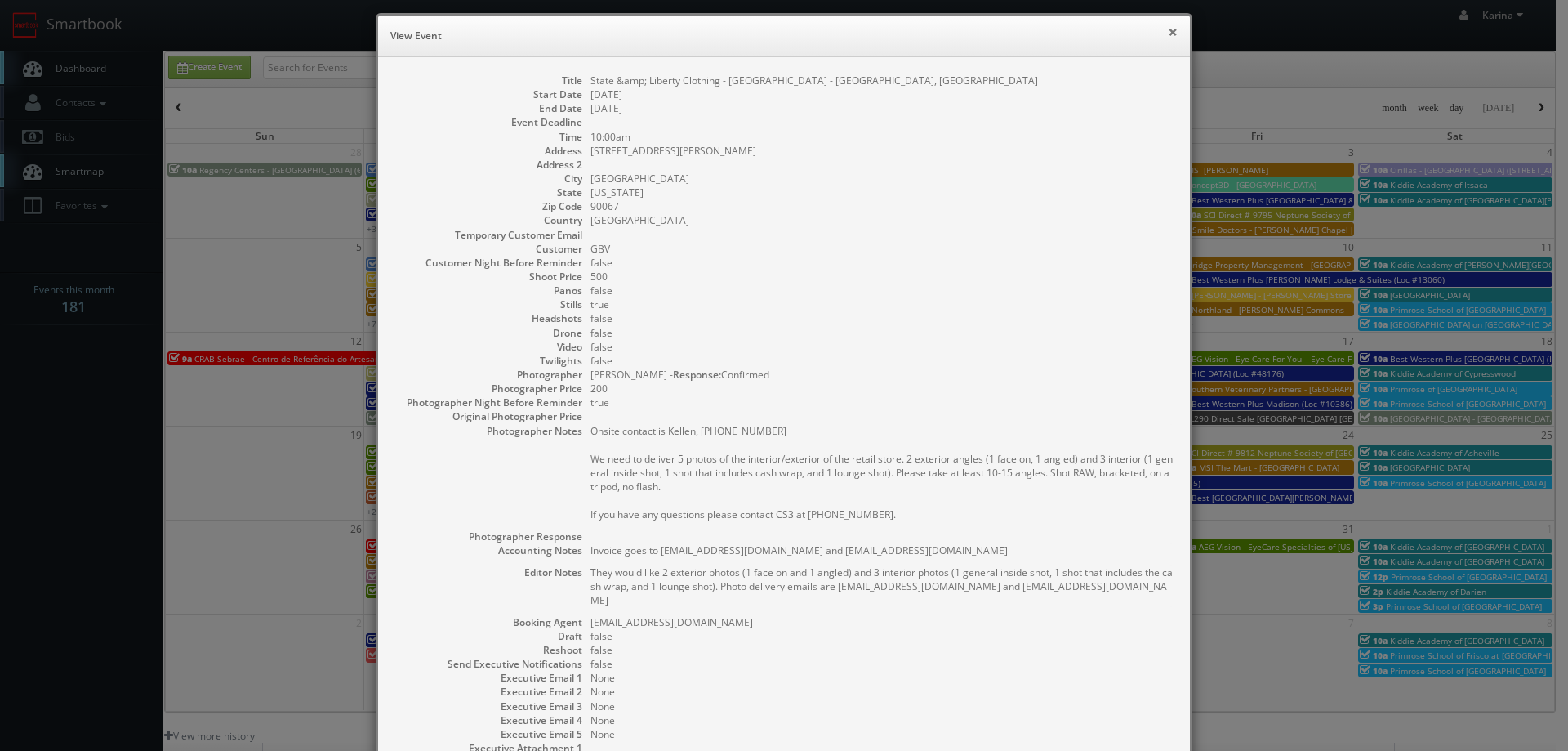
click at [1167, 32] on button "×" at bounding box center [1172, 31] width 10 height 12
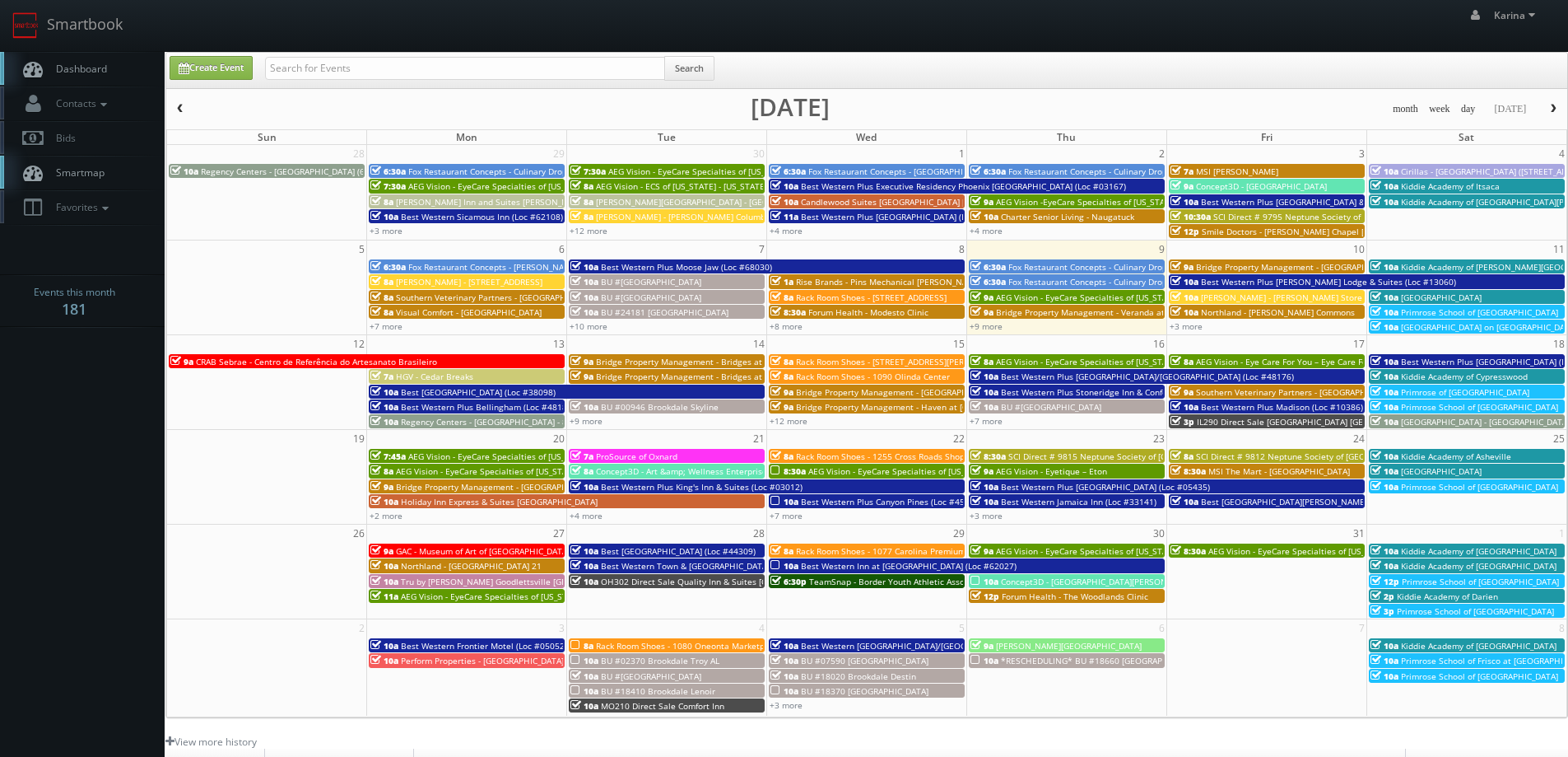
click at [82, 71] on span "Dashboard" at bounding box center [77, 69] width 59 height 14
click at [987, 328] on link "+9 more" at bounding box center [985, 325] width 33 height 12
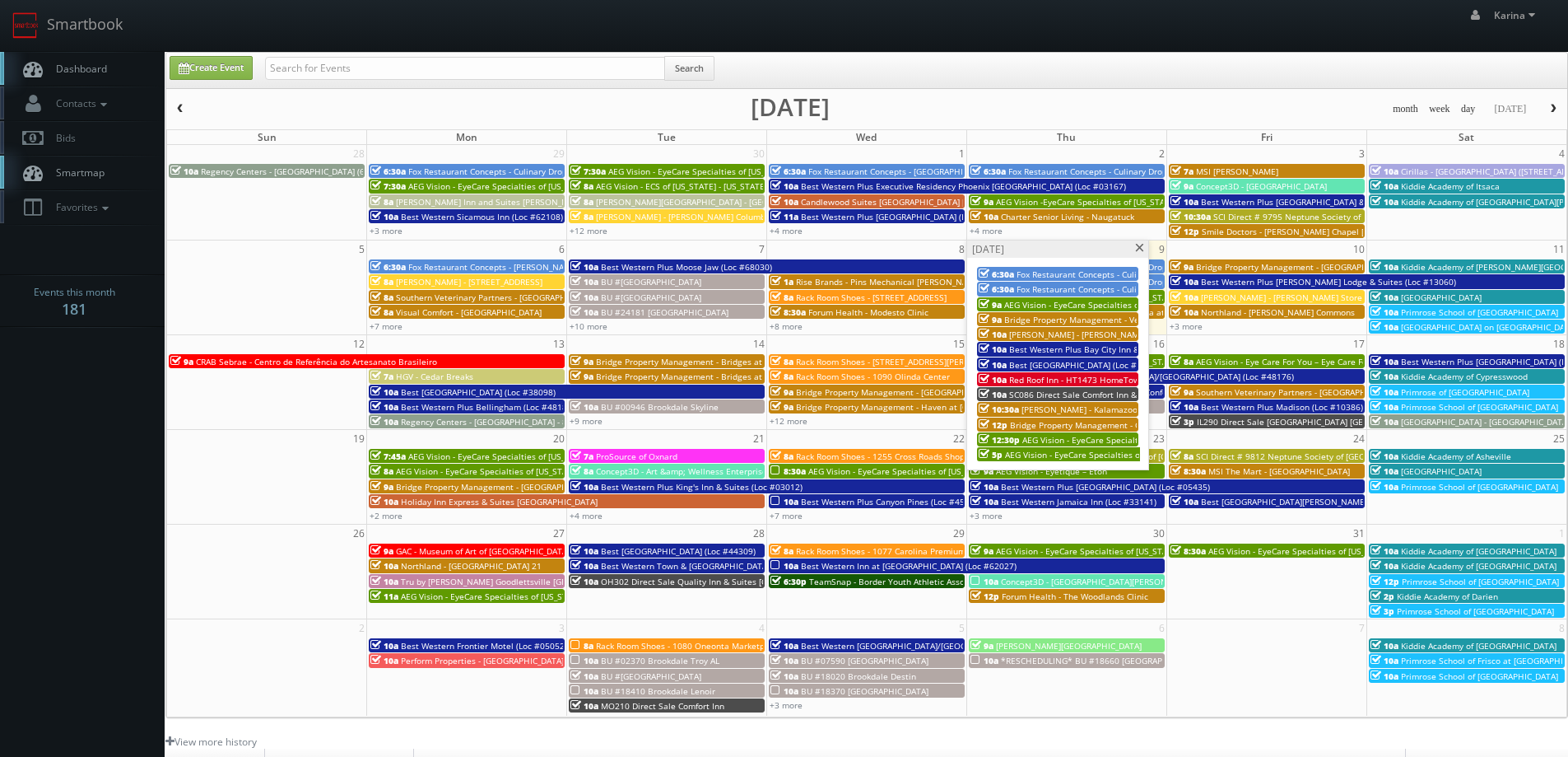
click at [1062, 453] on span "AEG Vision - EyeCare Specialties of [GEOGRAPHIC_DATA] – [PERSON_NAME] Eyecare A…" at bounding box center [1228, 454] width 445 height 12
